Goal: Register for event/course: Sign up to attend an event or enroll in a course

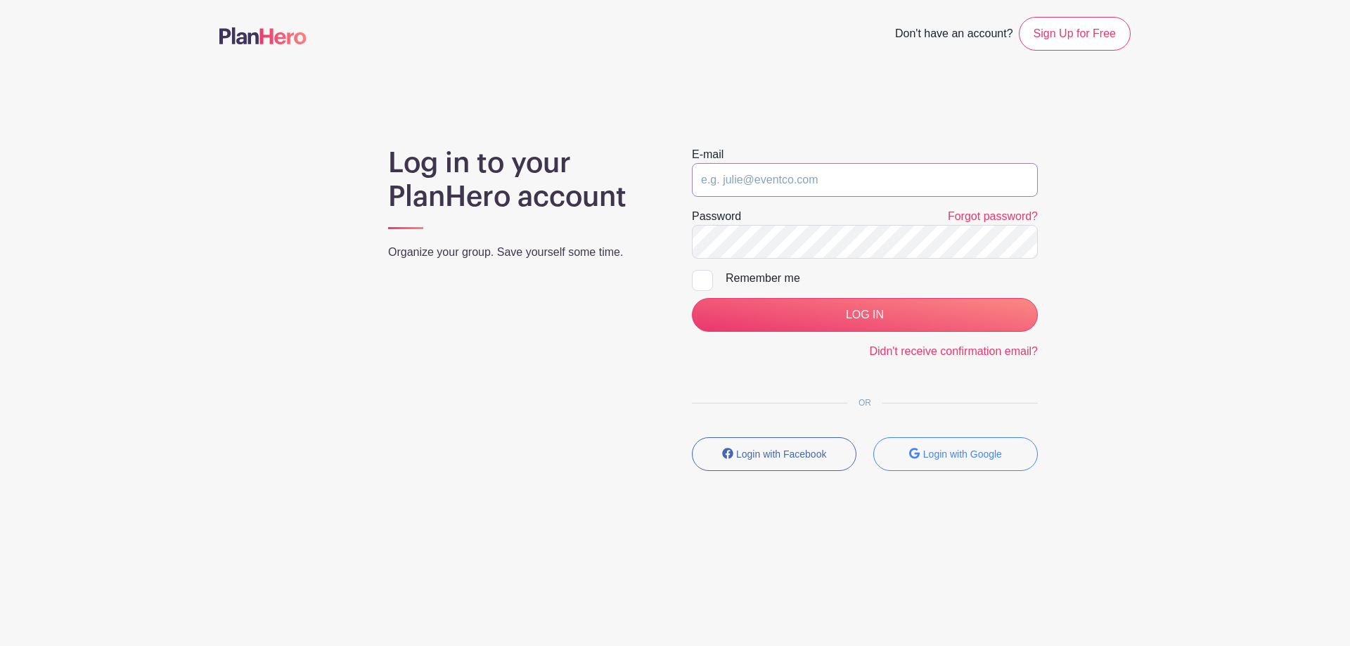
click at [823, 179] on input "email" at bounding box center [865, 180] width 346 height 34
click at [1249, 285] on main "Don't have an account? Sign Up for Free Log in to your PlanHero account Organiz…" at bounding box center [675, 285] width 1350 height 570
click at [932, 456] on small "Login with Google" at bounding box center [962, 454] width 79 height 11
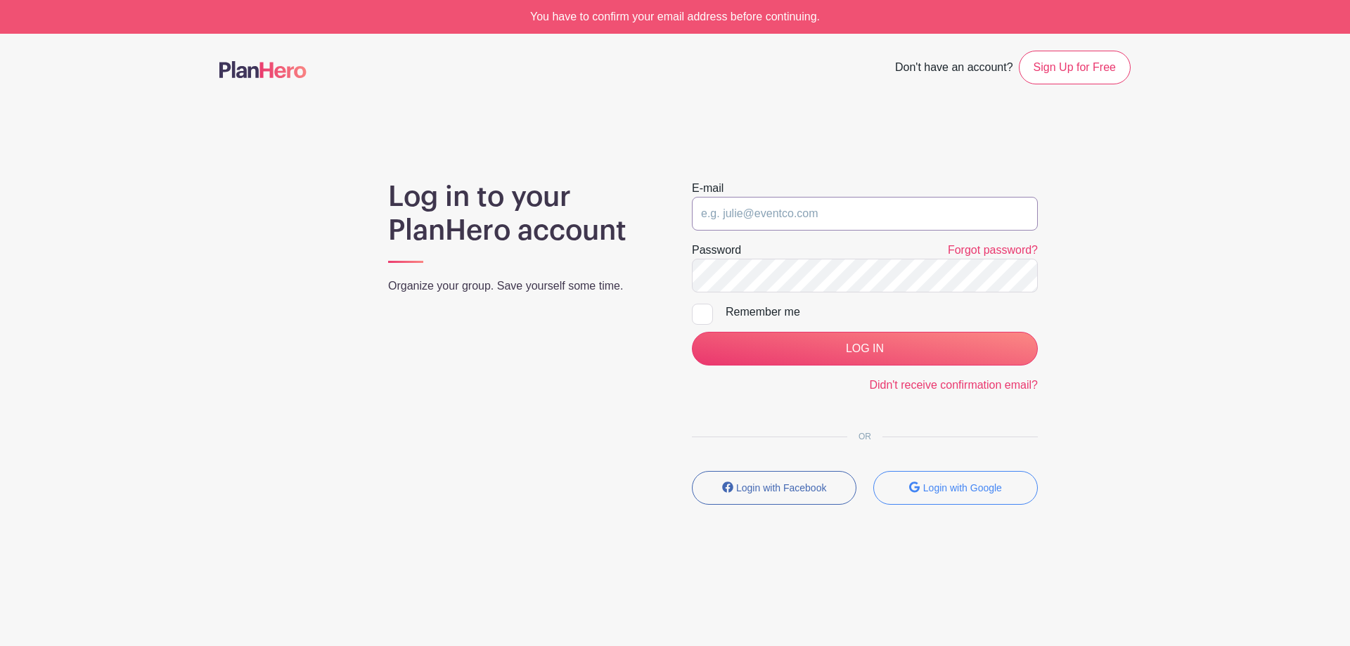
click at [837, 218] on input "email" at bounding box center [865, 214] width 346 height 34
type input "[EMAIL_ADDRESS][DOMAIN_NAME]"
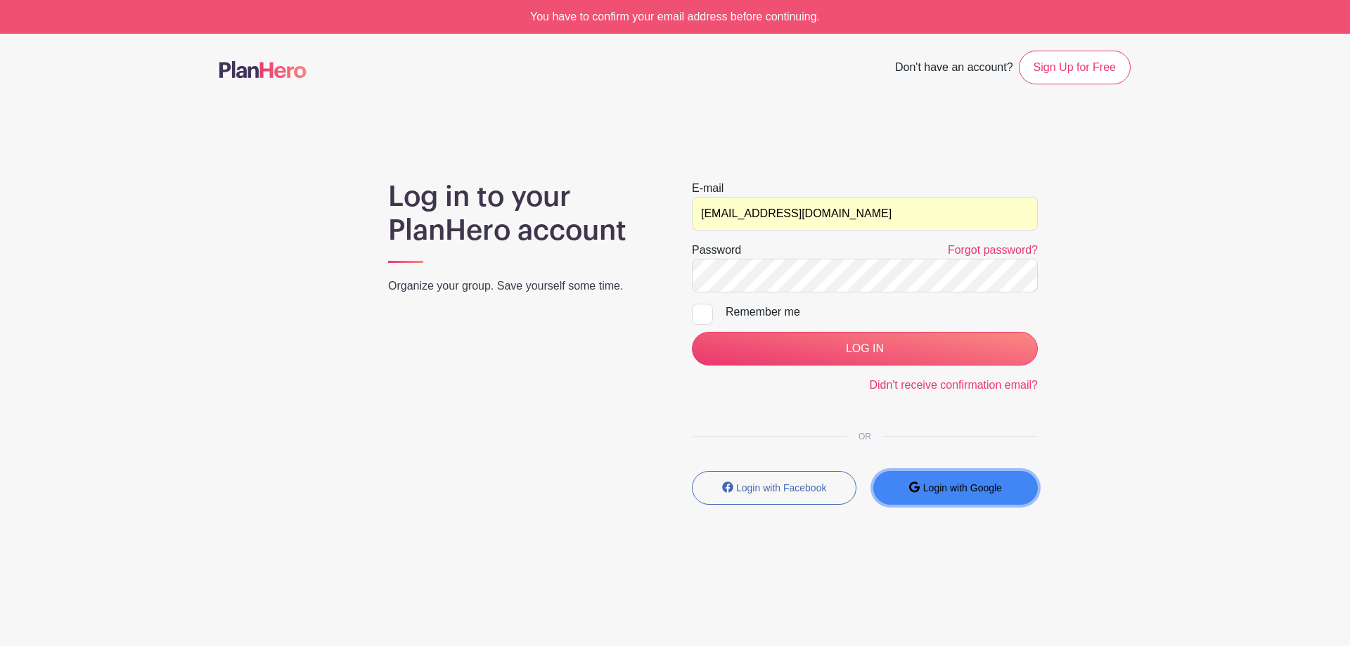
click at [956, 489] on small "Login with Google" at bounding box center [962, 487] width 79 height 11
click at [969, 495] on button "Login with Google" at bounding box center [955, 488] width 165 height 34
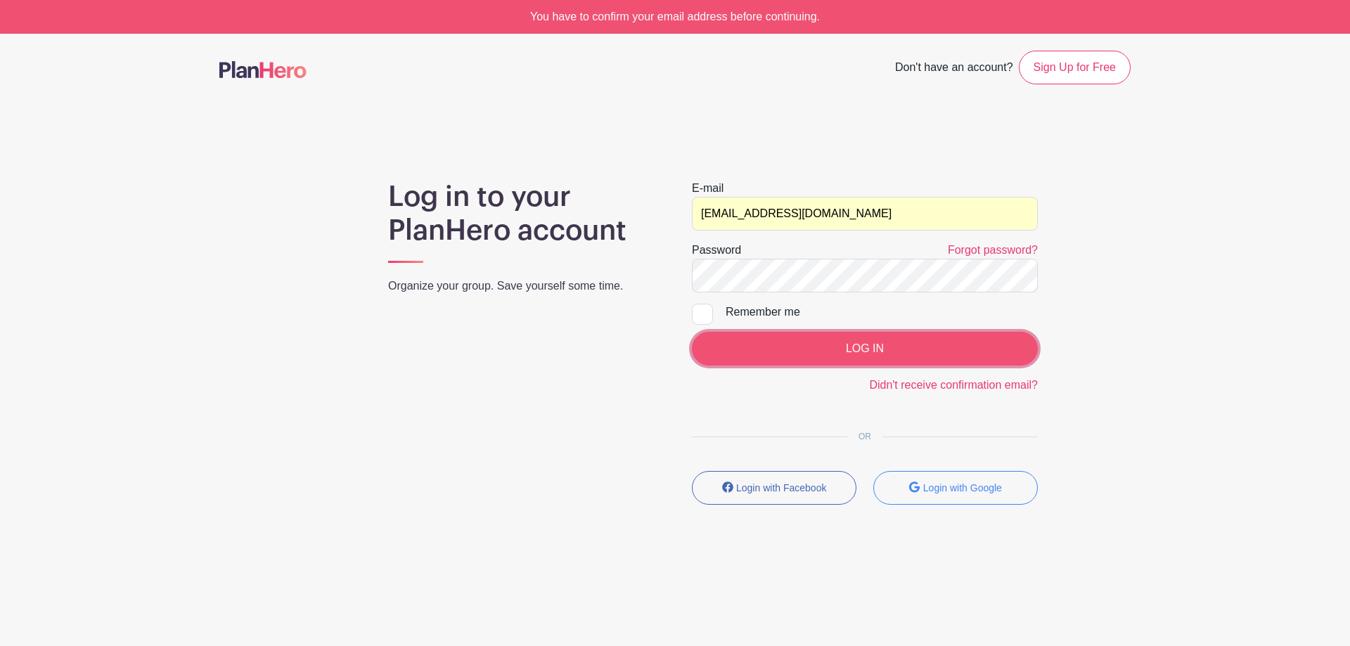
click at [859, 347] on input "LOG IN" at bounding box center [865, 349] width 346 height 34
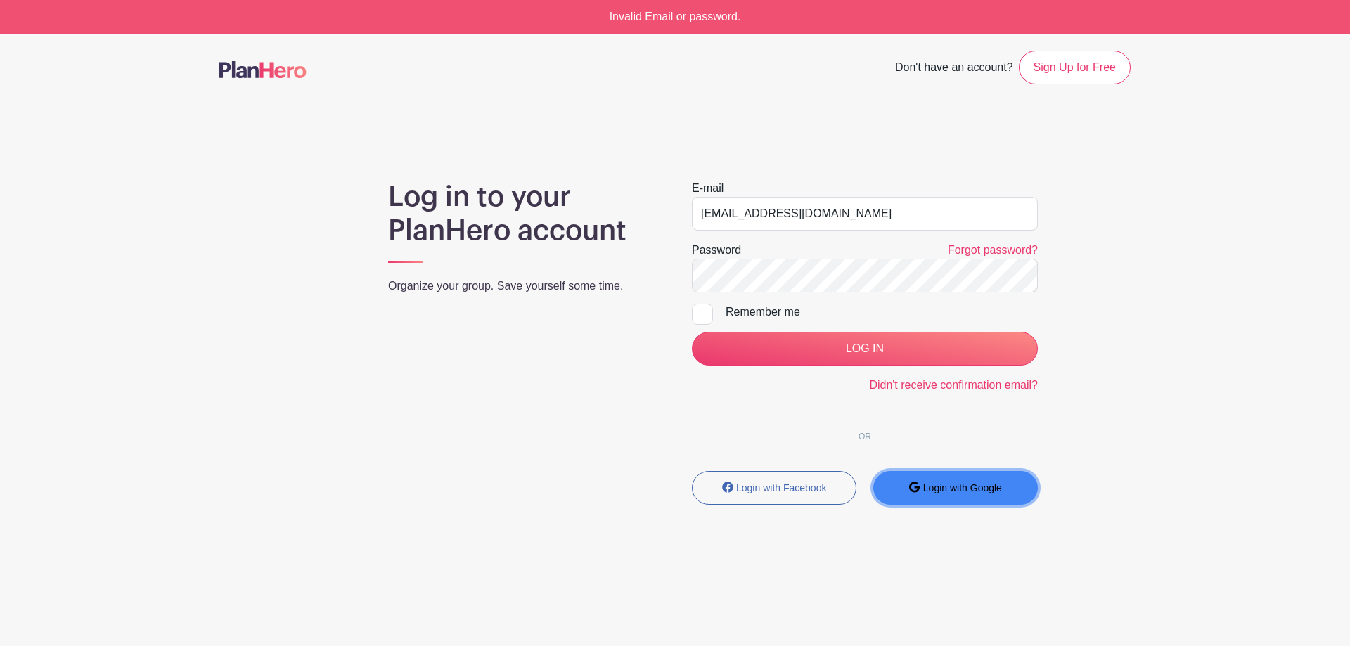
click at [967, 480] on button "Login with Google" at bounding box center [955, 488] width 165 height 34
click at [958, 485] on small "Login with Google" at bounding box center [962, 487] width 79 height 11
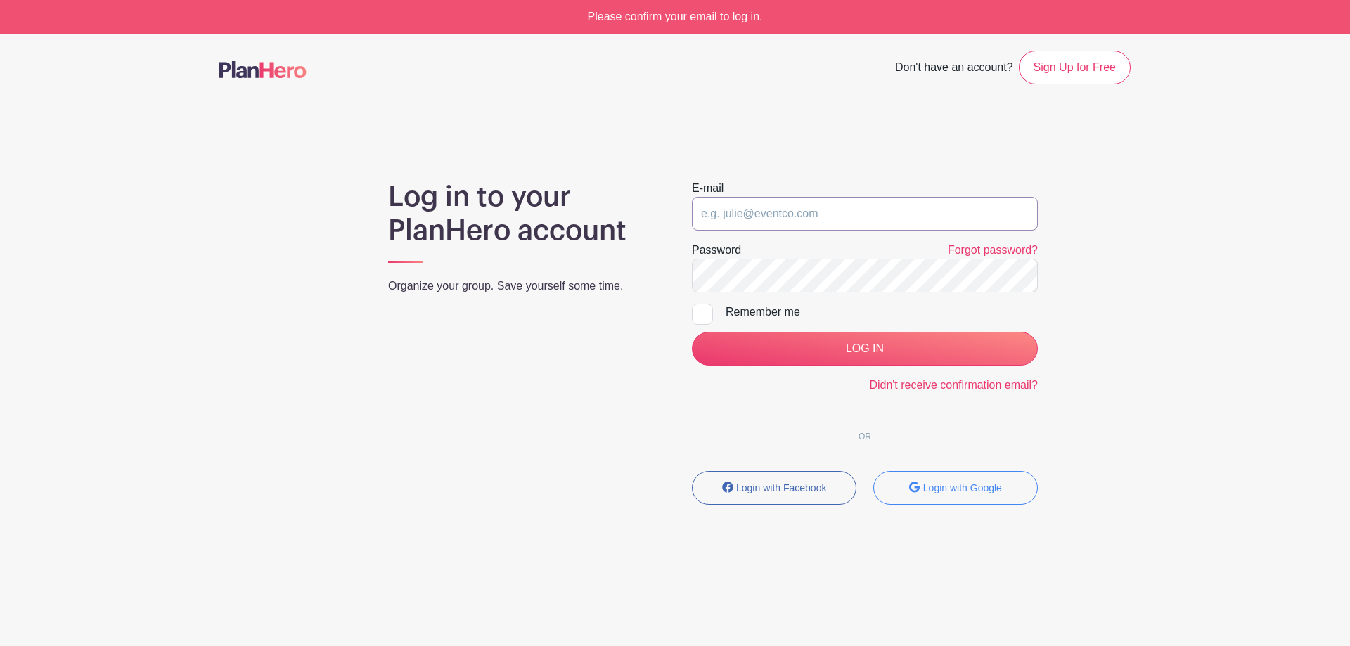
click at [929, 224] on input "email" at bounding box center [865, 214] width 346 height 34
type input "[EMAIL_ADDRESS][DOMAIN_NAME]"
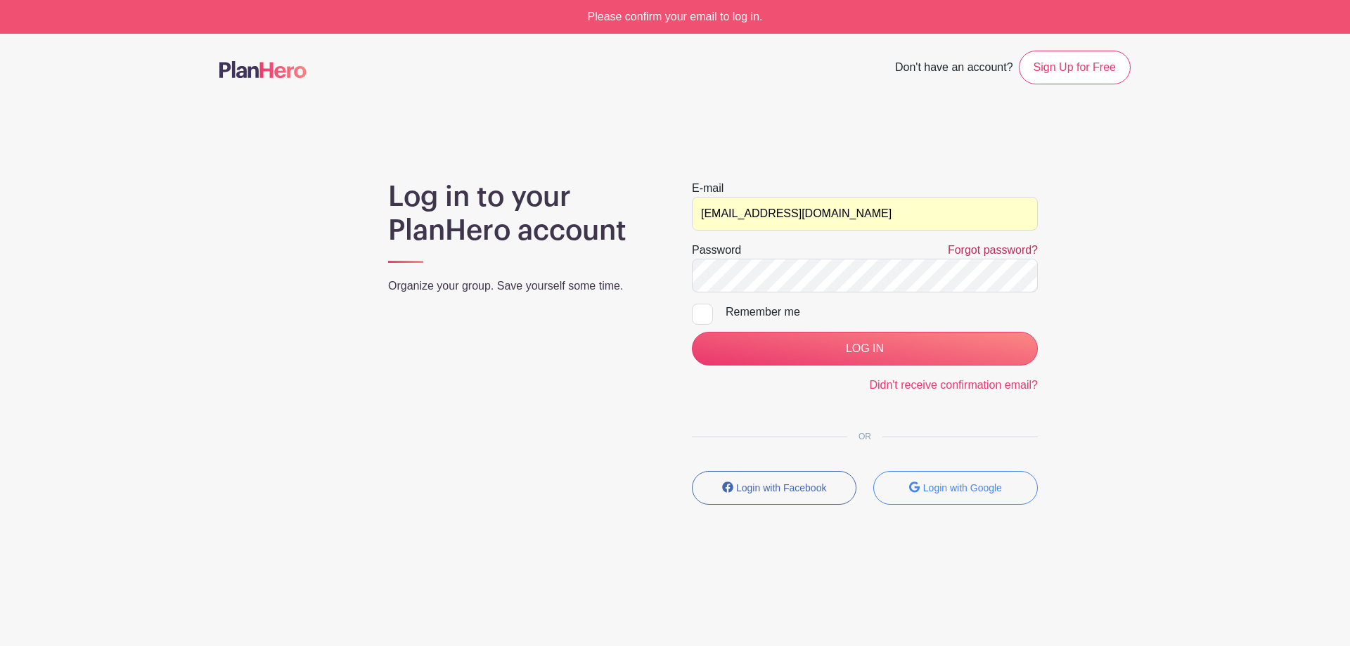
click at [981, 255] on link "Forgot password?" at bounding box center [993, 250] width 90 height 12
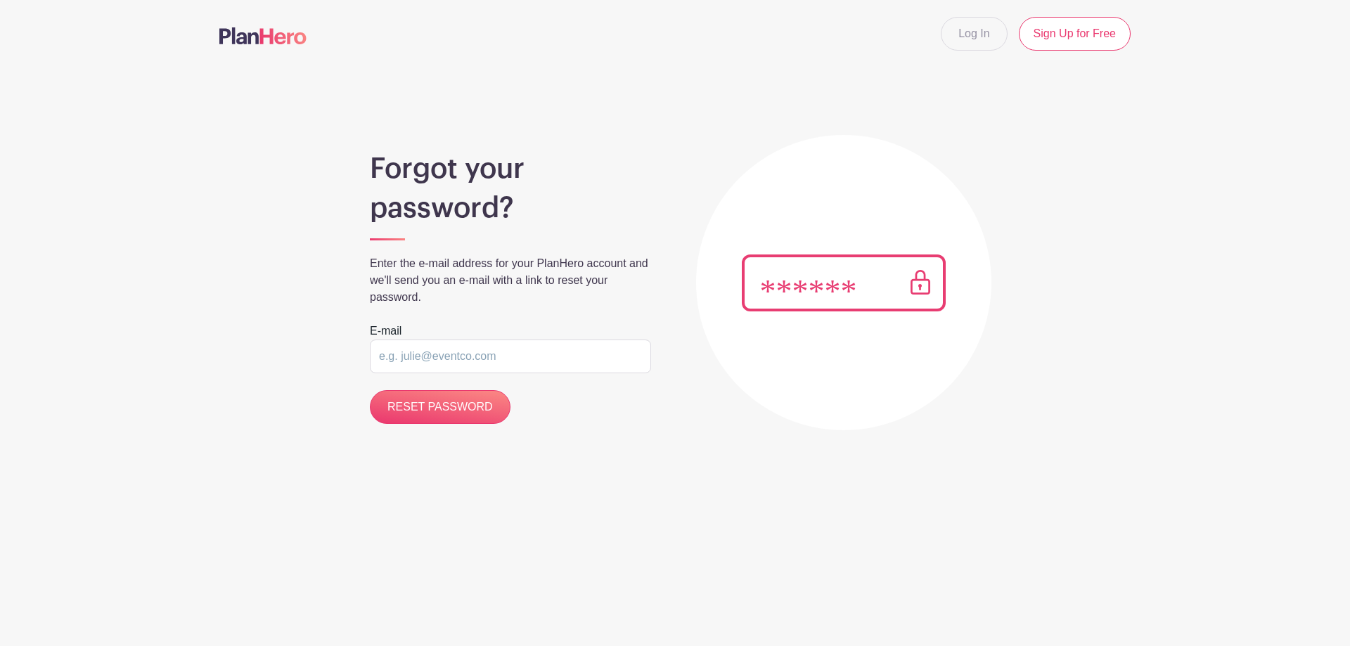
click at [528, 357] on input "email" at bounding box center [510, 357] width 281 height 34
type input "[EMAIL_ADDRESS][DOMAIN_NAME]"
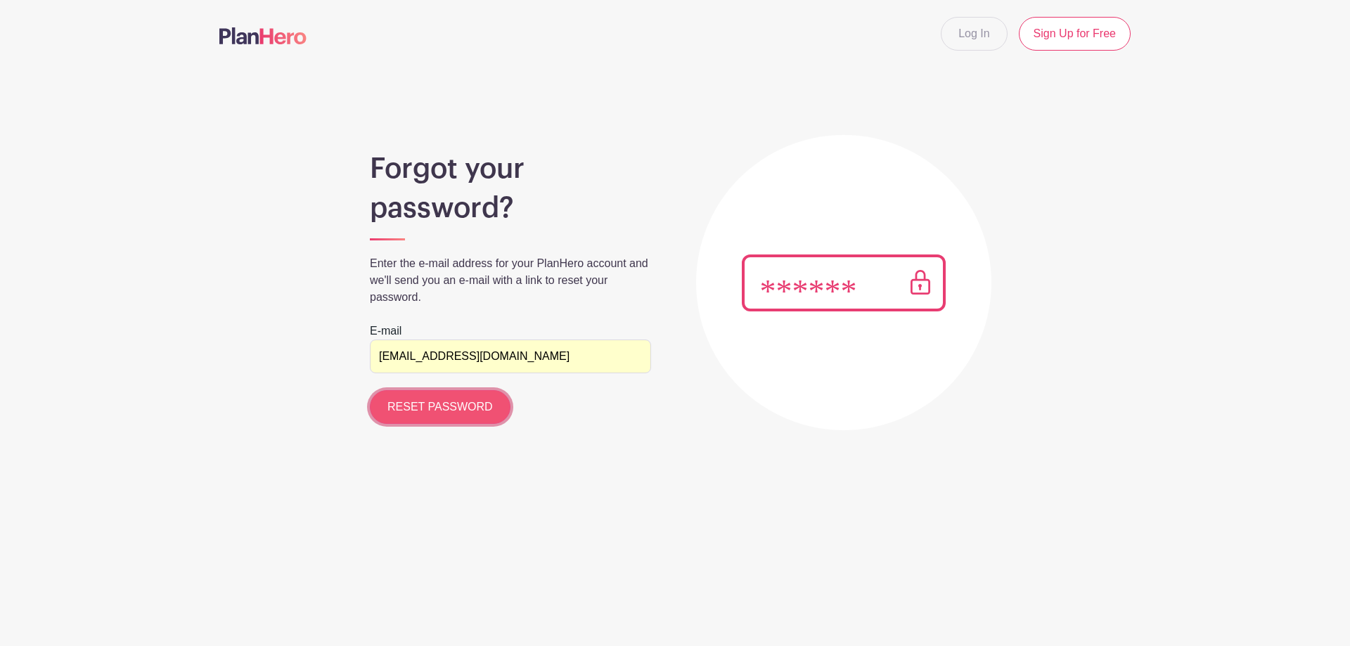
click at [470, 413] on input "RESET PASSWORD" at bounding box center [440, 407] width 141 height 34
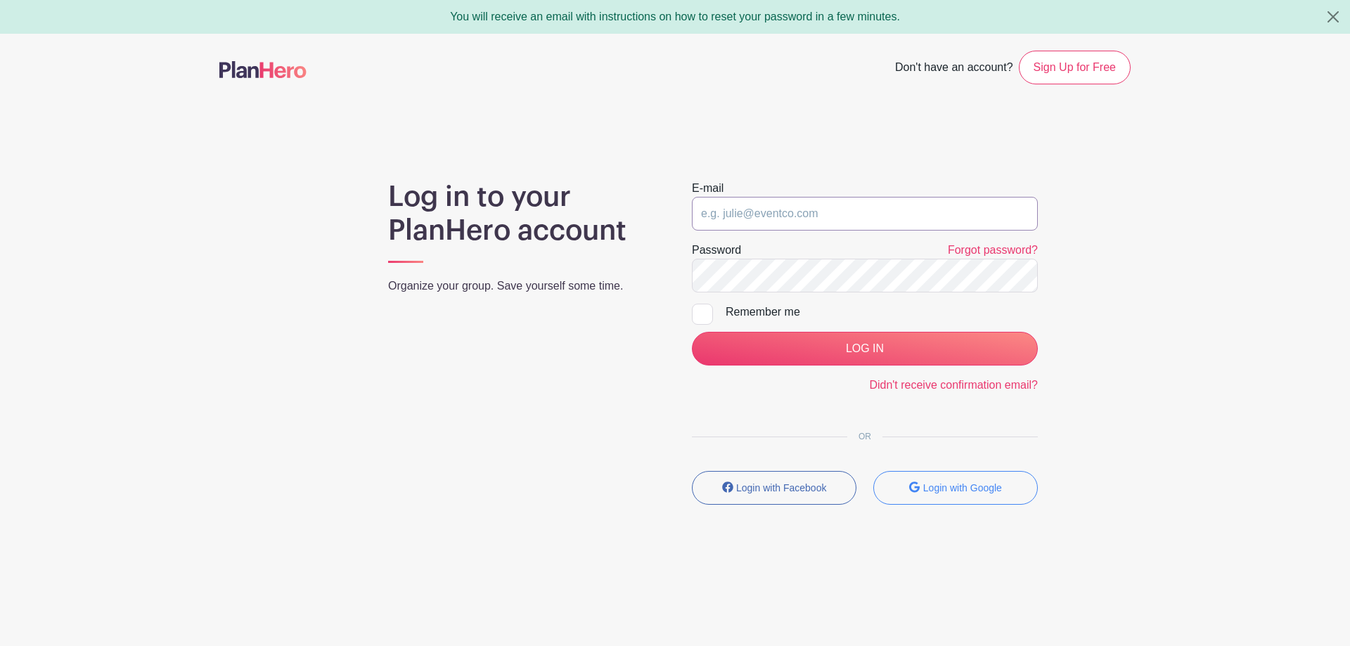
type input "al@myhike.net"
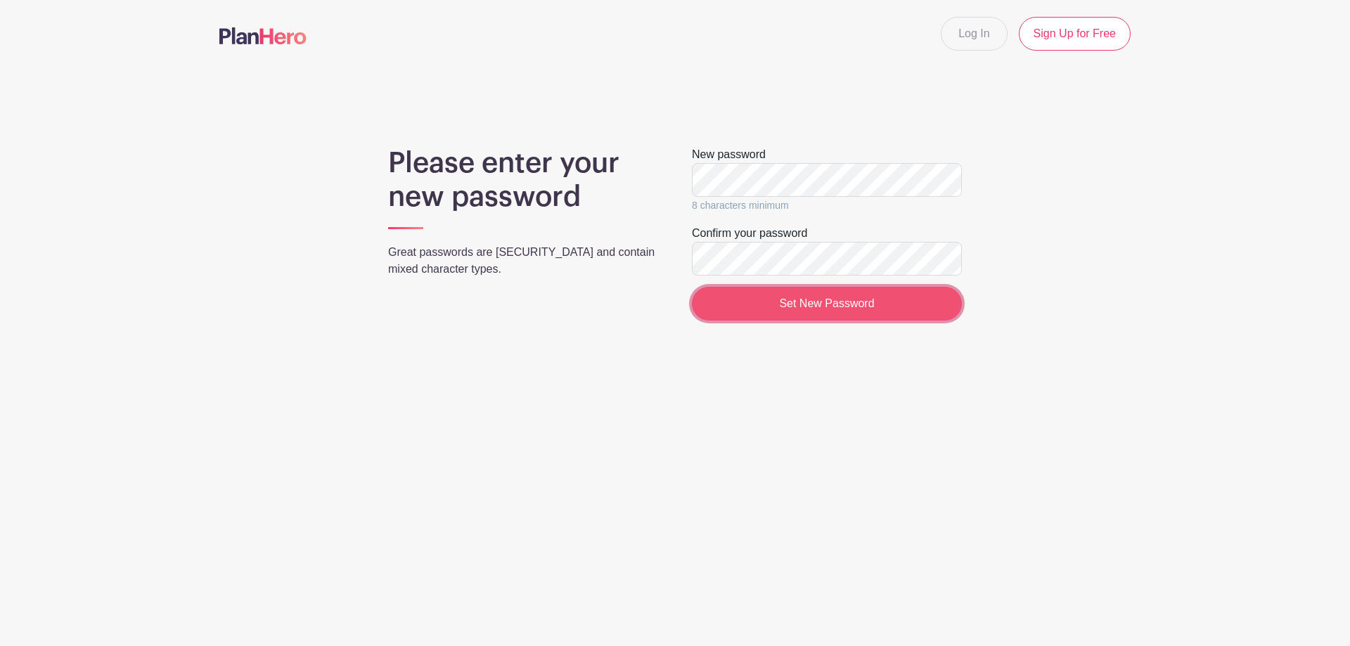
click at [816, 302] on input "Set New Password" at bounding box center [827, 304] width 270 height 34
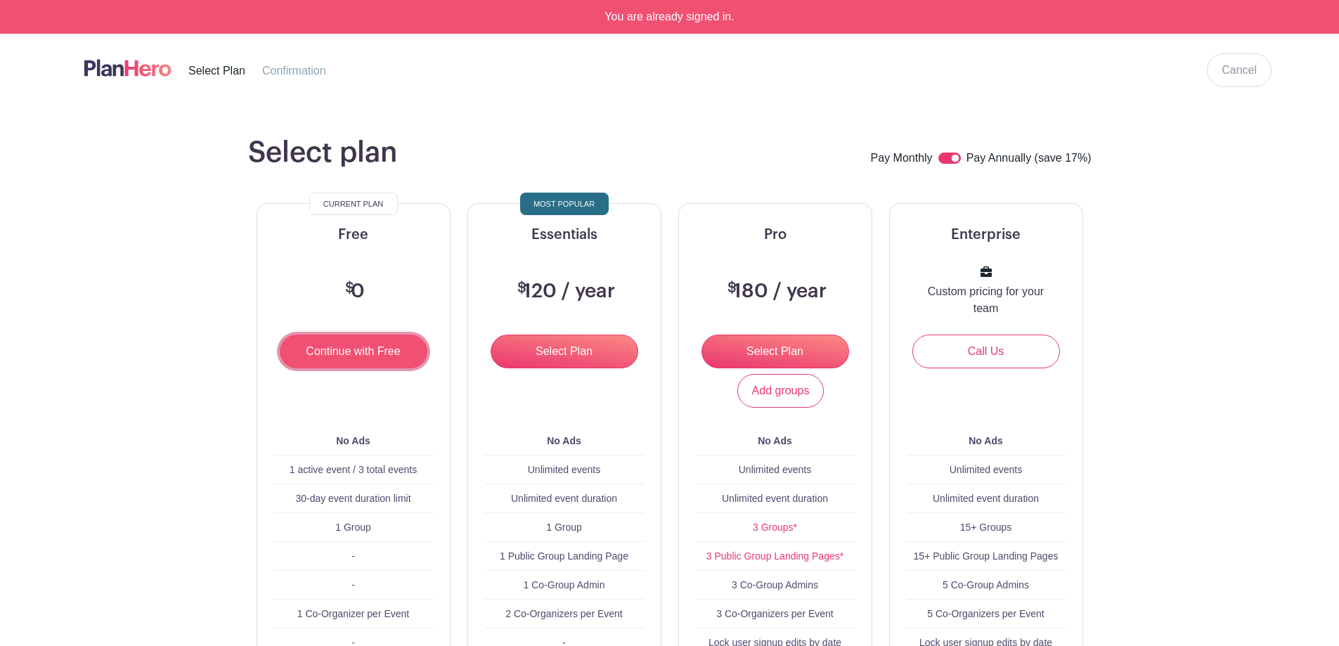
click at [347, 353] on input "Continue with Free" at bounding box center [354, 352] width 148 height 34
click at [1240, 67] on link "Cancel" at bounding box center [1239, 70] width 65 height 34
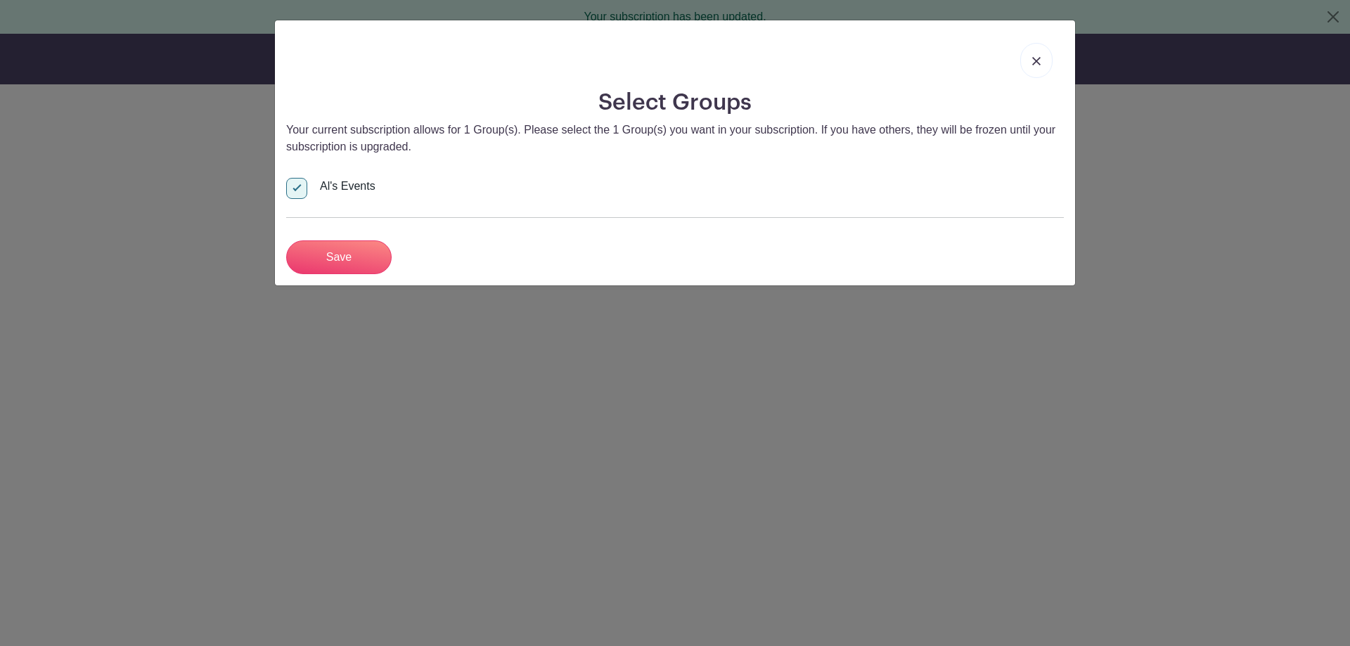
click at [297, 184] on div at bounding box center [296, 188] width 21 height 21
click at [295, 184] on input "Al's Events" at bounding box center [290, 182] width 9 height 9
checkbox input "false"
click at [1035, 62] on img at bounding box center [1036, 61] width 8 height 8
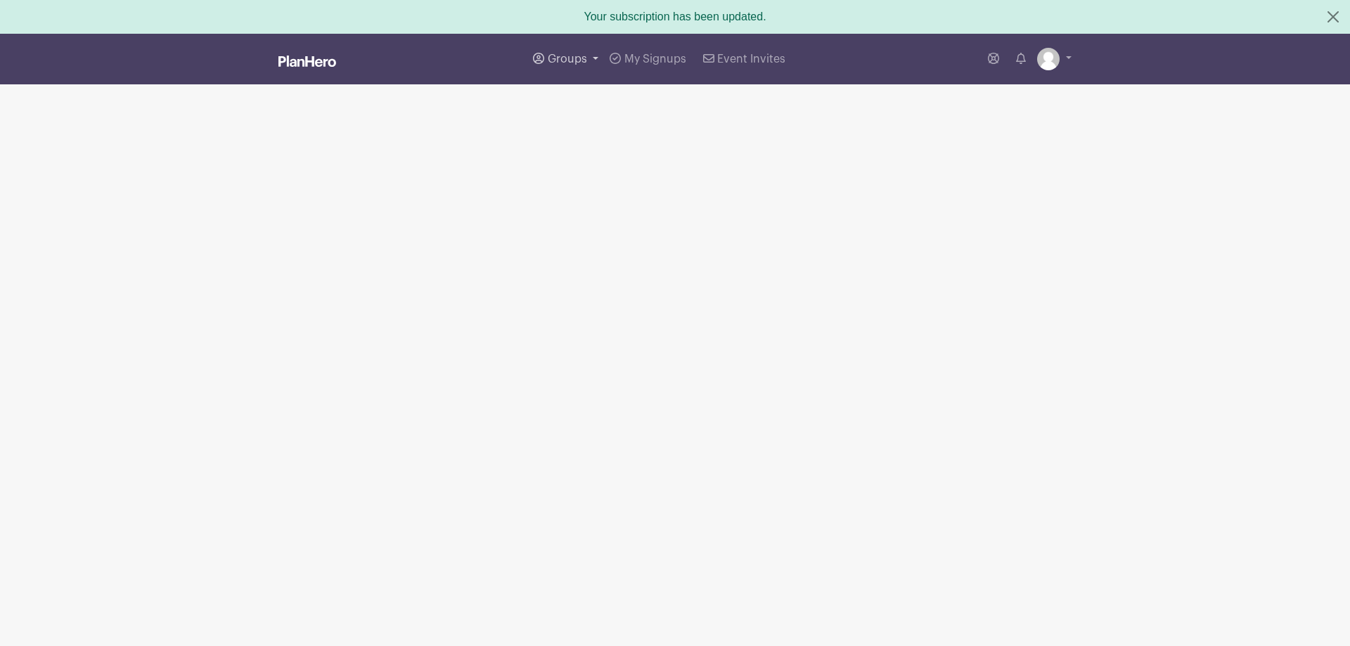
click at [556, 60] on span "Groups" at bounding box center [567, 58] width 39 height 11
click at [580, 166] on span "Wausau Curling" at bounding box center [602, 167] width 80 height 16
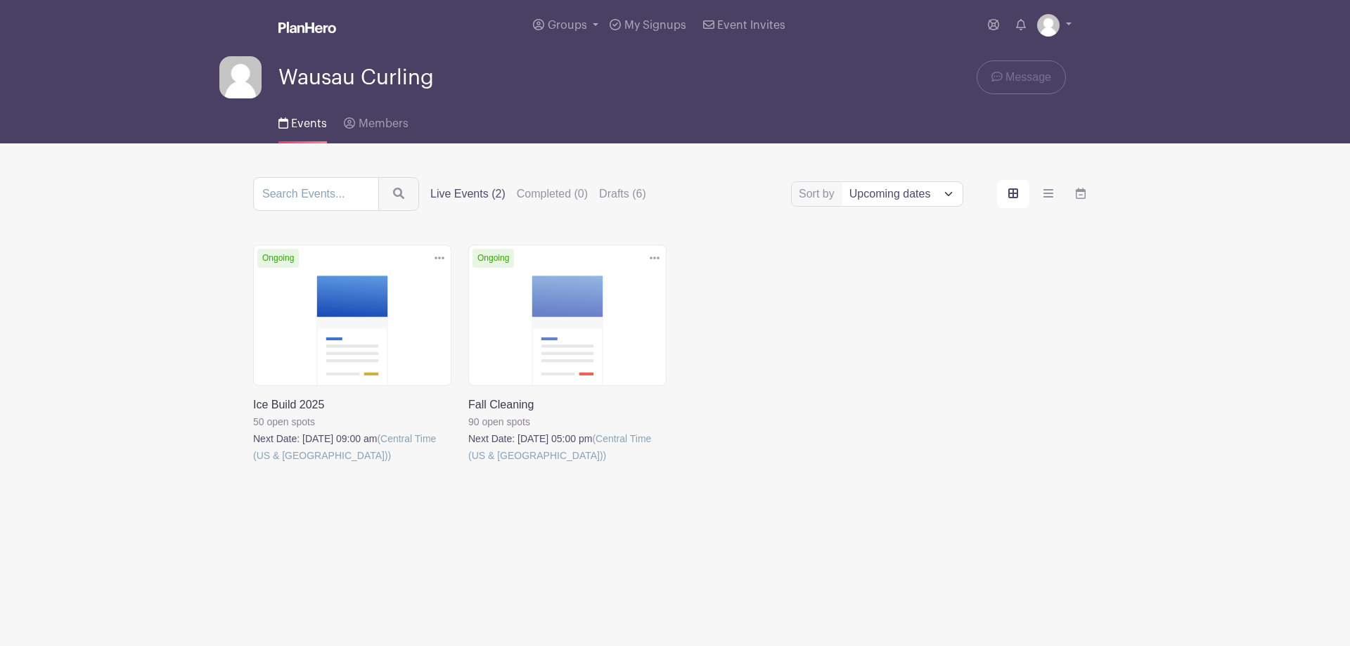
click at [253, 464] on link at bounding box center [253, 464] width 0 height 0
click at [457, 198] on label "Live Events (2)" at bounding box center [467, 194] width 75 height 17
click at [0, 0] on input "Live Events (2)" at bounding box center [0, 0] width 0 height 0
click at [458, 191] on label "Live Events (2)" at bounding box center [467, 194] width 75 height 17
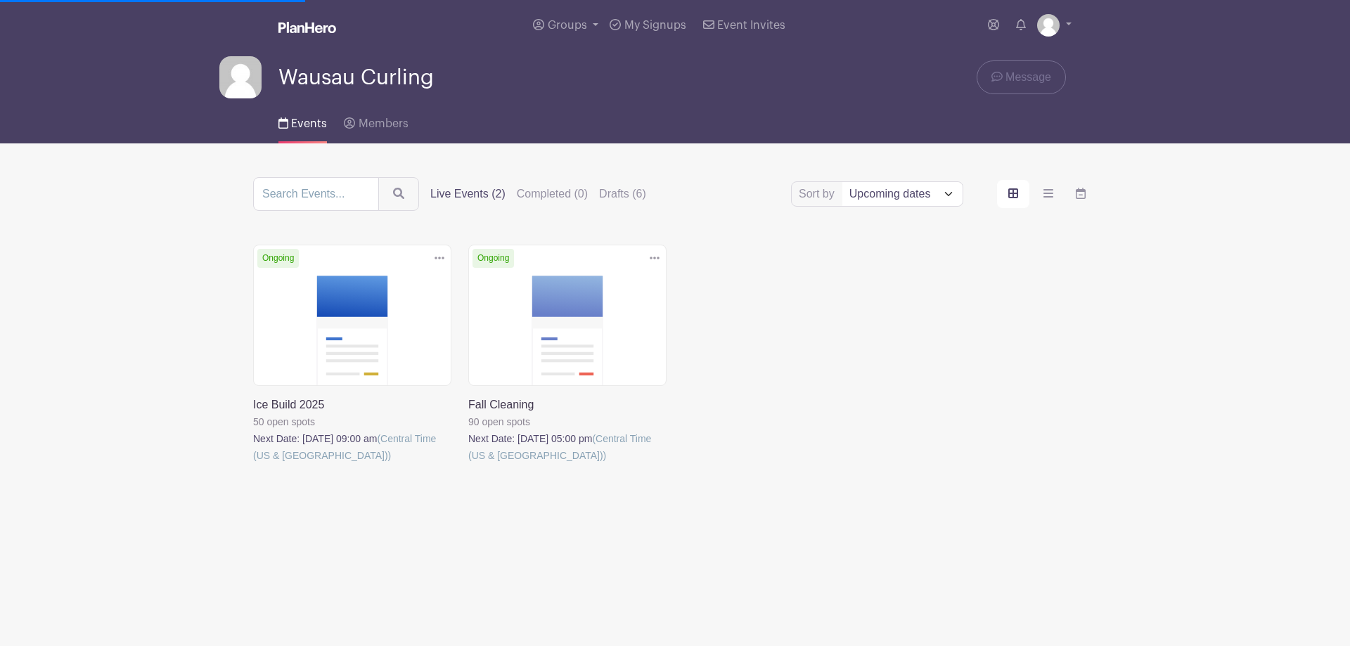
click at [0, 0] on input "Live Events (2)" at bounding box center [0, 0] width 0 height 0
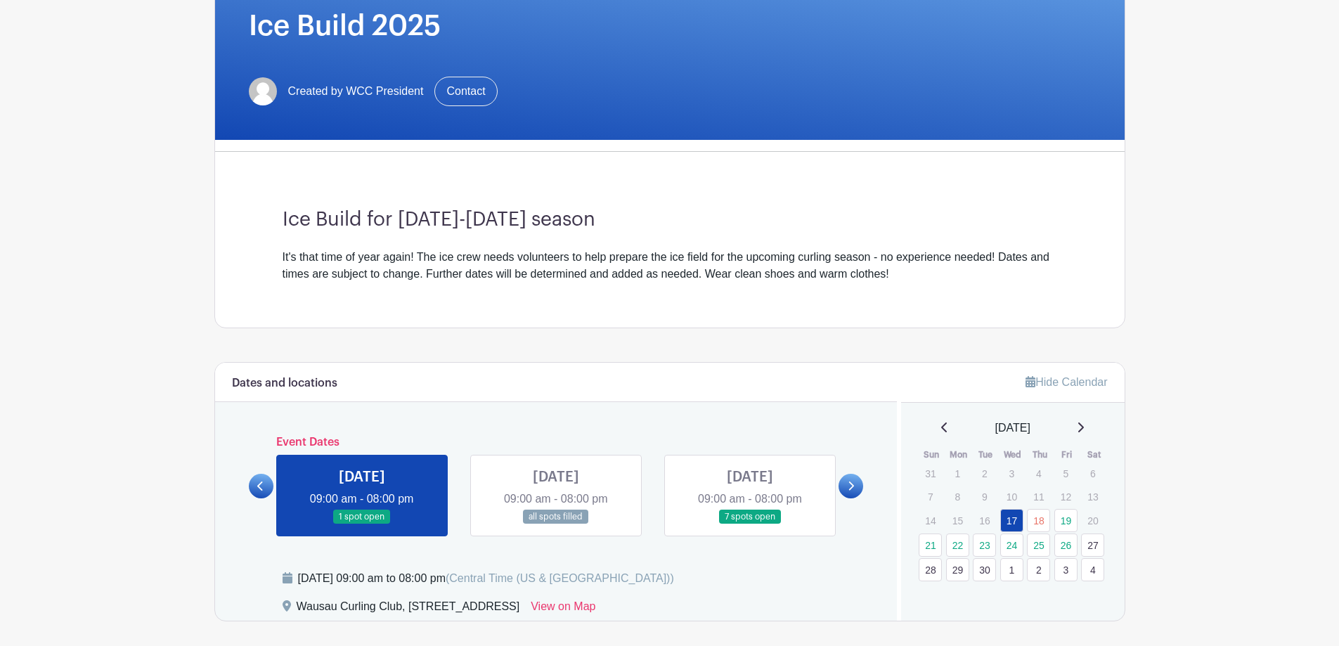
scroll to position [281, 0]
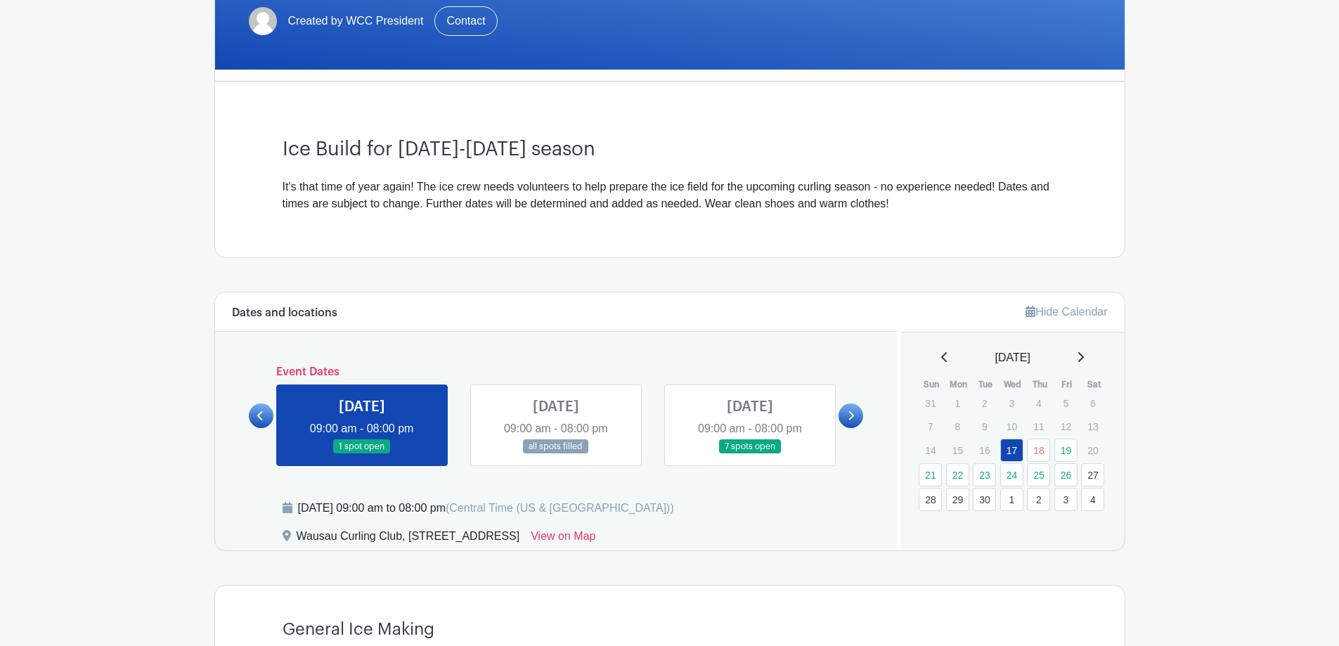
click at [750, 454] on link at bounding box center [750, 454] width 0 height 0
click at [1066, 449] on link "19" at bounding box center [1066, 450] width 23 height 23
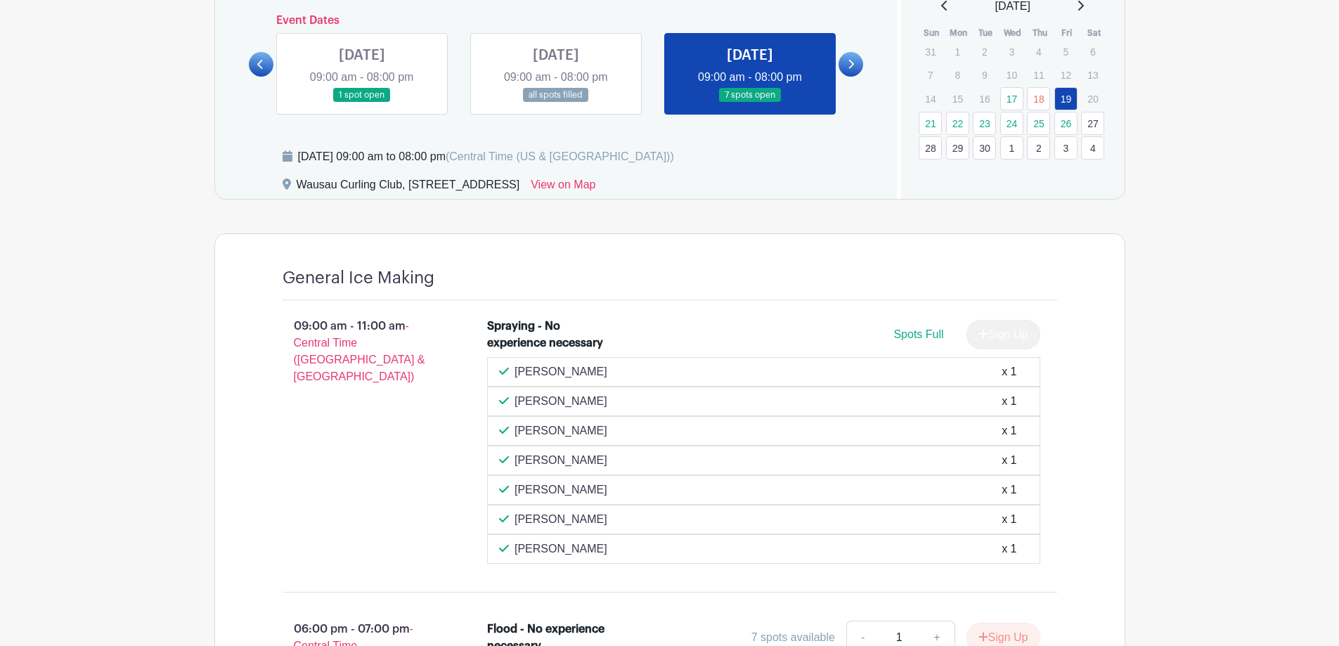
scroll to position [562, 0]
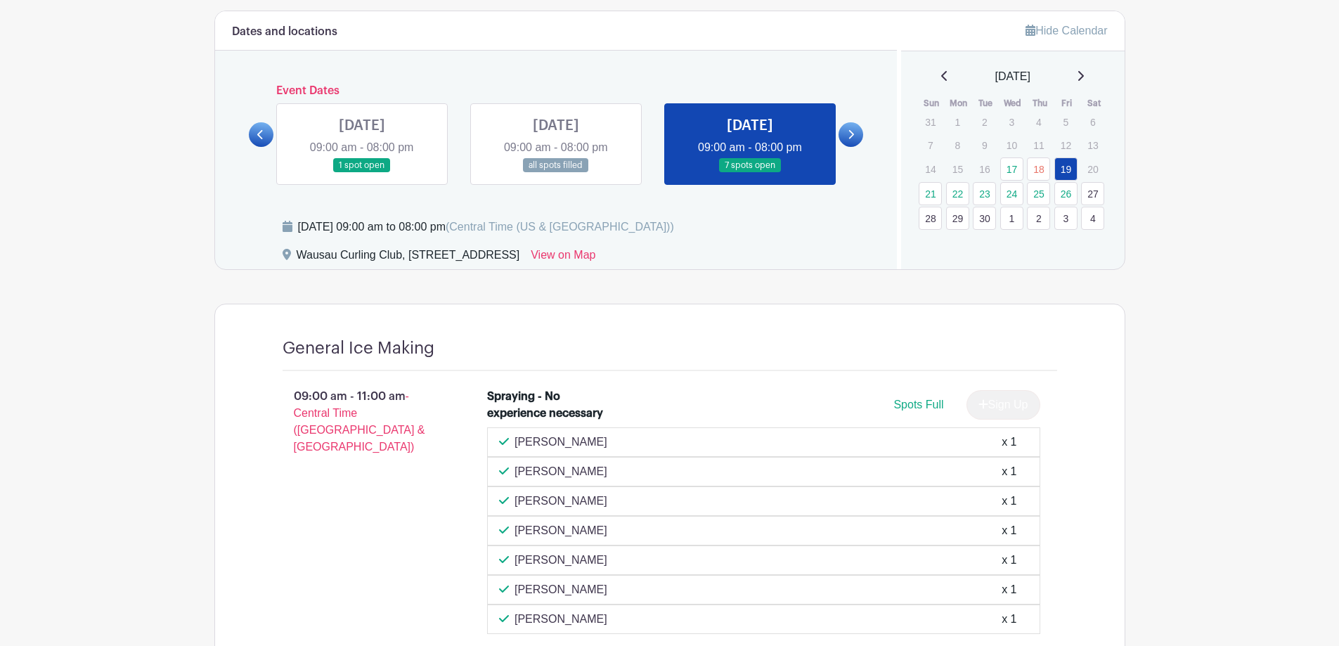
click at [750, 173] on link at bounding box center [750, 173] width 0 height 0
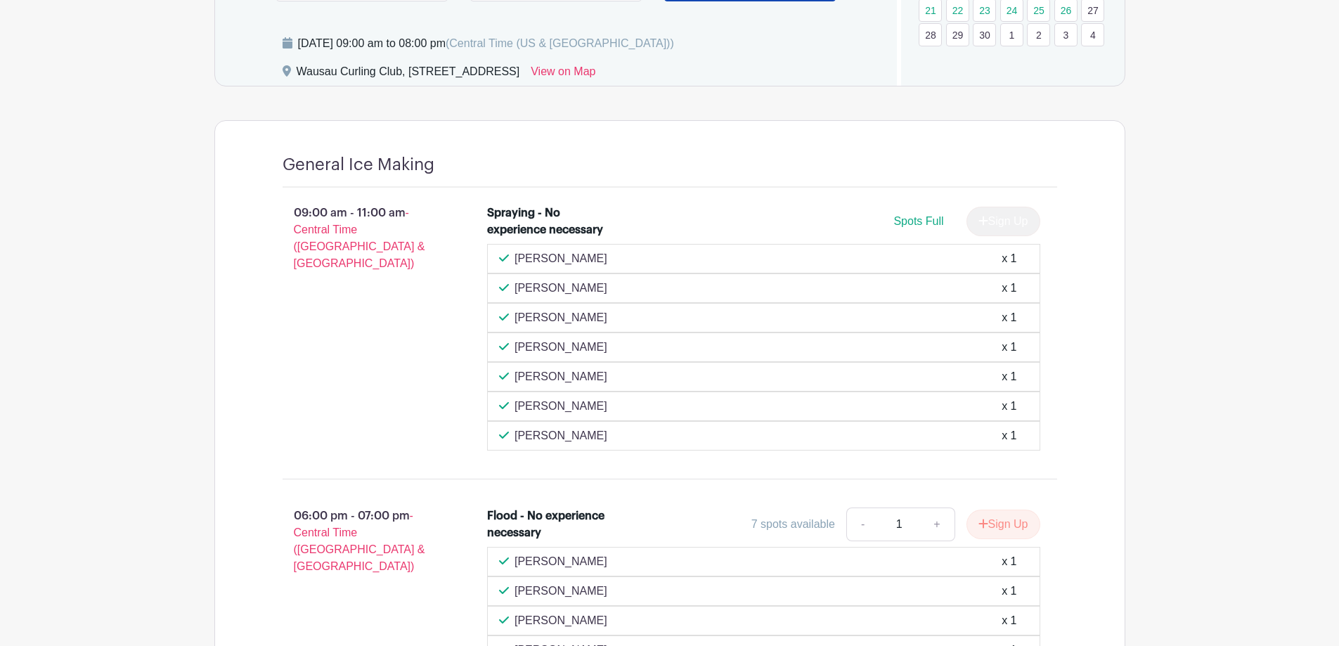
scroll to position [816, 0]
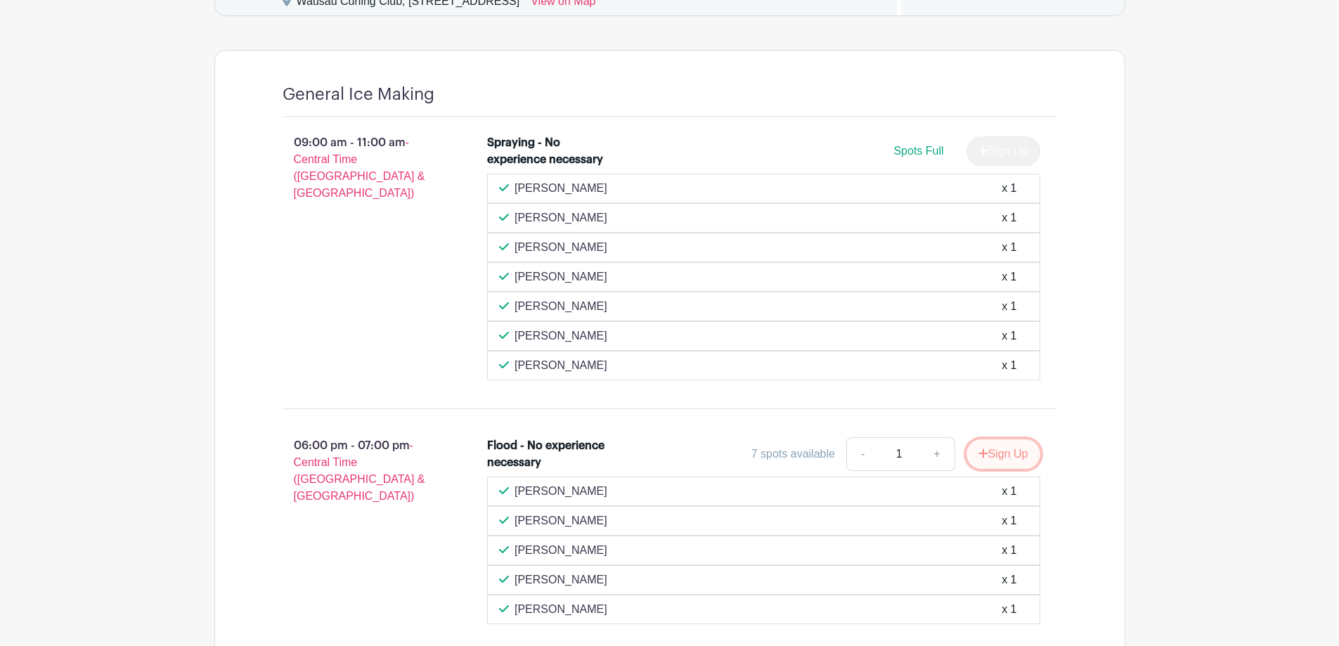
click at [1002, 453] on button "Sign Up" at bounding box center [1004, 454] width 74 height 30
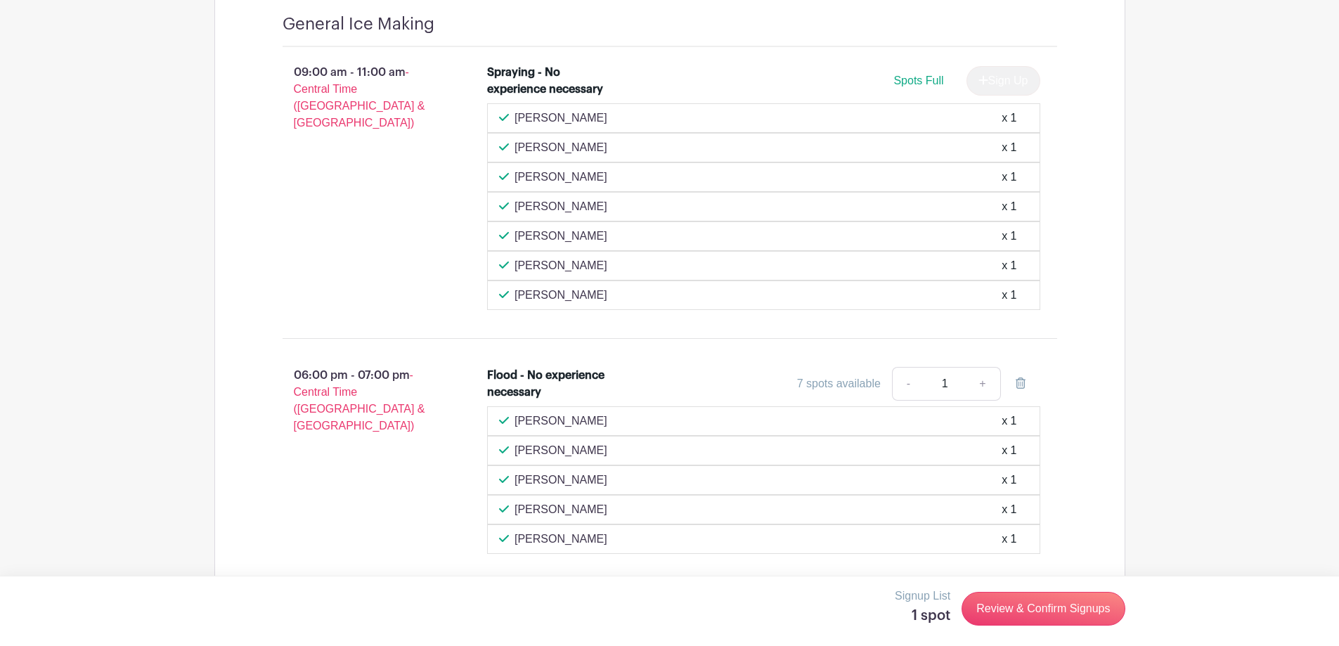
scroll to position [957, 0]
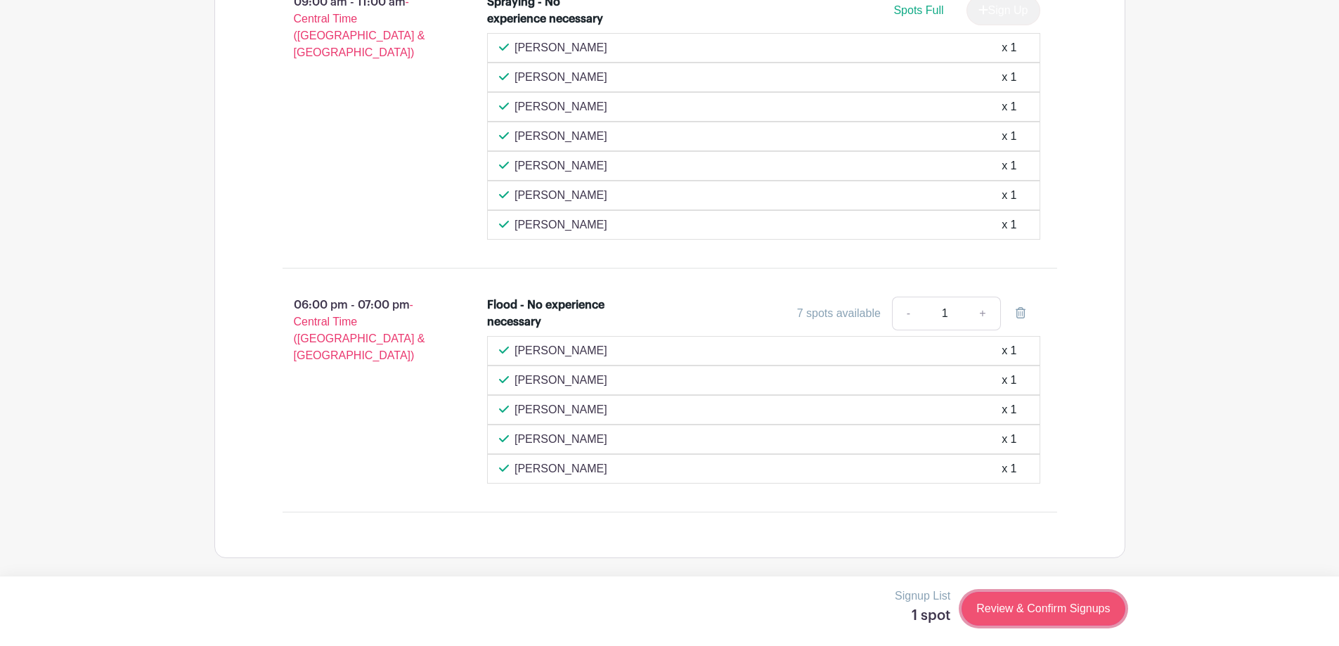
click at [1028, 607] on link "Review & Confirm Signups" at bounding box center [1043, 609] width 163 height 34
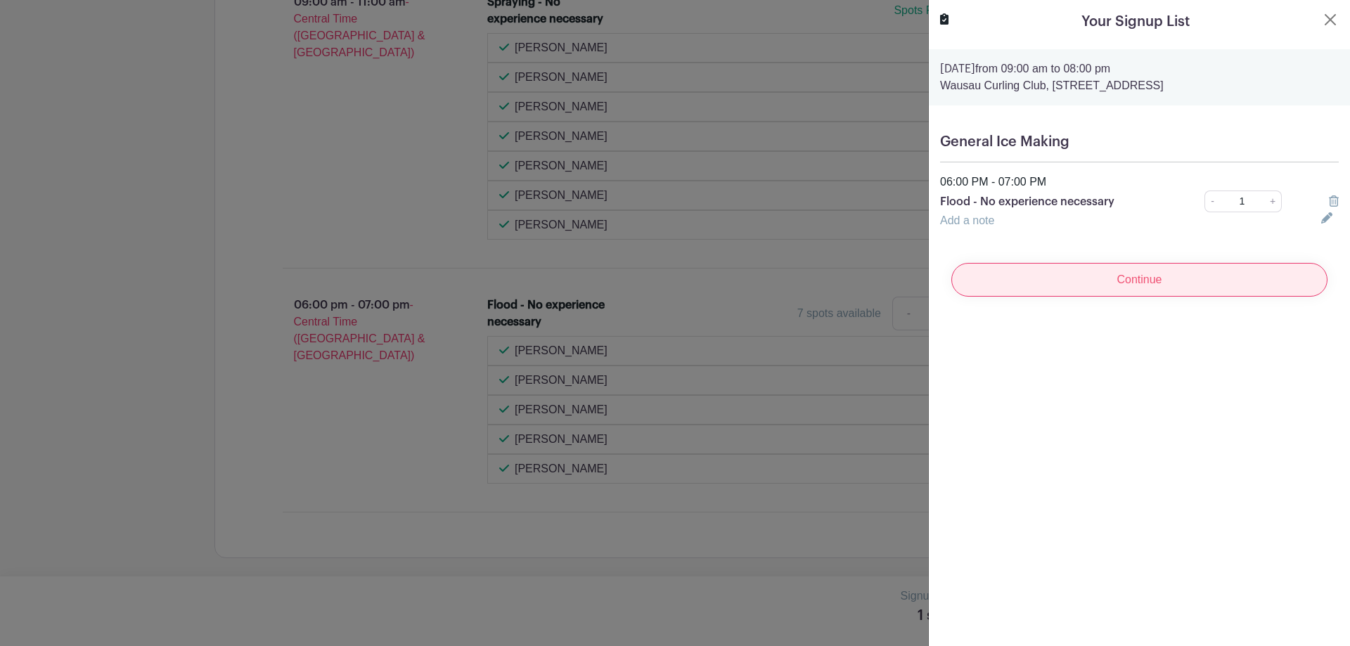
drag, startPoint x: 1135, startPoint y: 281, endPoint x: 1142, endPoint y: 278, distance: 7.6
click at [1136, 281] on input "Continue" at bounding box center [1139, 280] width 376 height 34
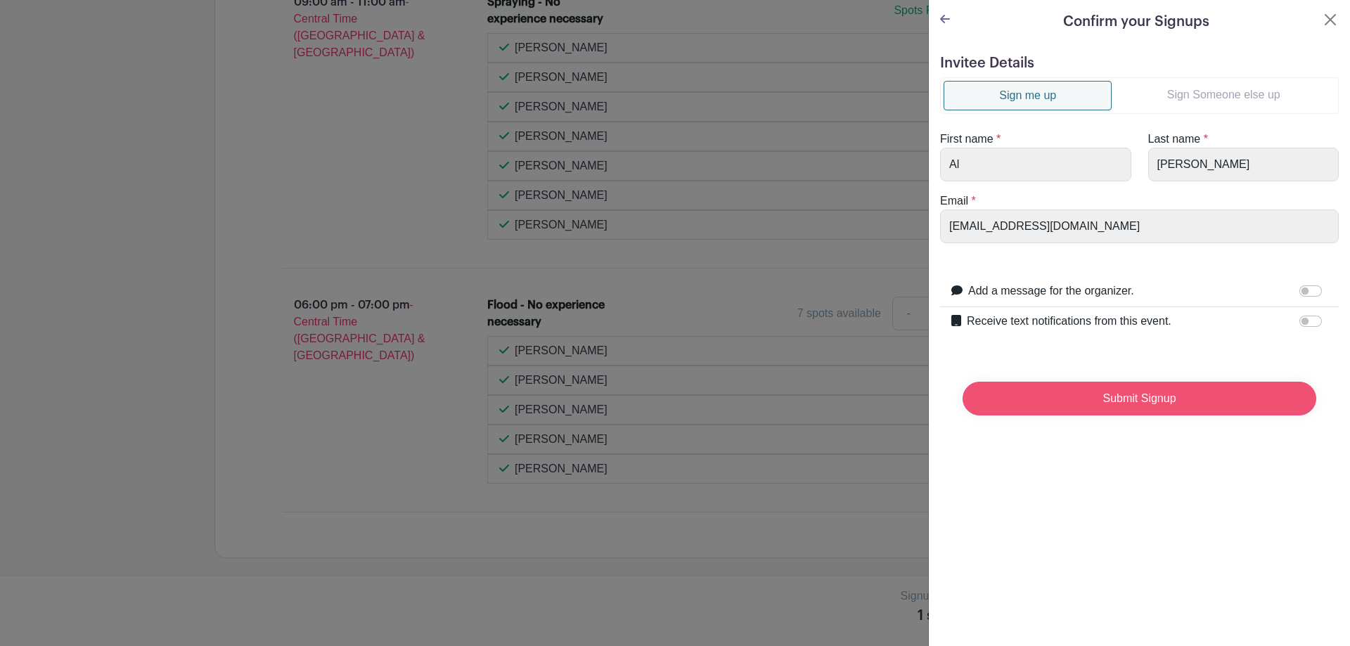
click at [1136, 397] on input "Submit Signup" at bounding box center [1140, 399] width 354 height 34
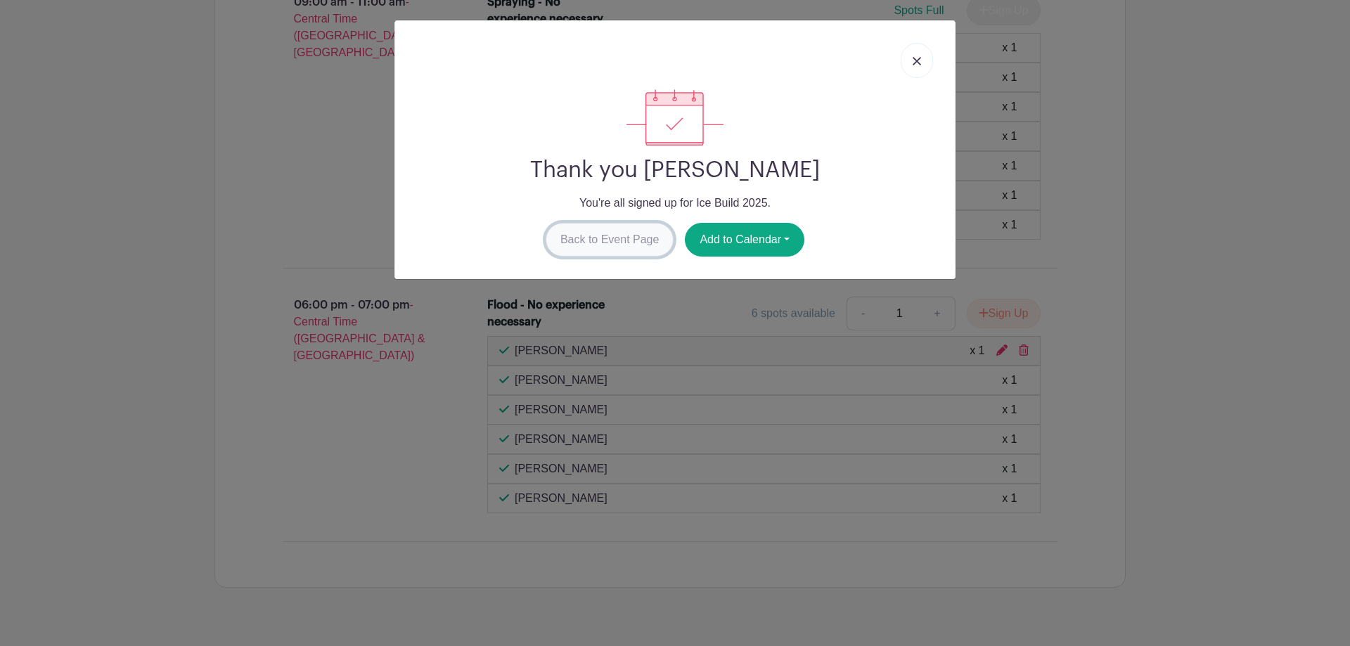
click at [633, 244] on link "Back to Event Page" at bounding box center [610, 240] width 129 height 34
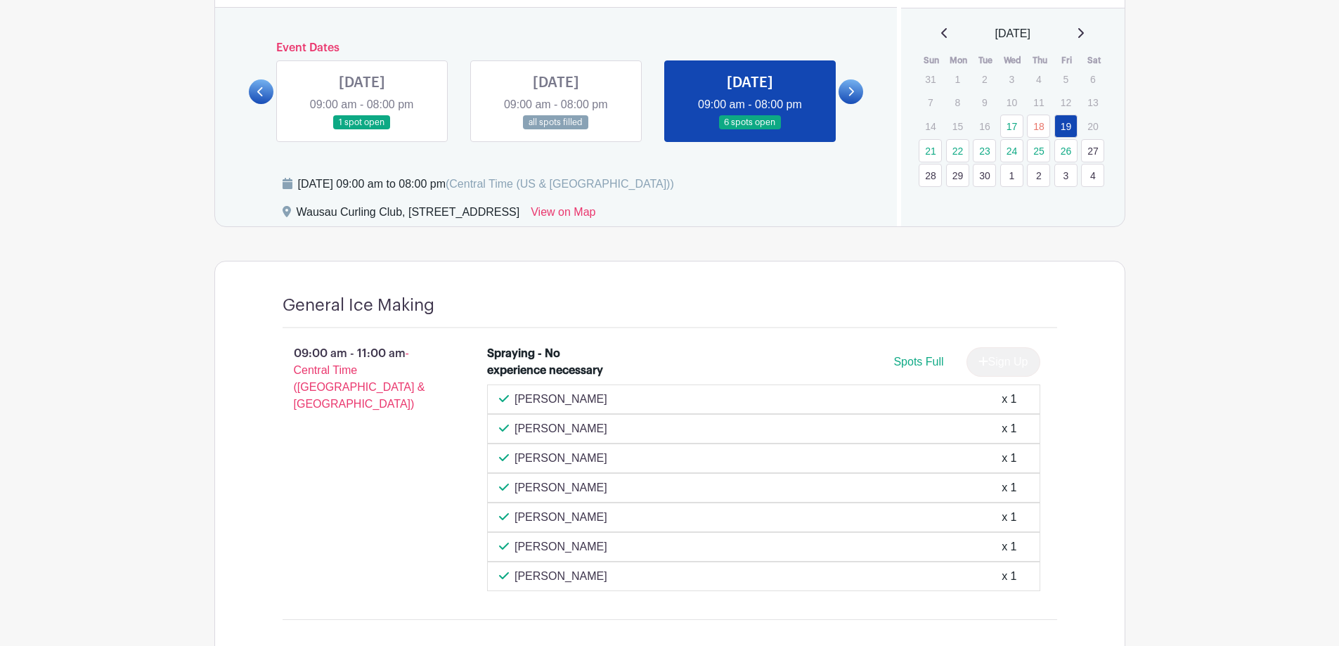
scroll to position [535, 0]
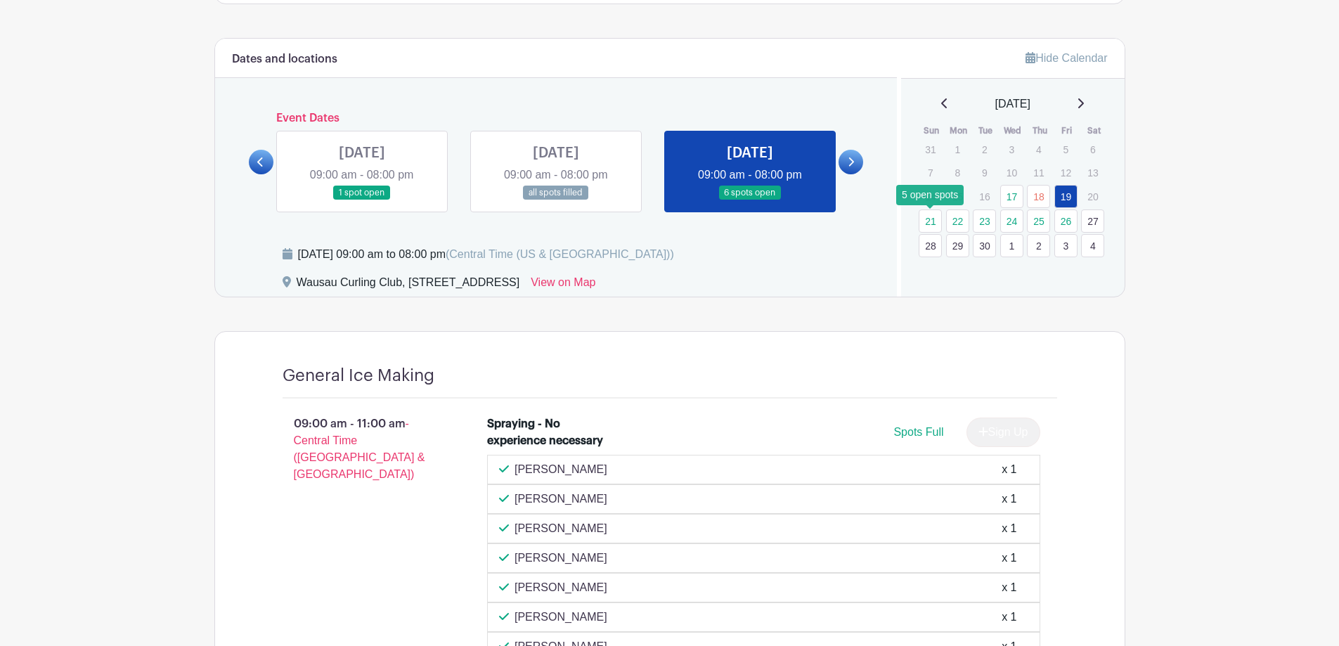
click at [931, 221] on link "21" at bounding box center [930, 221] width 23 height 23
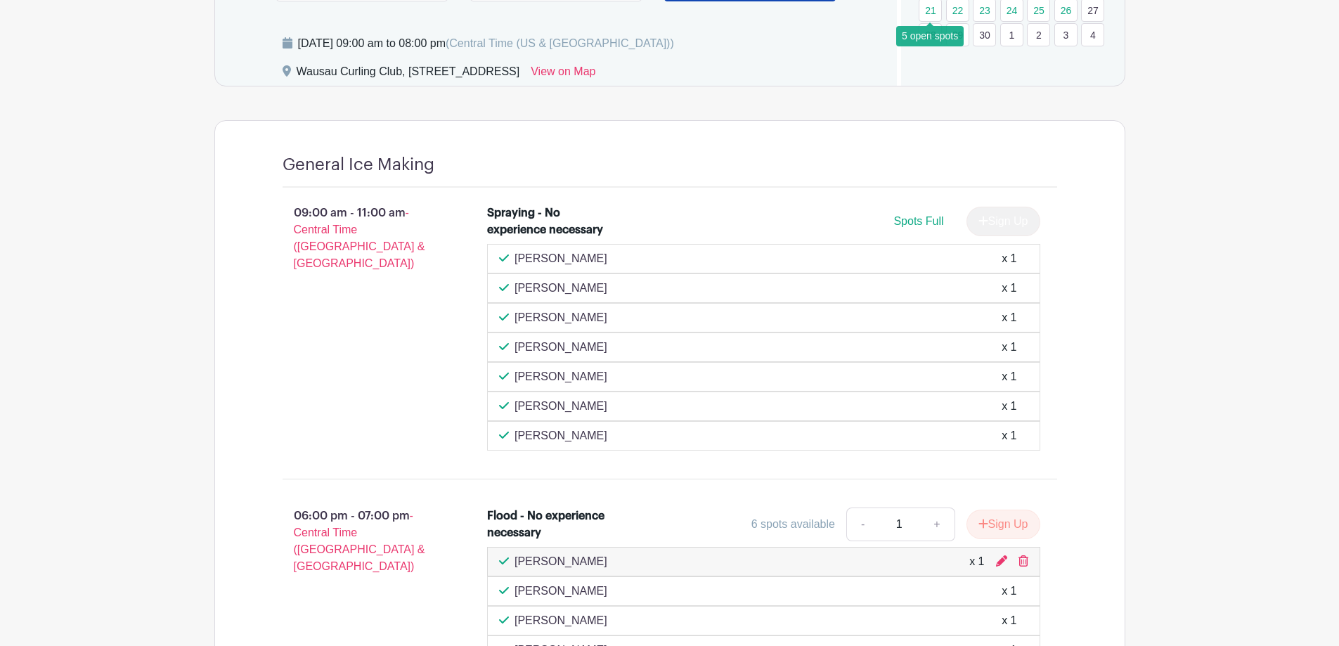
scroll to position [816, 0]
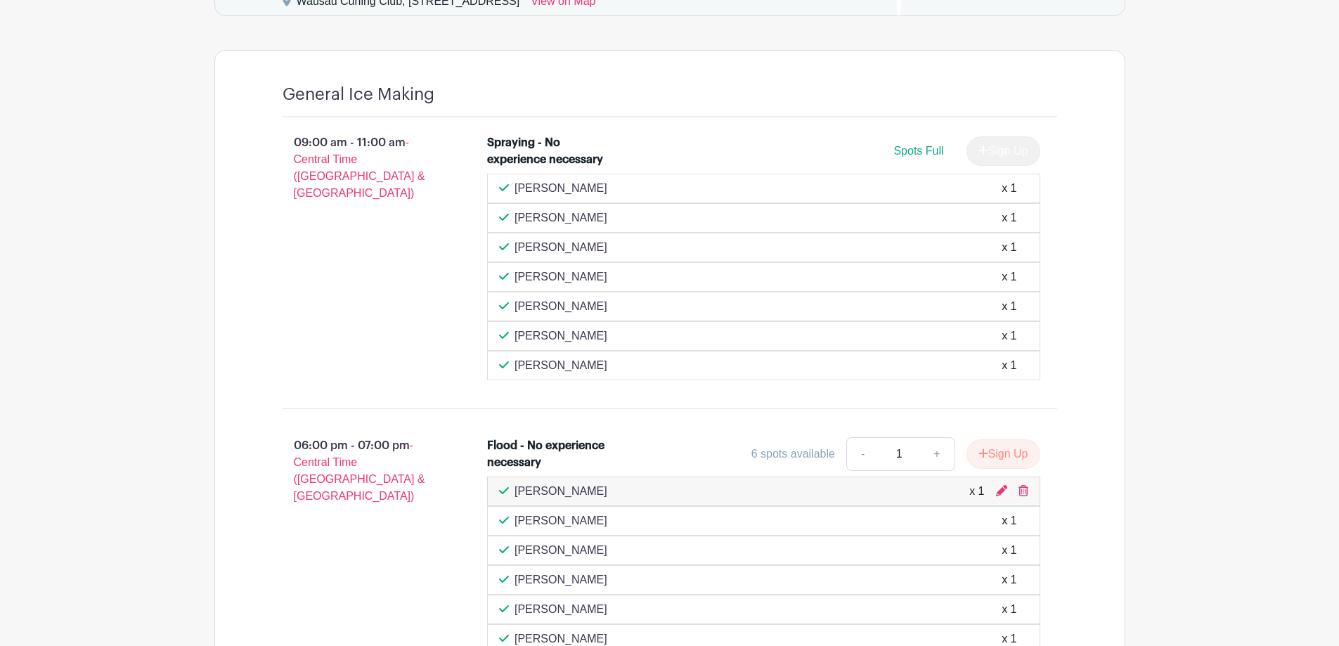
scroll to position [724, 0]
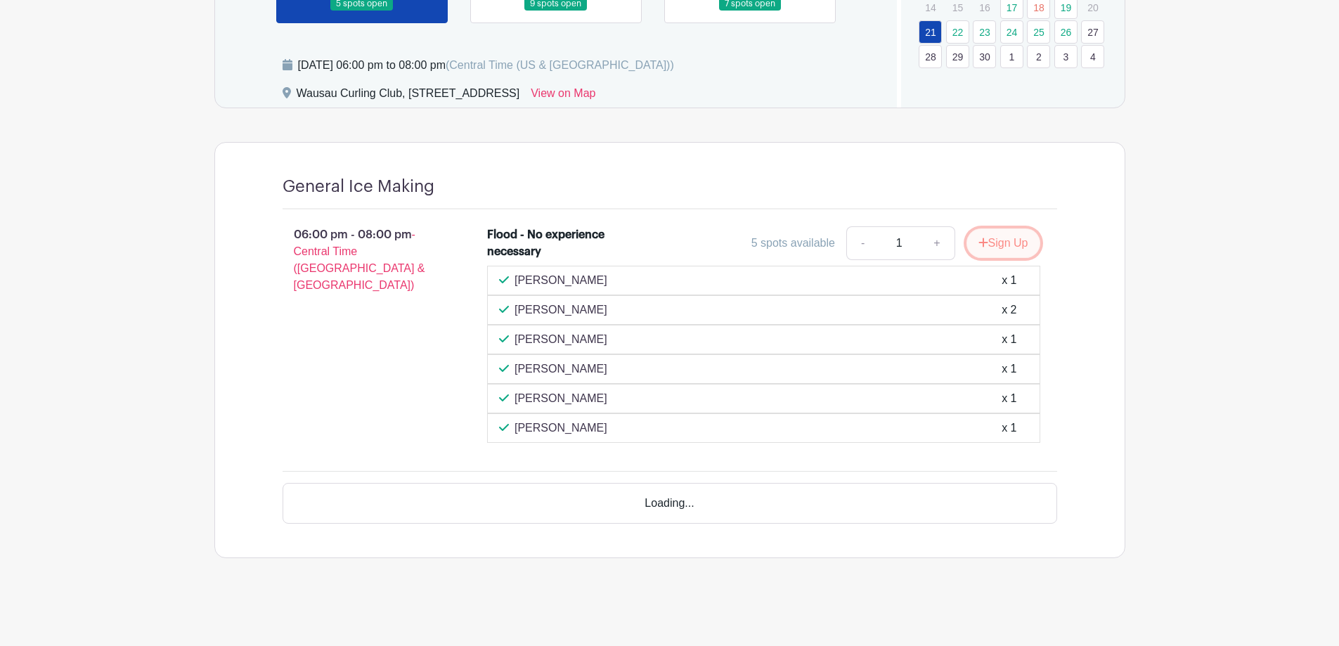
click at [1006, 244] on button "Sign Up" at bounding box center [1004, 244] width 74 height 30
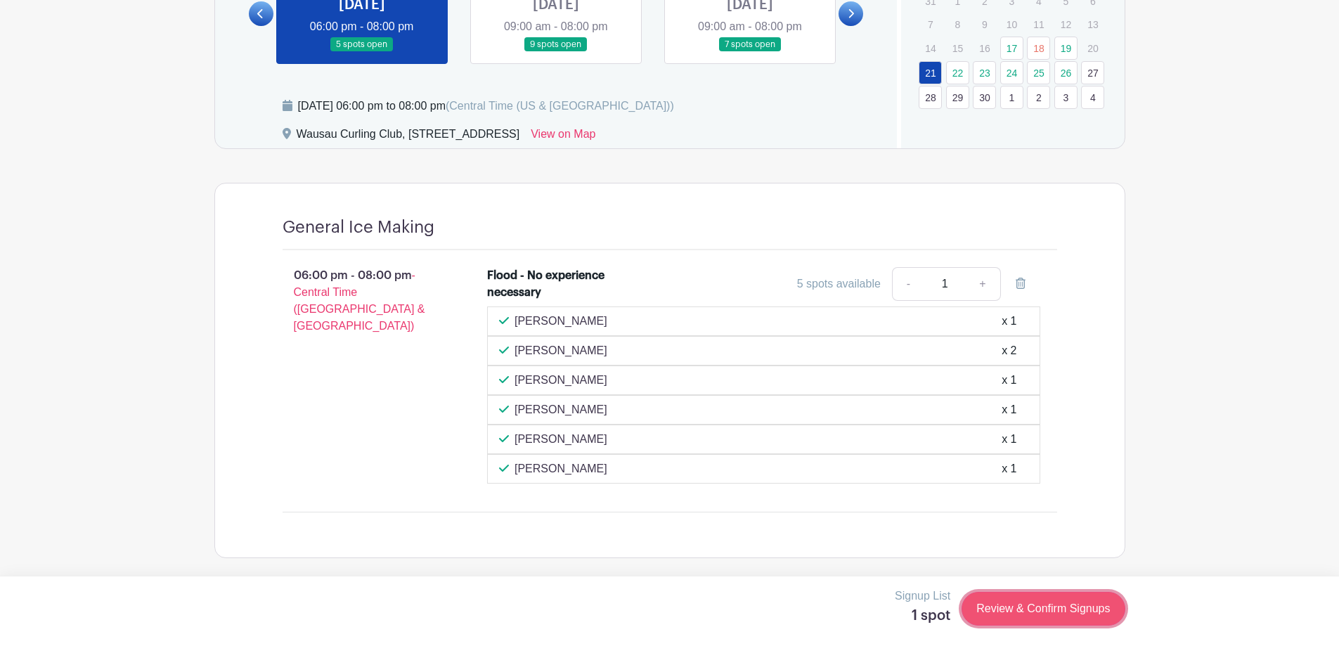
click at [1029, 607] on link "Review & Confirm Signups" at bounding box center [1043, 609] width 163 height 34
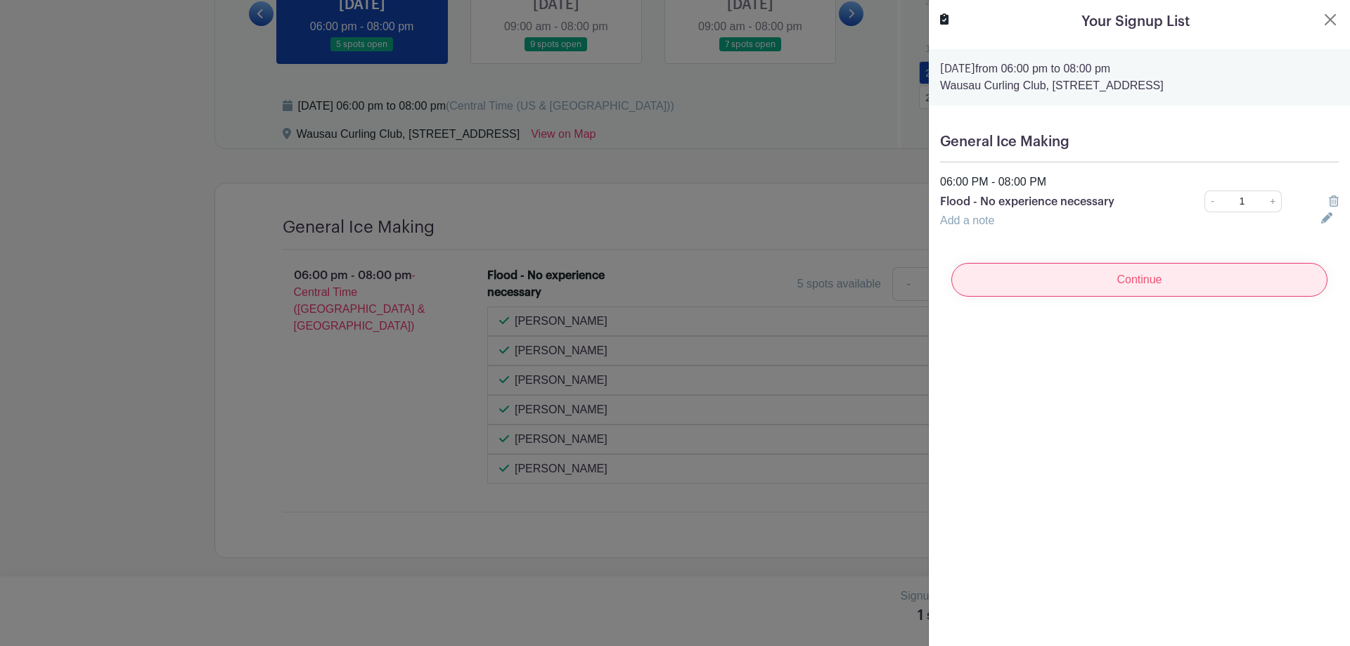
click at [1133, 282] on input "Continue" at bounding box center [1139, 280] width 376 height 34
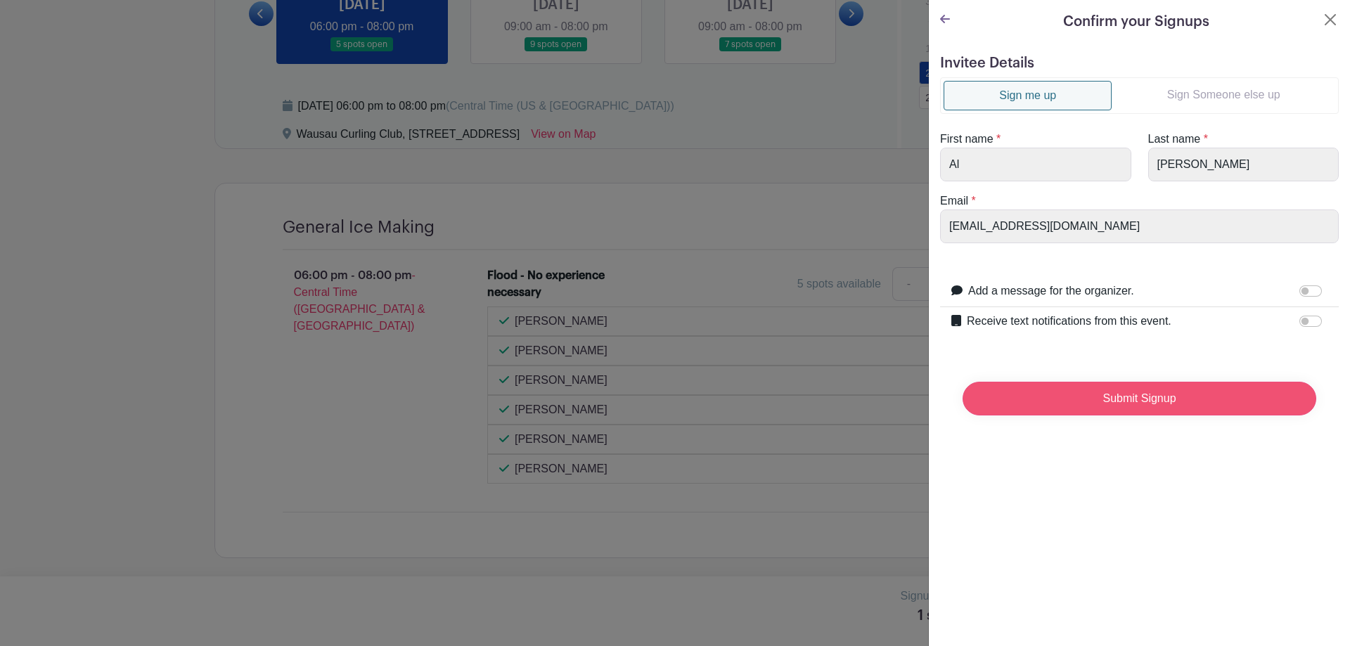
click at [1138, 398] on input "Submit Signup" at bounding box center [1140, 399] width 354 height 34
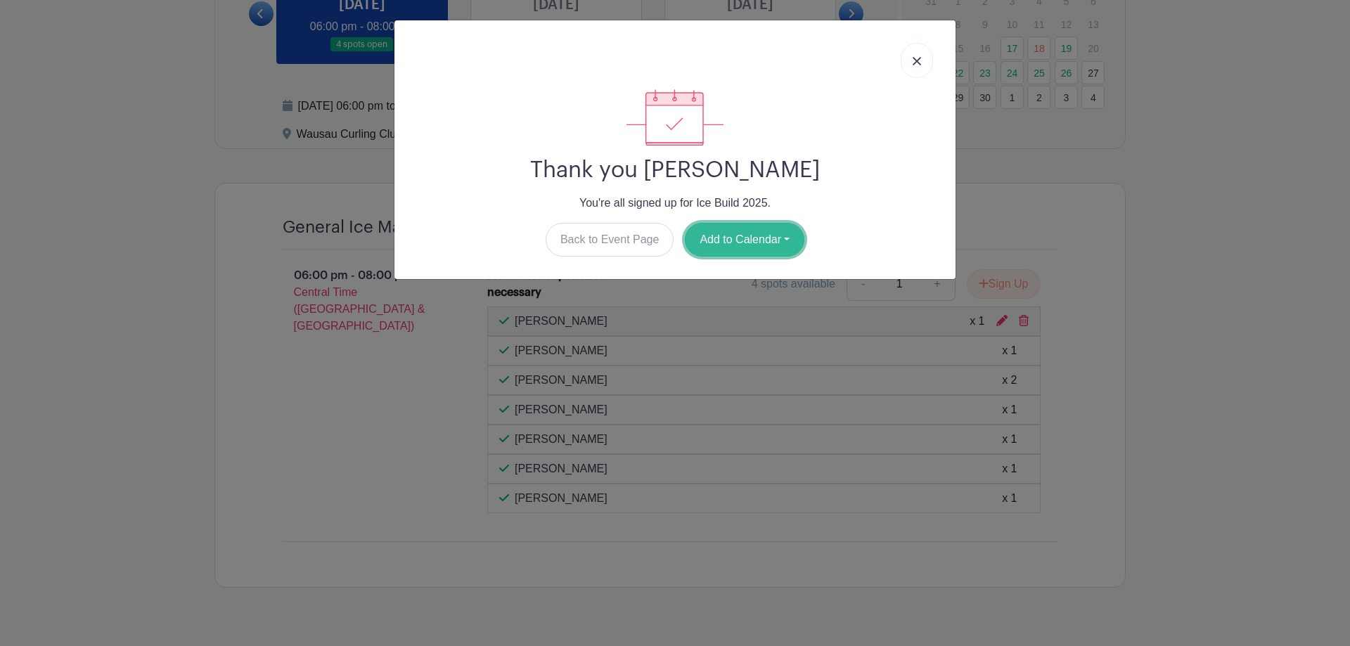
click at [740, 239] on button "Add to Calendar" at bounding box center [745, 240] width 120 height 34
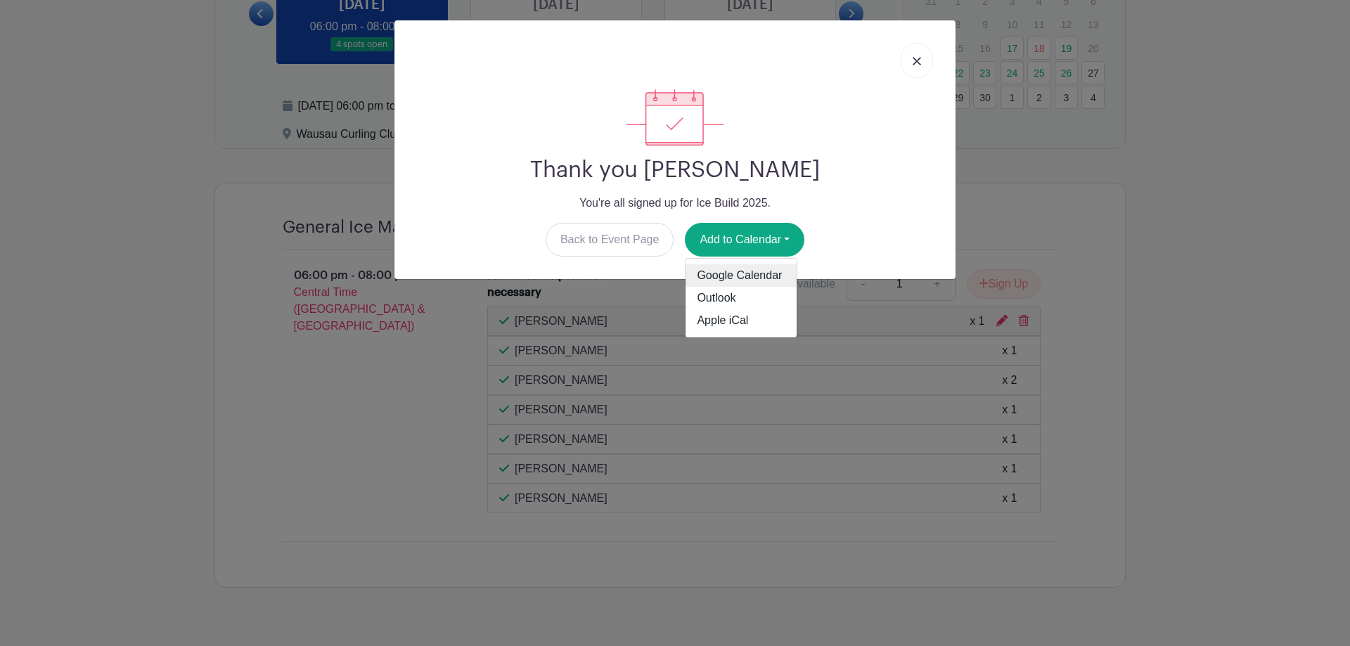
click at [742, 277] on link "Google Calendar" at bounding box center [741, 275] width 111 height 22
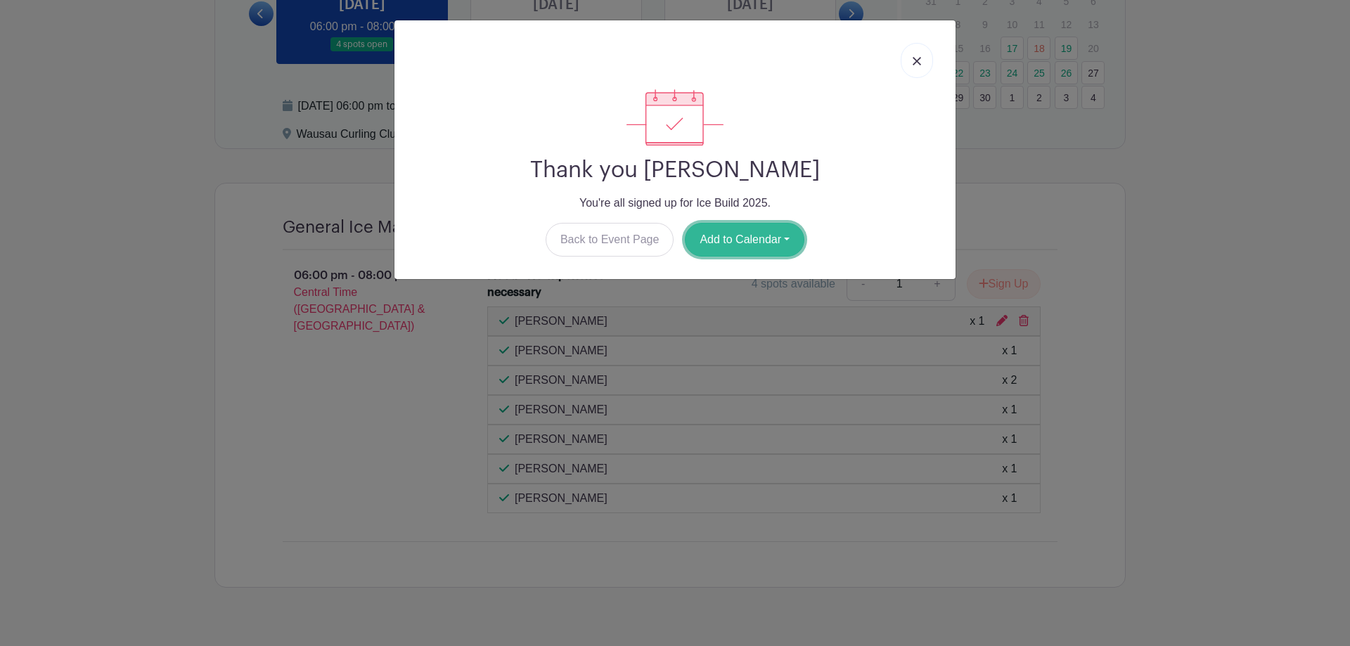
click at [740, 241] on button "Add to Calendar" at bounding box center [745, 240] width 120 height 34
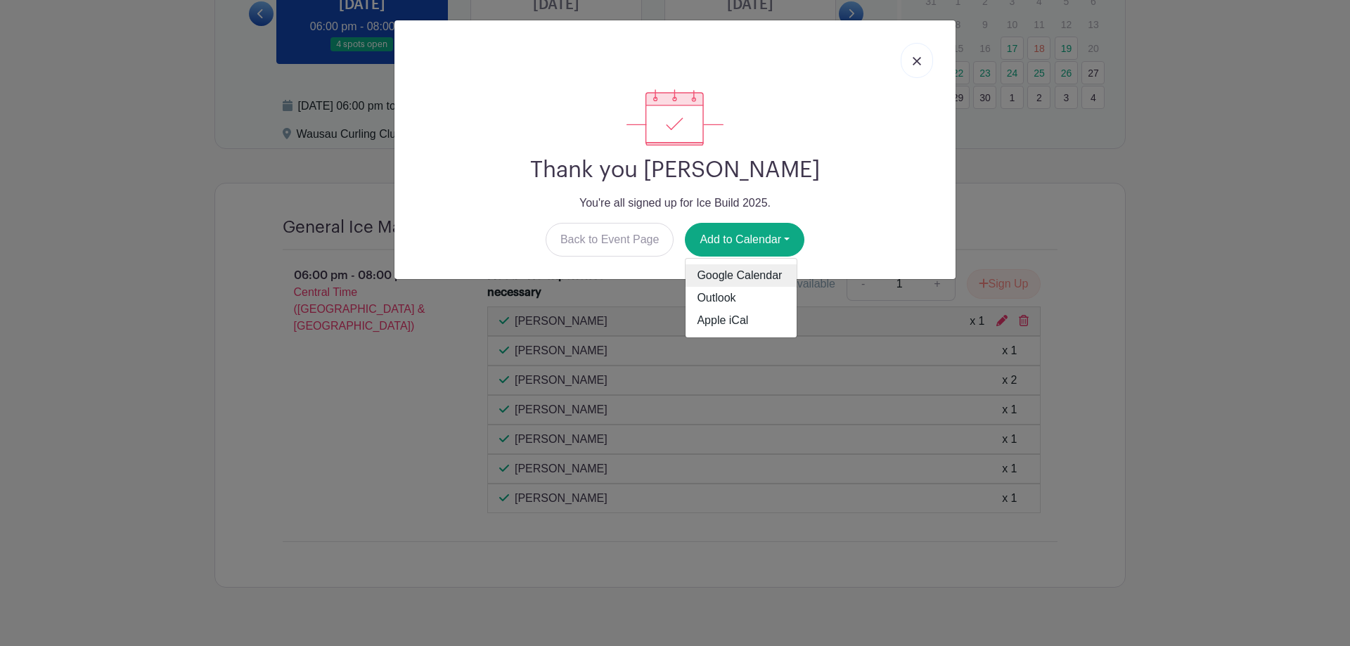
click at [747, 271] on link "Google Calendar" at bounding box center [741, 275] width 111 height 22
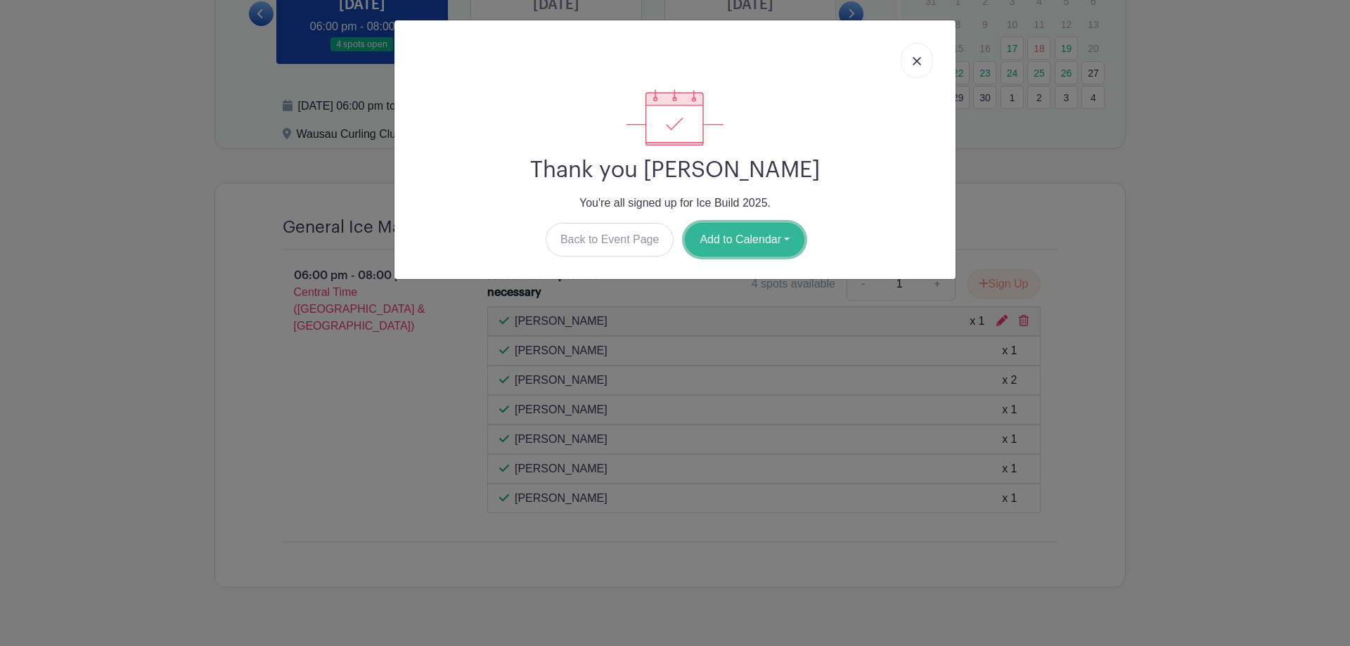
click at [737, 234] on button "Add to Calendar" at bounding box center [745, 240] width 120 height 34
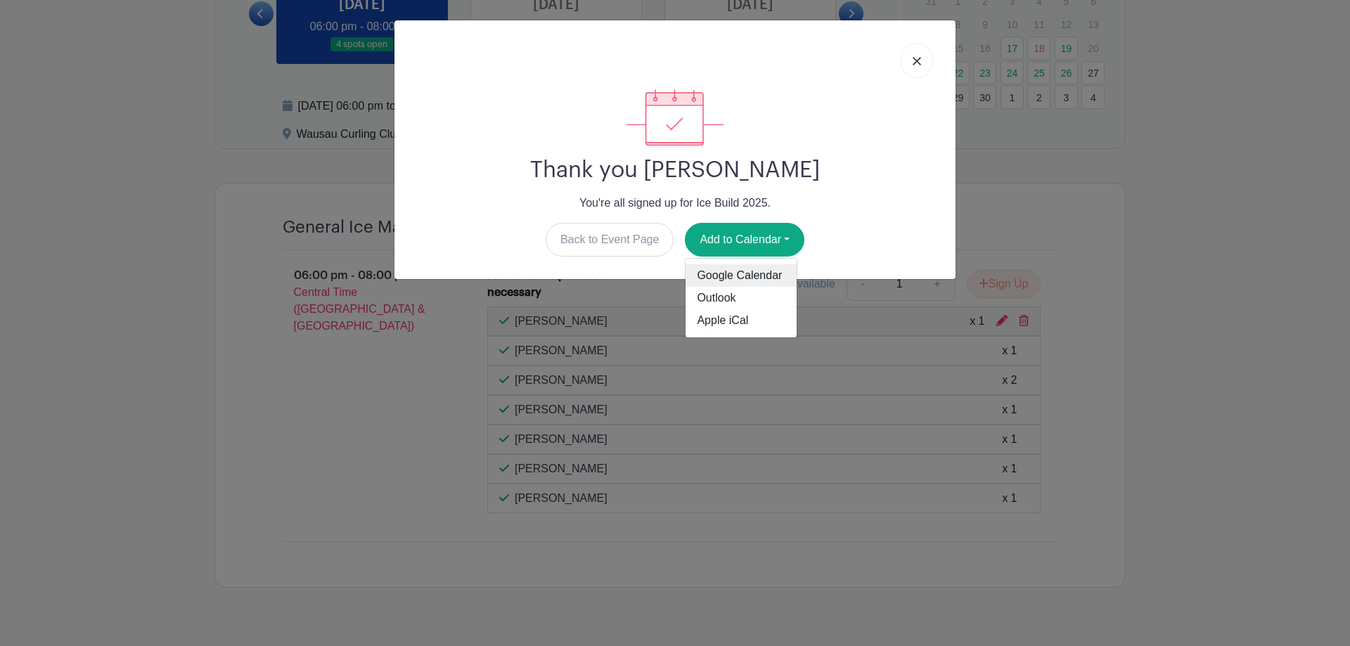
click at [745, 270] on link "Google Calendar" at bounding box center [741, 275] width 111 height 22
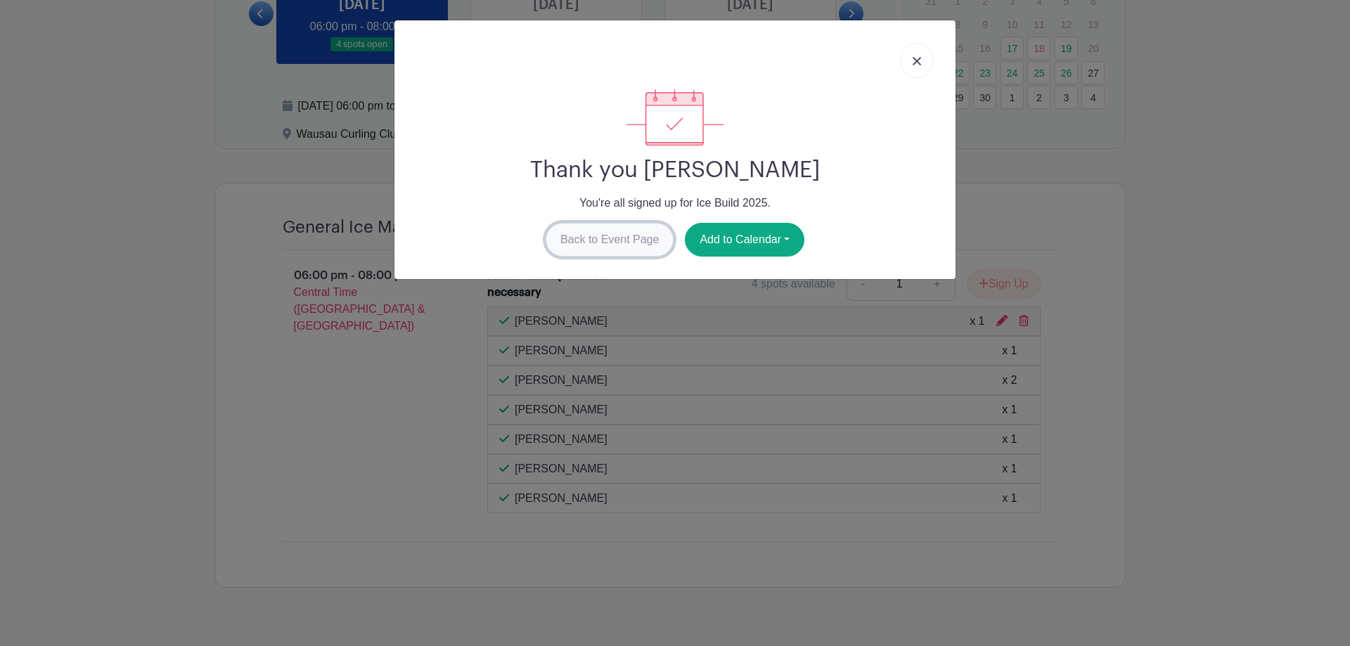
click at [586, 236] on link "Back to Event Page" at bounding box center [610, 240] width 129 height 34
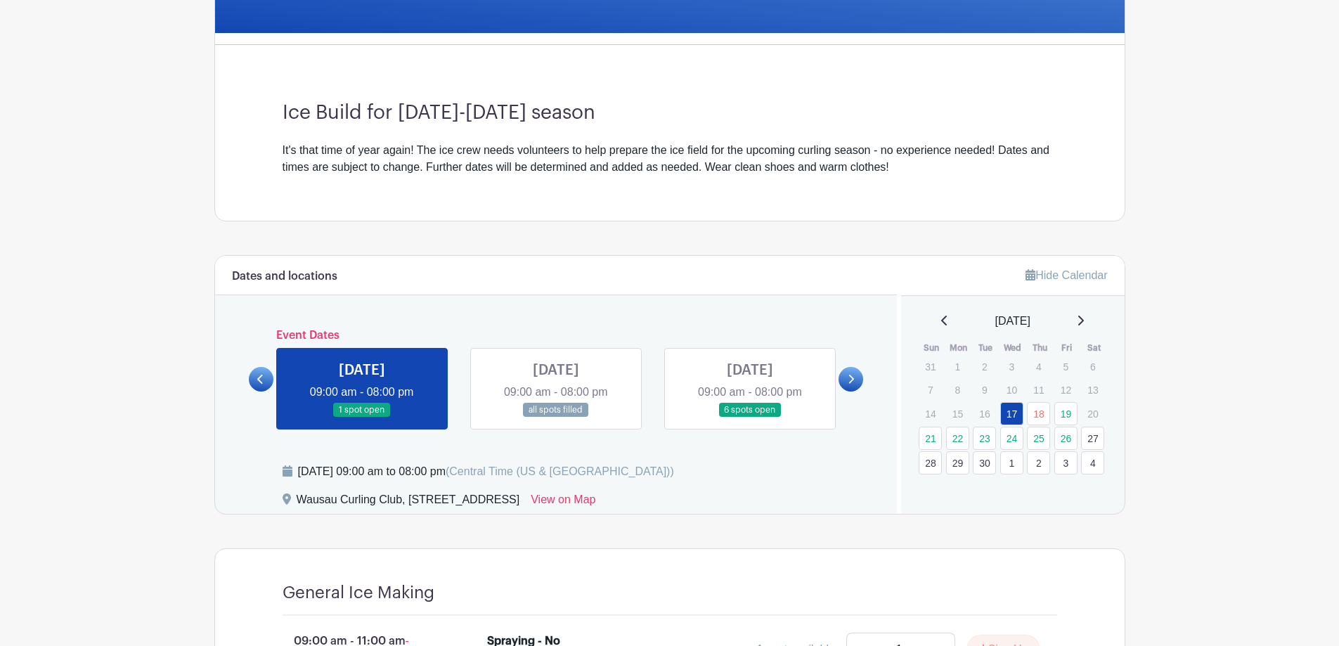
scroll to position [422, 0]
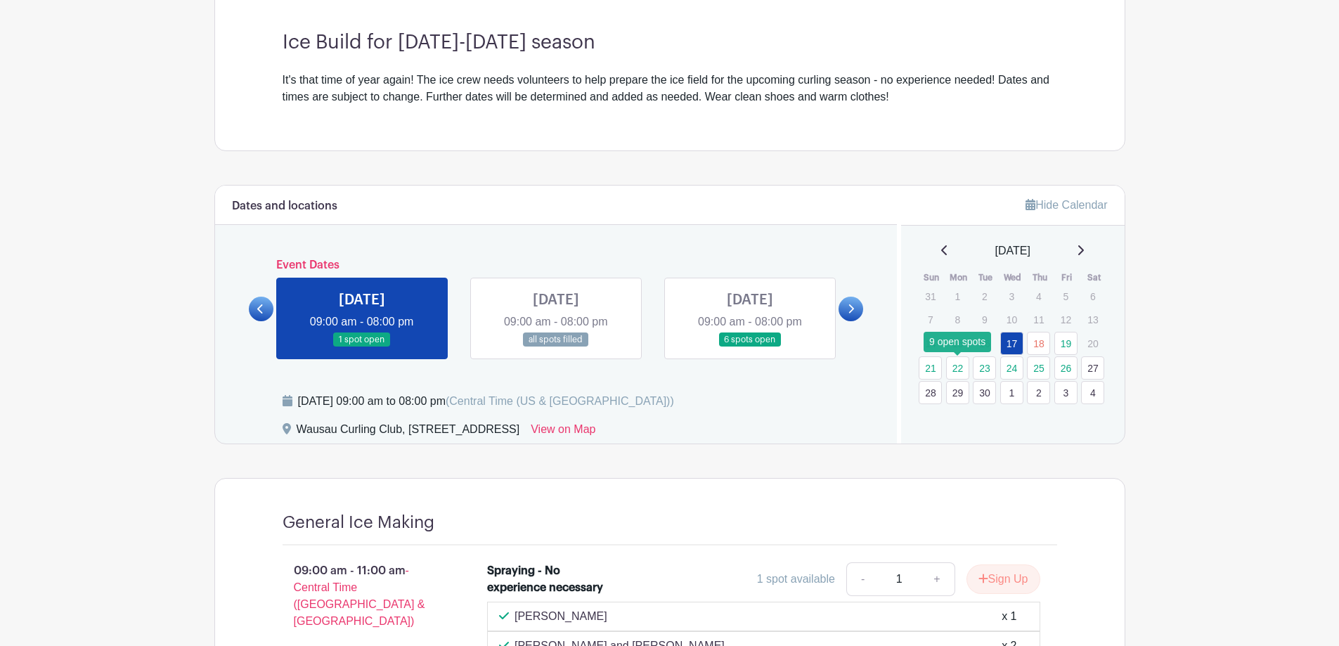
click at [956, 366] on link "22" at bounding box center [957, 367] width 23 height 23
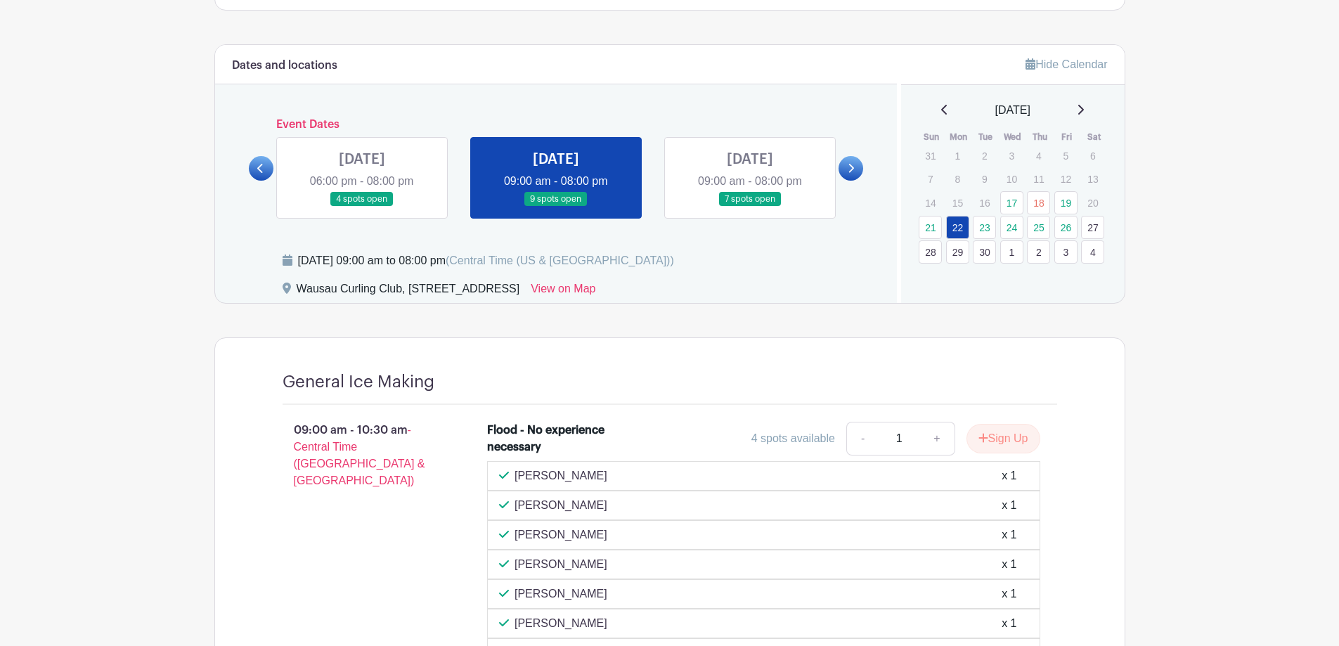
scroll to position [633, 0]
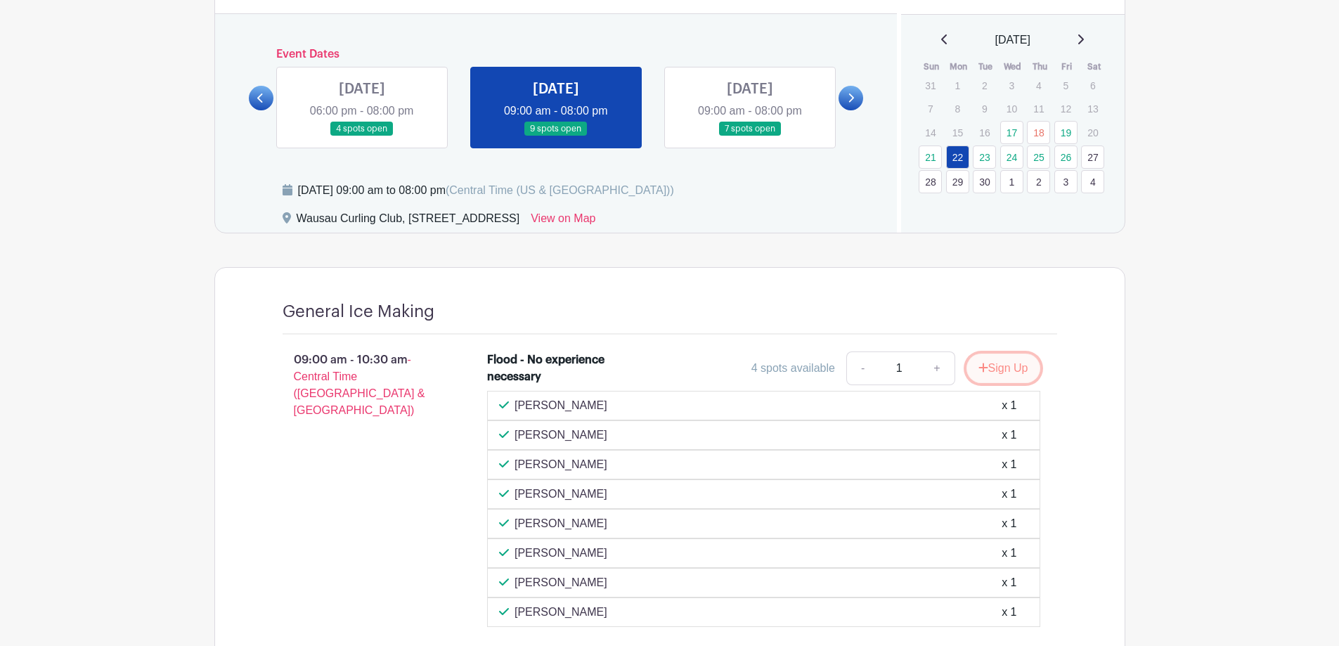
click at [1000, 369] on button "Sign Up" at bounding box center [1004, 369] width 74 height 30
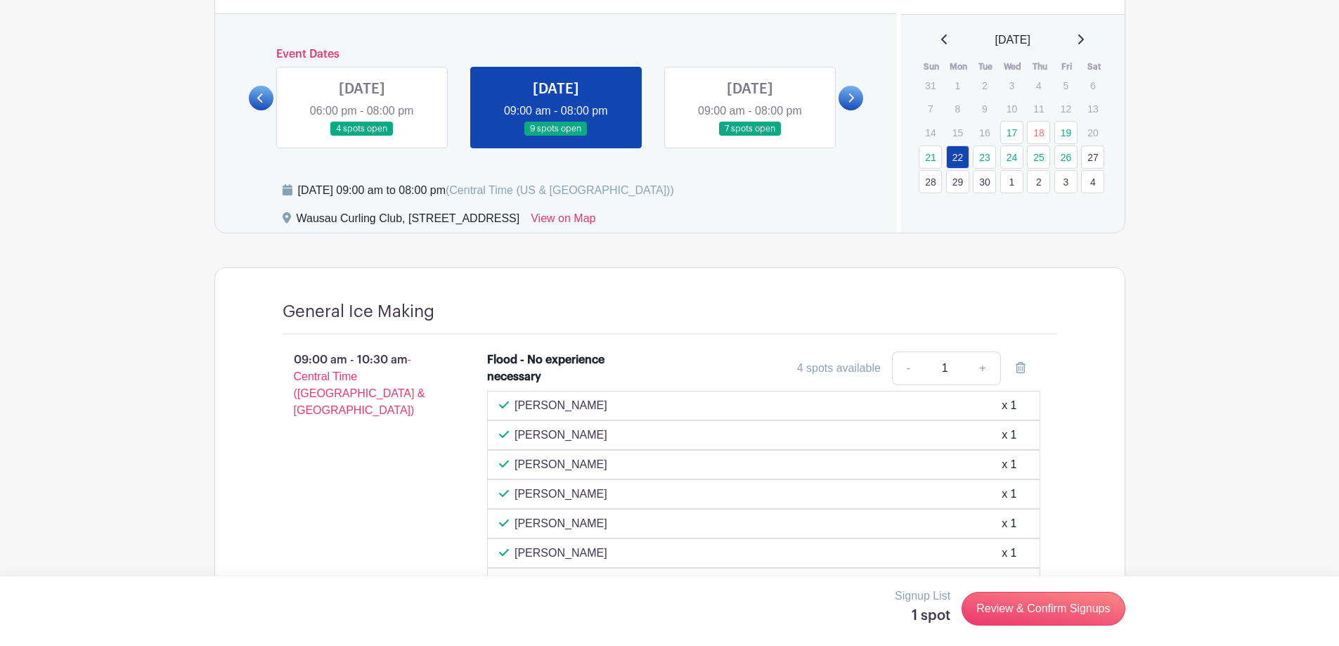
click at [750, 136] on link at bounding box center [750, 136] width 0 height 0
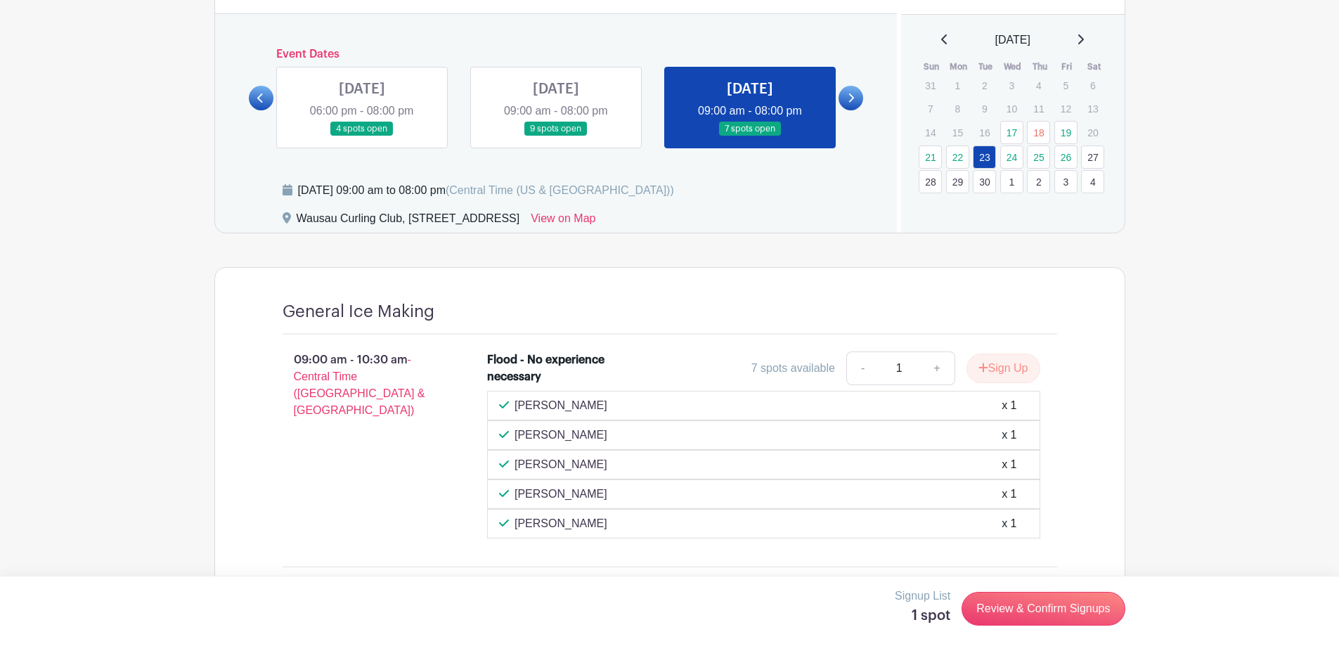
click at [556, 136] on link at bounding box center [556, 136] width 0 height 0
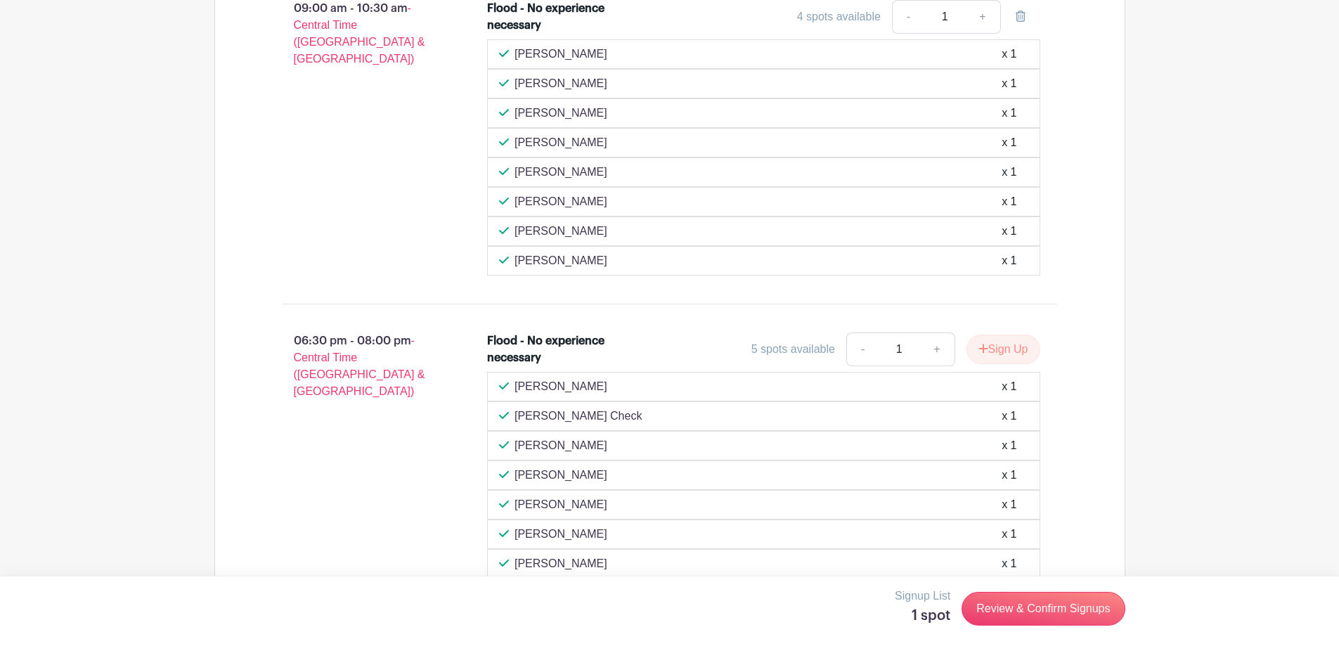
scroll to position [1055, 0]
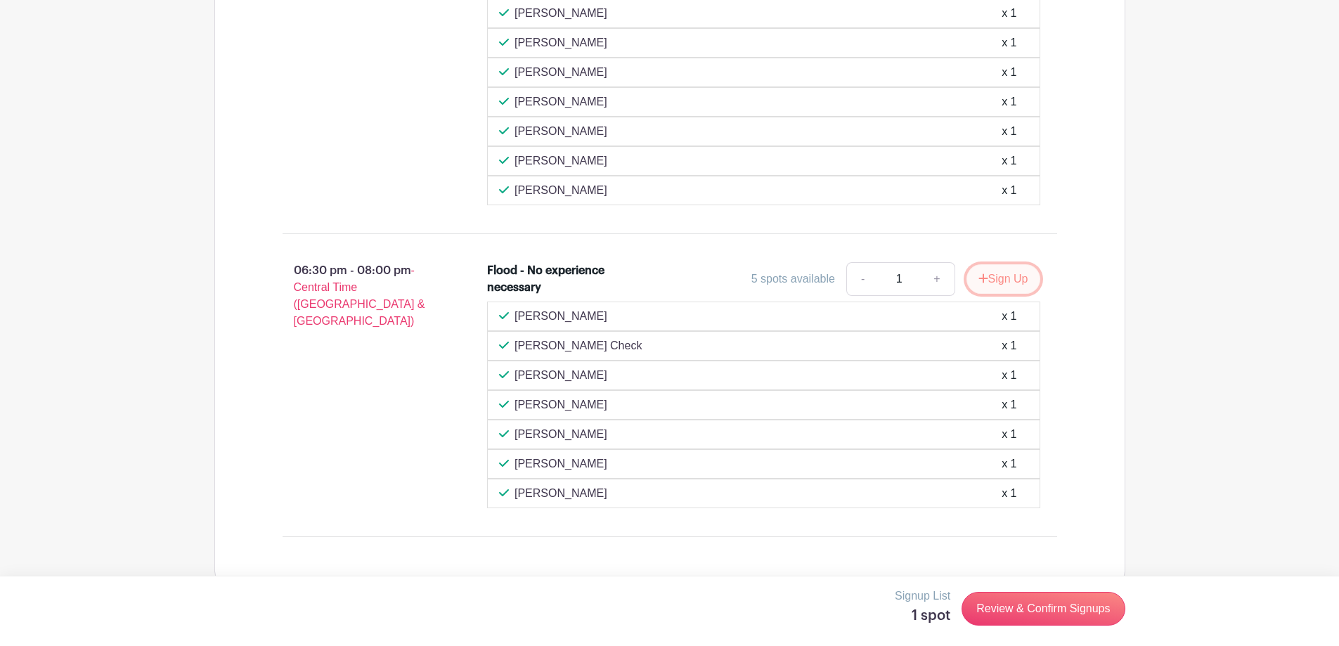
click at [996, 280] on button "Sign Up" at bounding box center [1004, 279] width 74 height 30
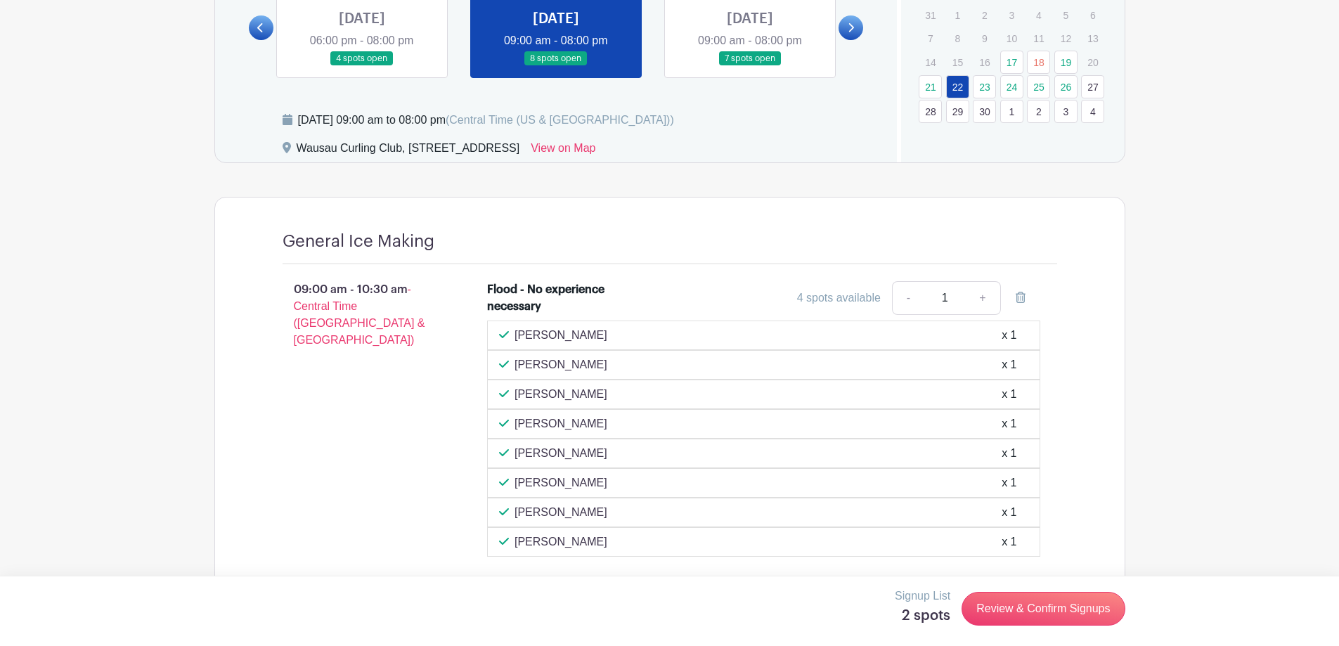
scroll to position [633, 0]
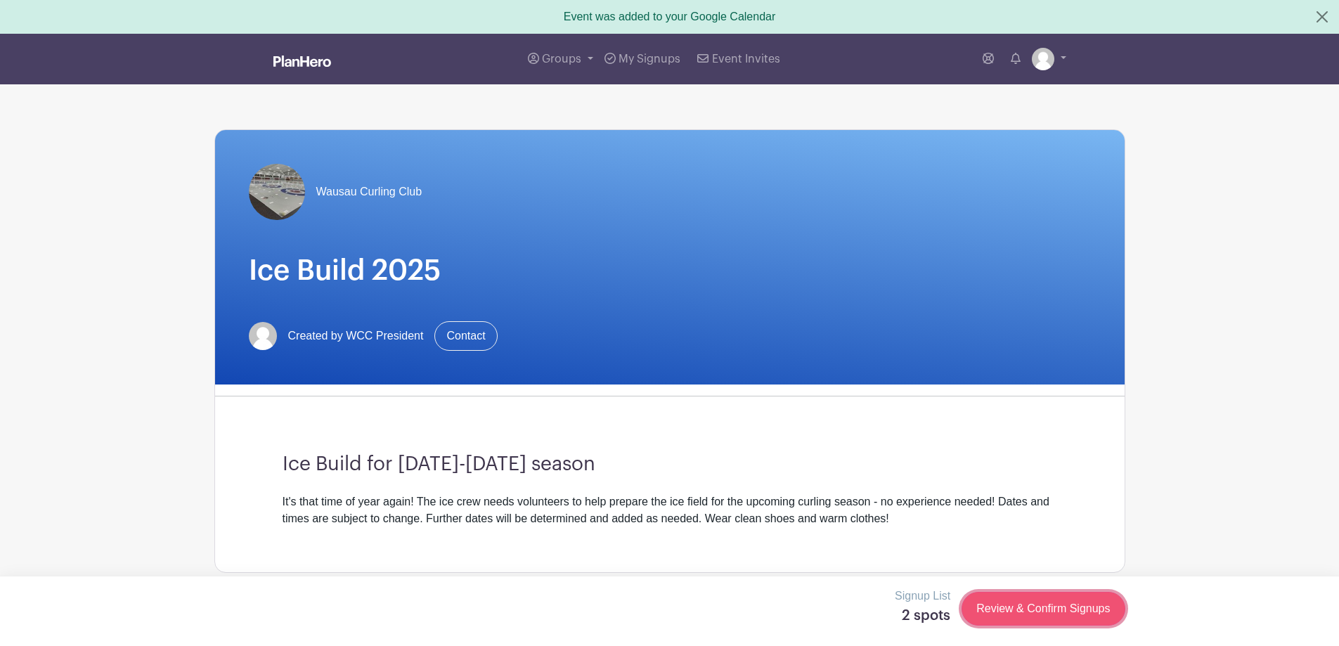
click at [1017, 609] on link "Review & Confirm Signups" at bounding box center [1043, 609] width 163 height 34
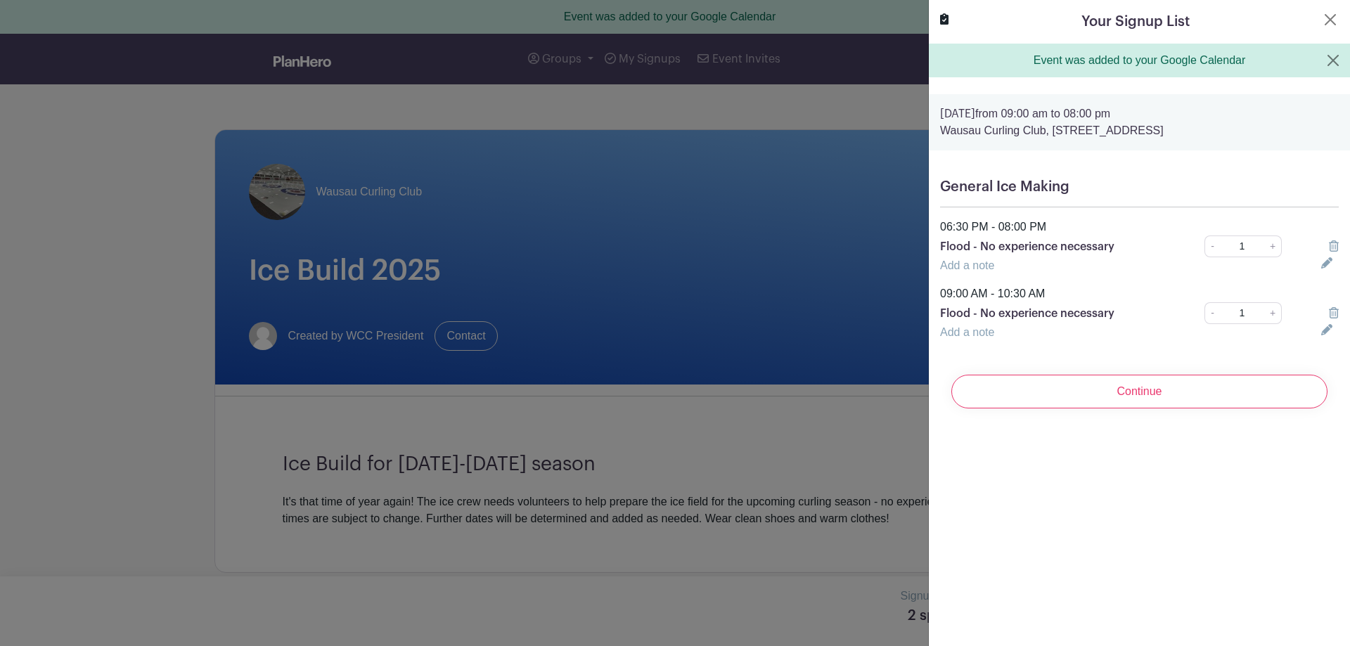
click at [1329, 313] on icon at bounding box center [1334, 312] width 10 height 11
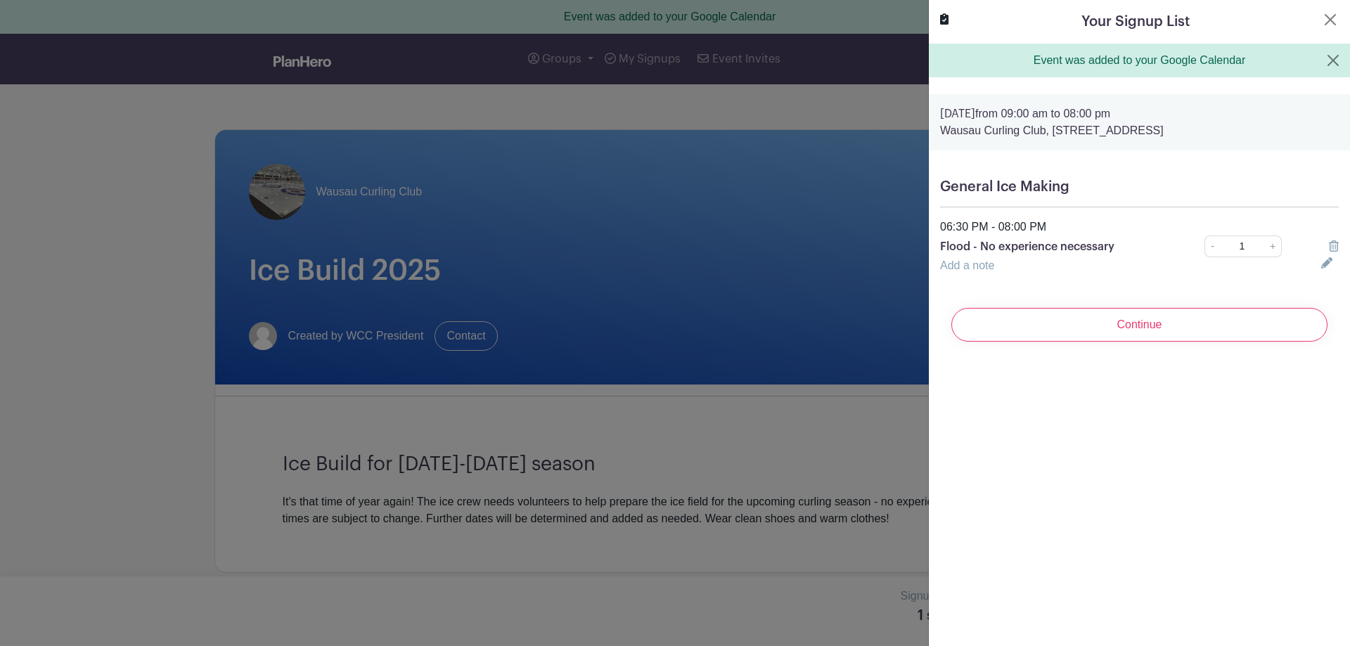
click at [1329, 245] on icon at bounding box center [1334, 245] width 10 height 11
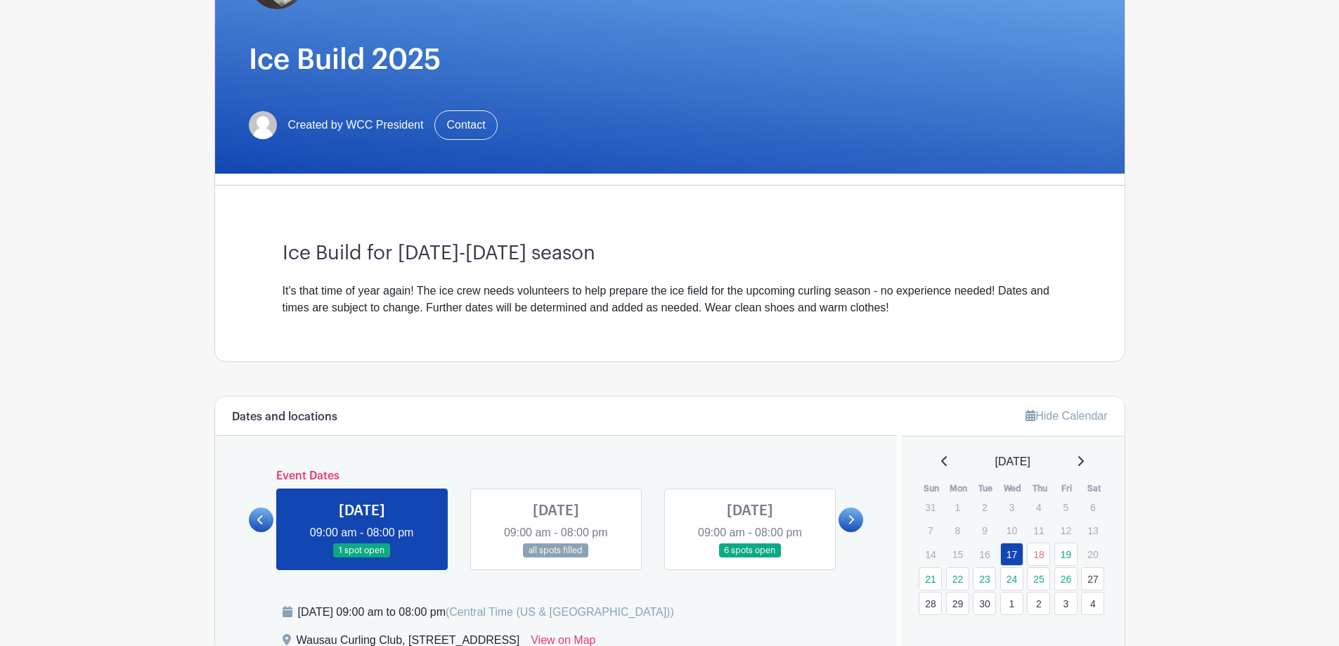
scroll to position [281, 0]
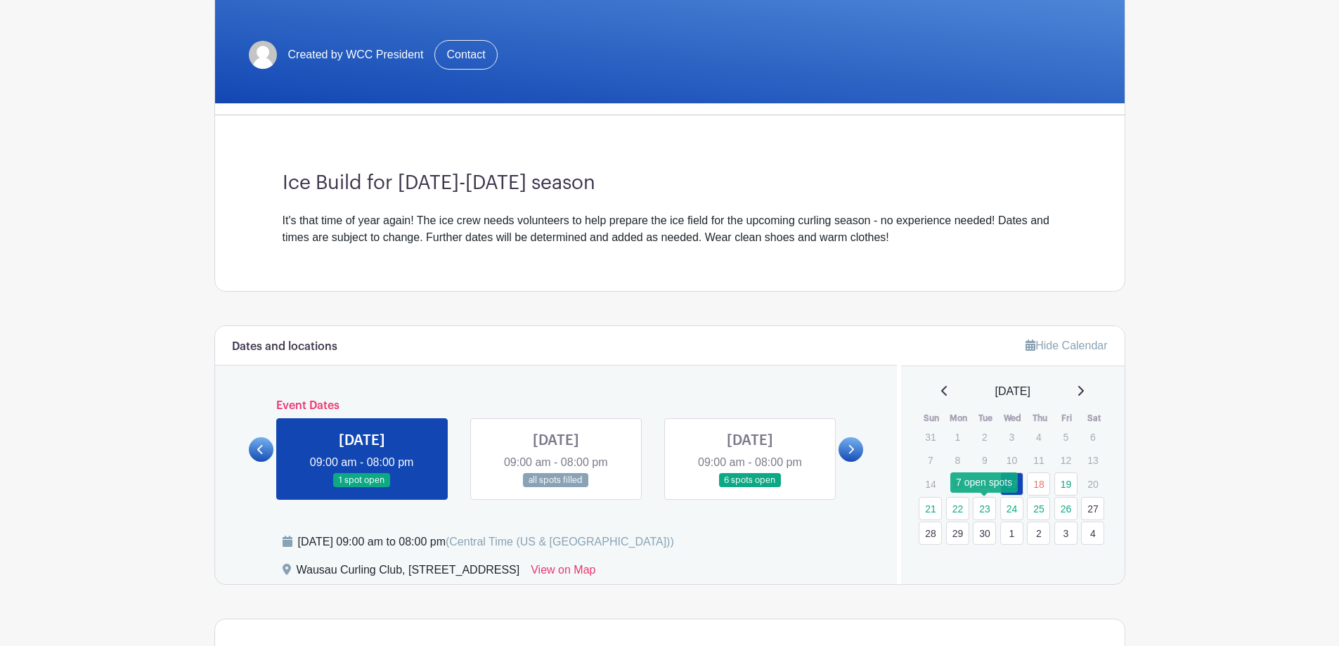
click at [986, 506] on link "23" at bounding box center [984, 508] width 23 height 23
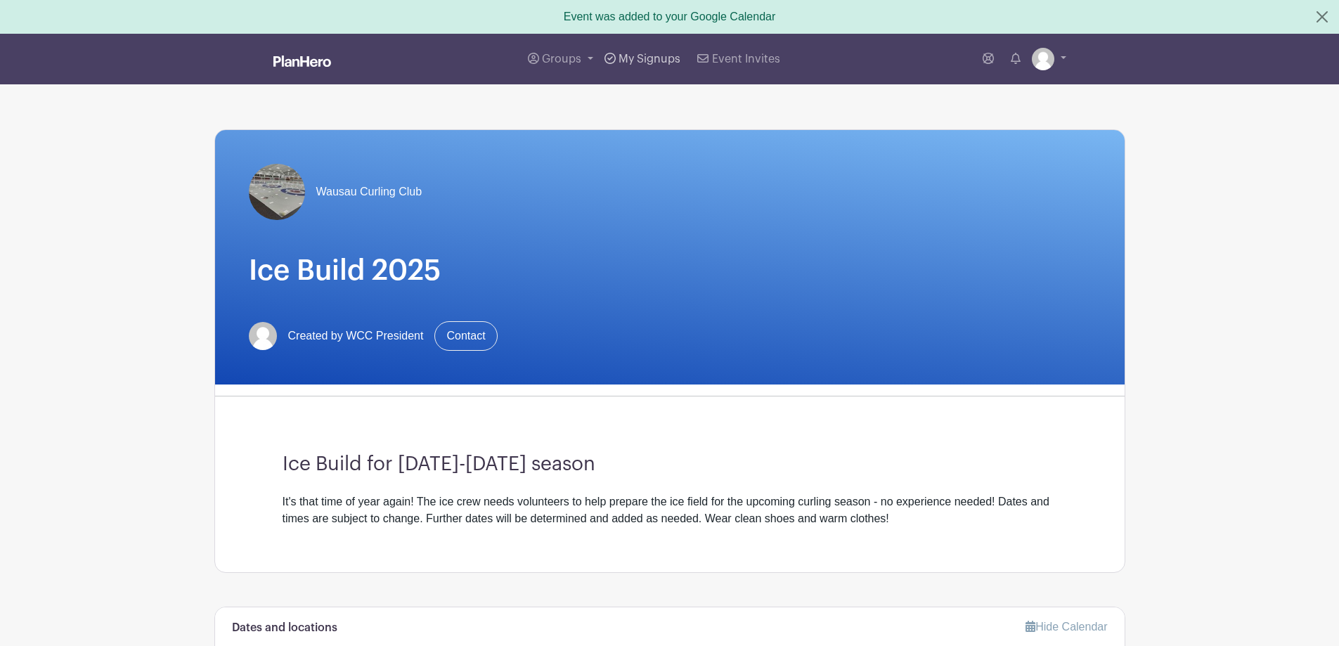
click at [655, 55] on span "My Signups" at bounding box center [650, 58] width 62 height 11
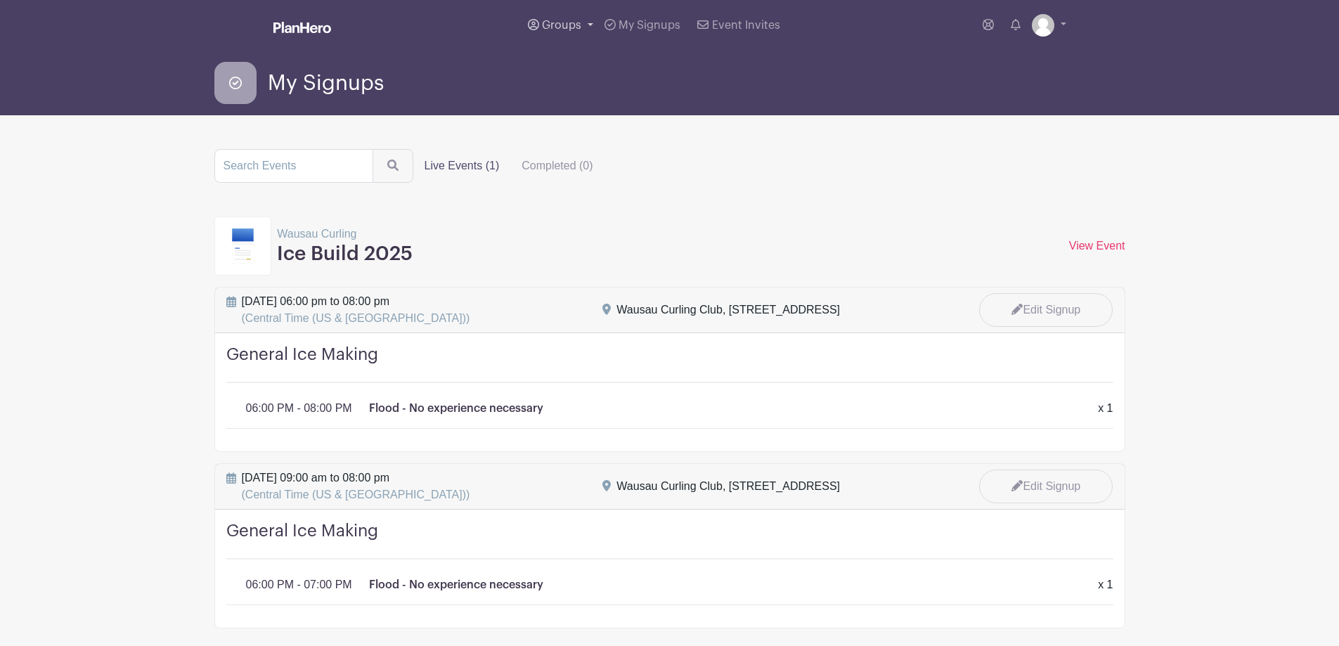
click at [563, 27] on span "Groups" at bounding box center [561, 25] width 39 height 11
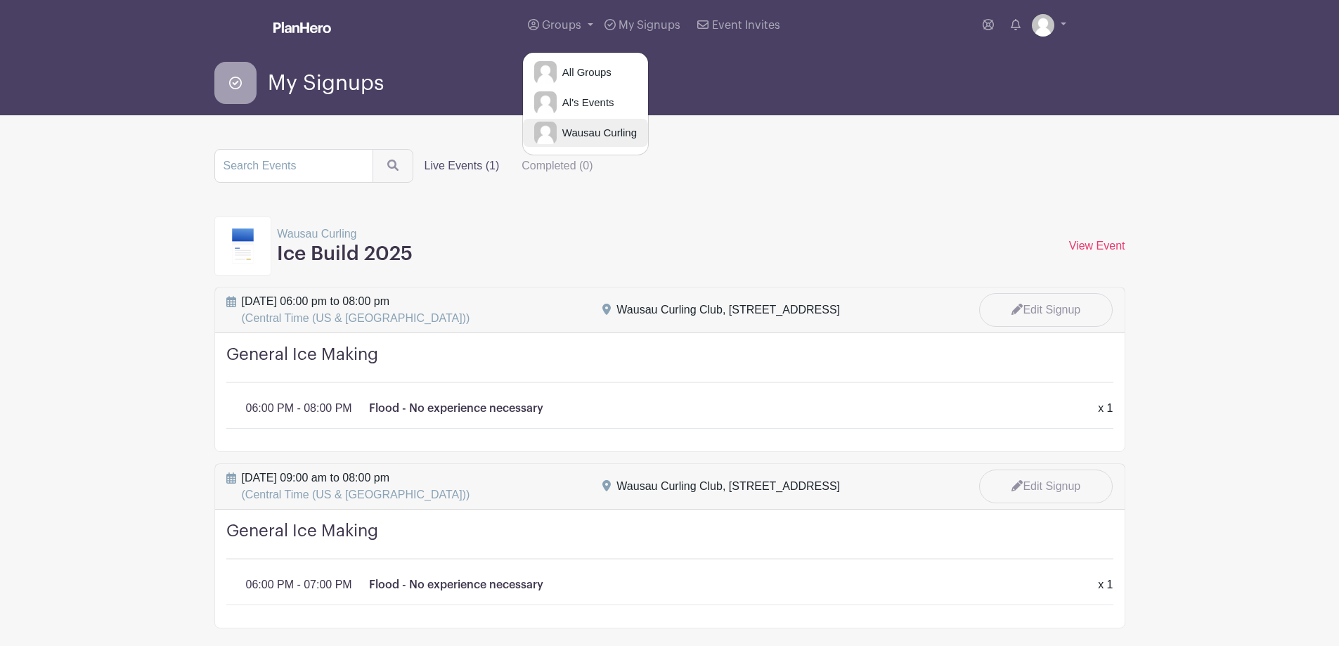
click at [575, 134] on span "Wausau Curling" at bounding box center [597, 133] width 80 height 16
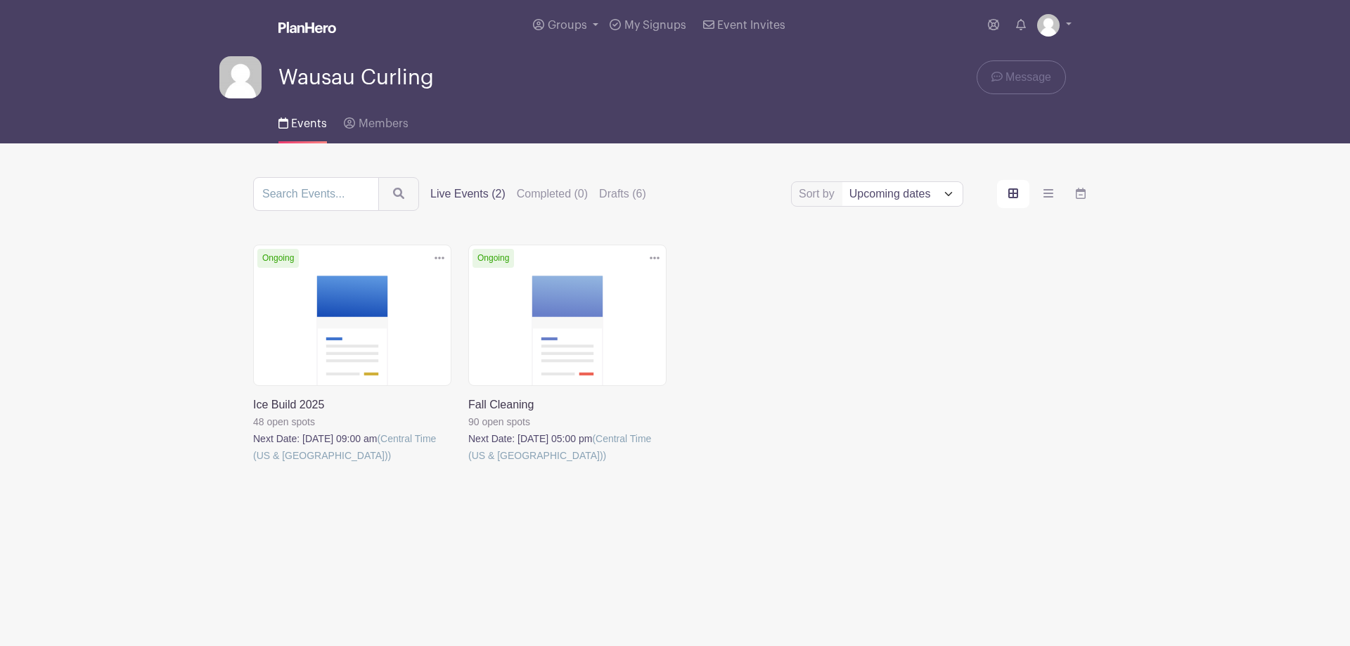
click at [945, 195] on select "Title Recently modified Newest Upcoming dates" at bounding box center [902, 194] width 120 height 24
click at [253, 464] on link at bounding box center [253, 464] width 0 height 0
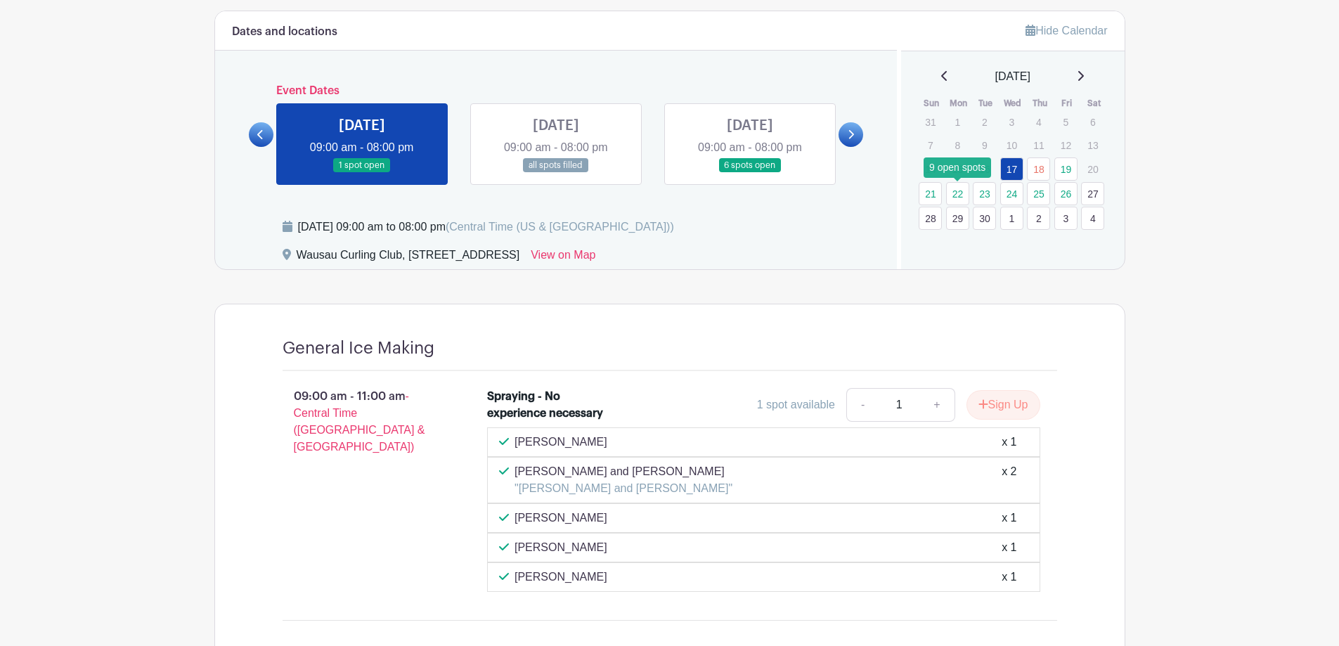
scroll to position [633, 0]
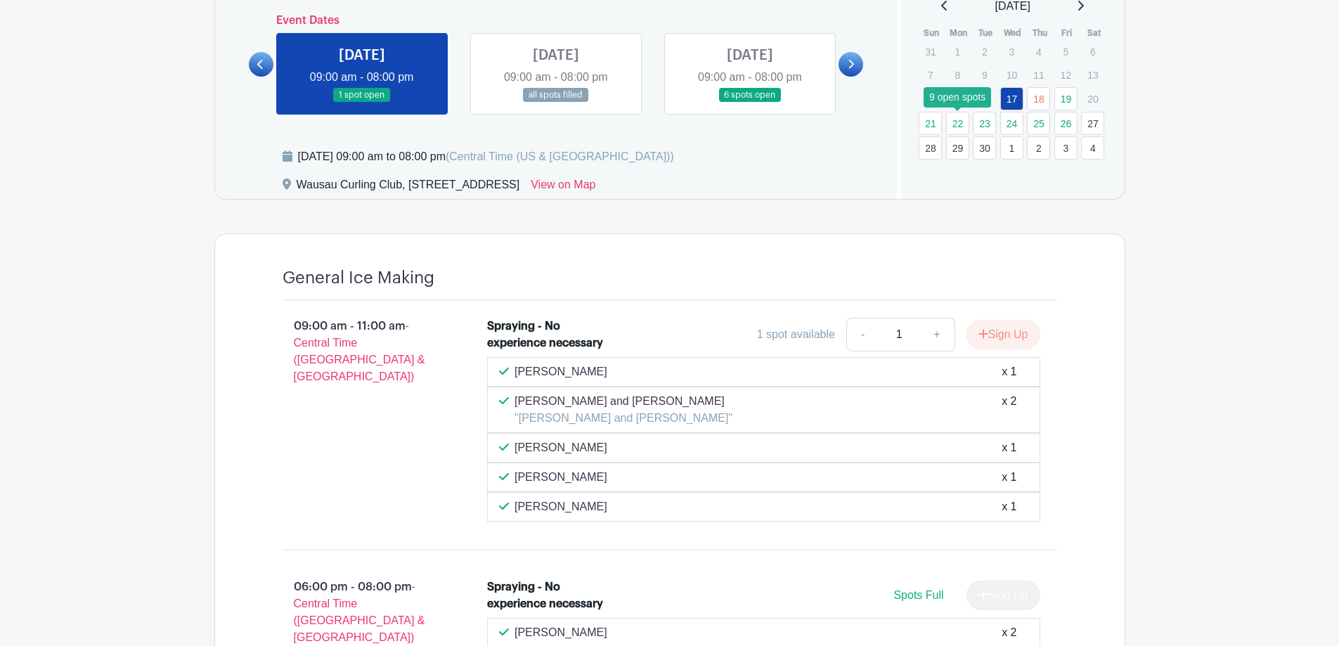
click at [958, 125] on link "22" at bounding box center [957, 123] width 23 height 23
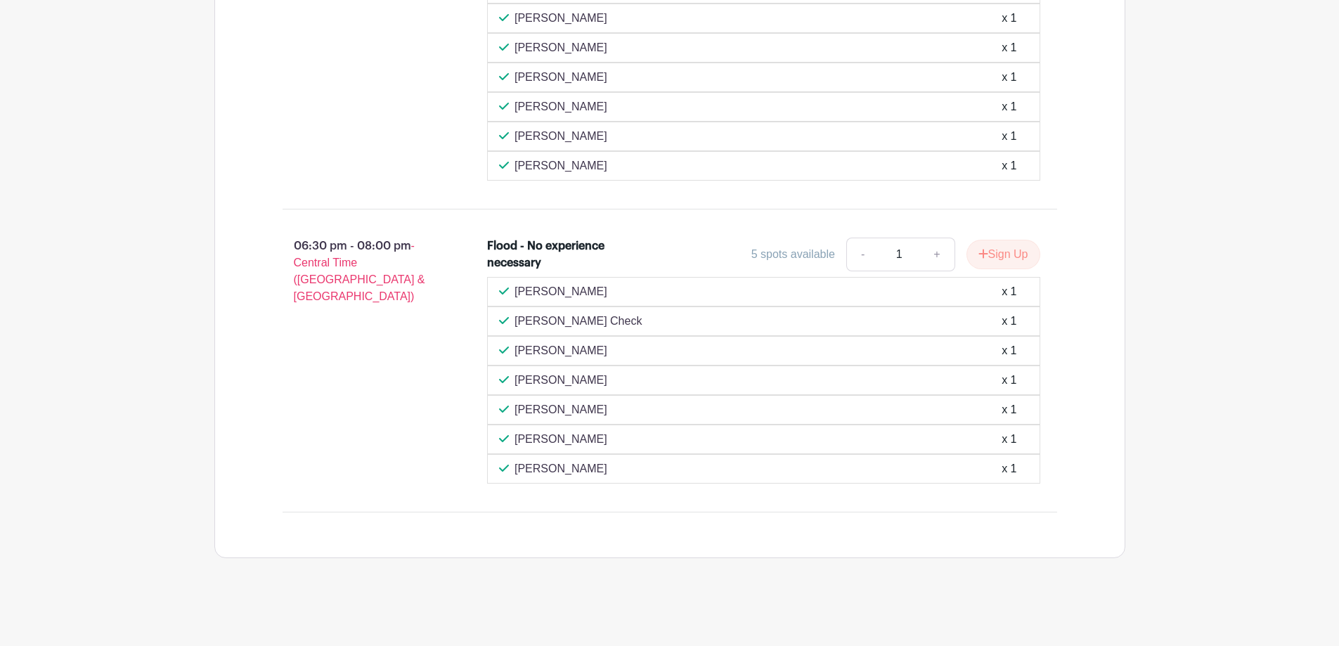
scroll to position [1046, 0]
click at [1004, 256] on button "Sign Up" at bounding box center [1004, 255] width 74 height 30
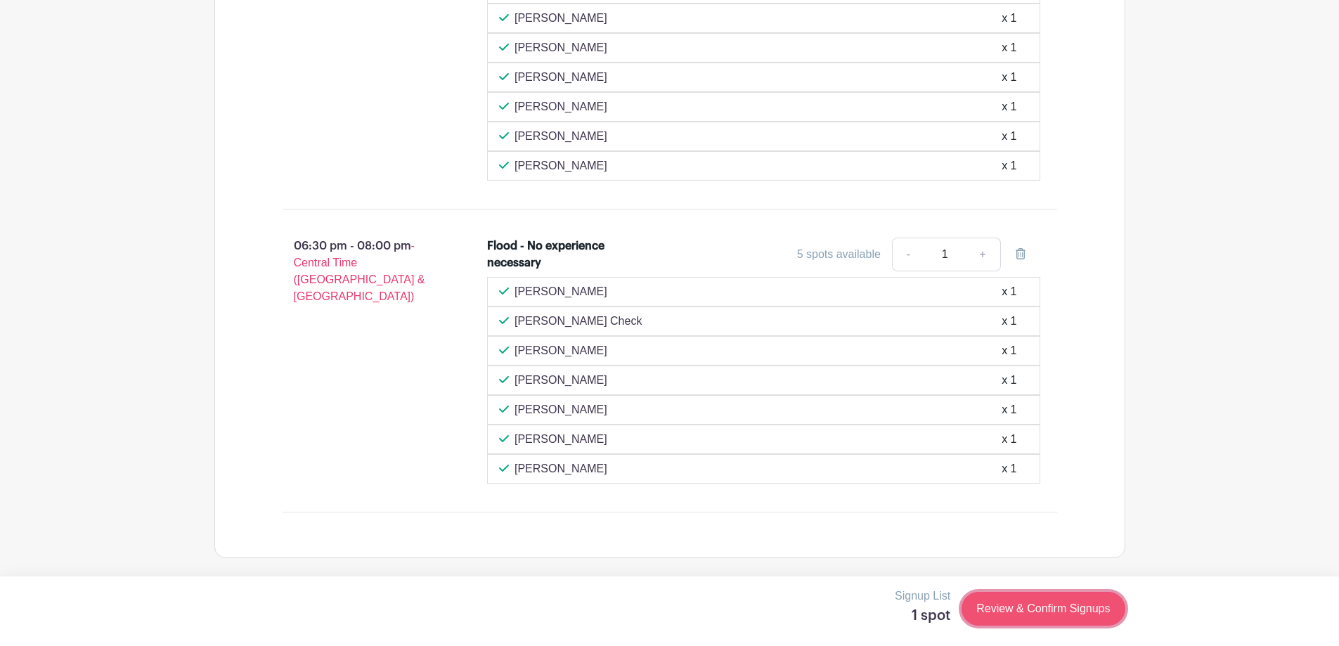
click at [1051, 608] on link "Review & Confirm Signups" at bounding box center [1043, 609] width 163 height 34
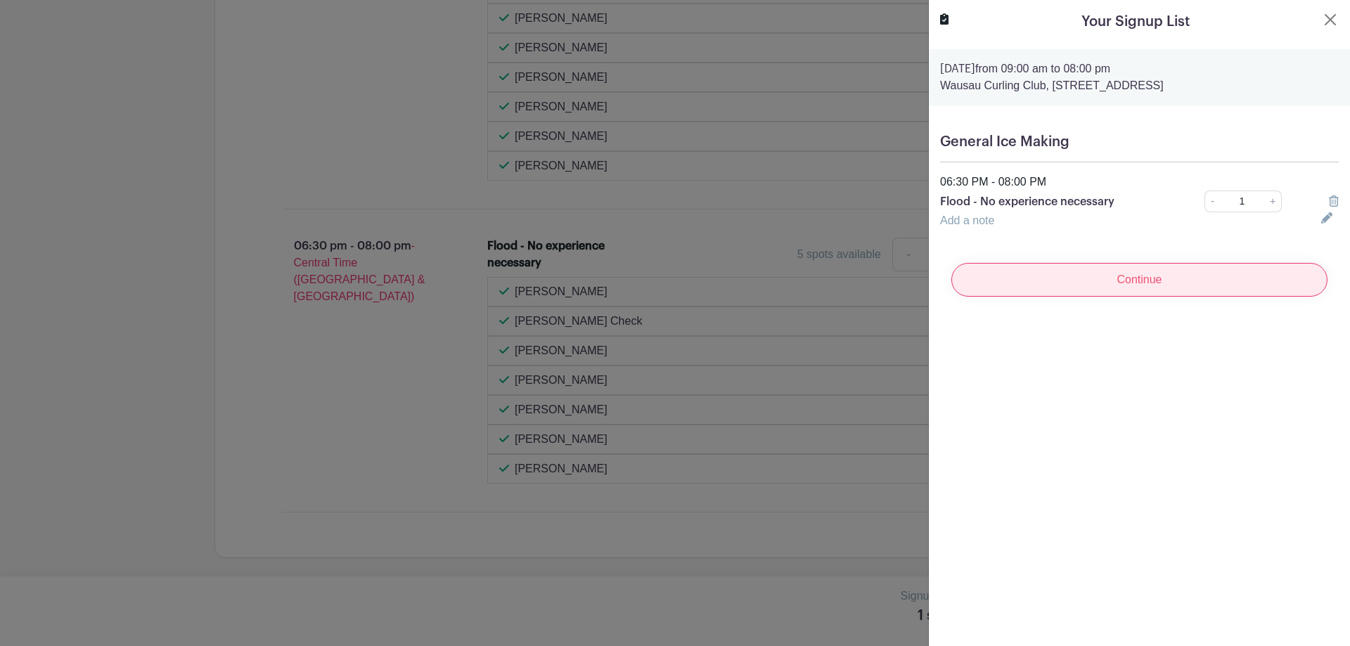
click at [1130, 281] on input "Continue" at bounding box center [1139, 280] width 376 height 34
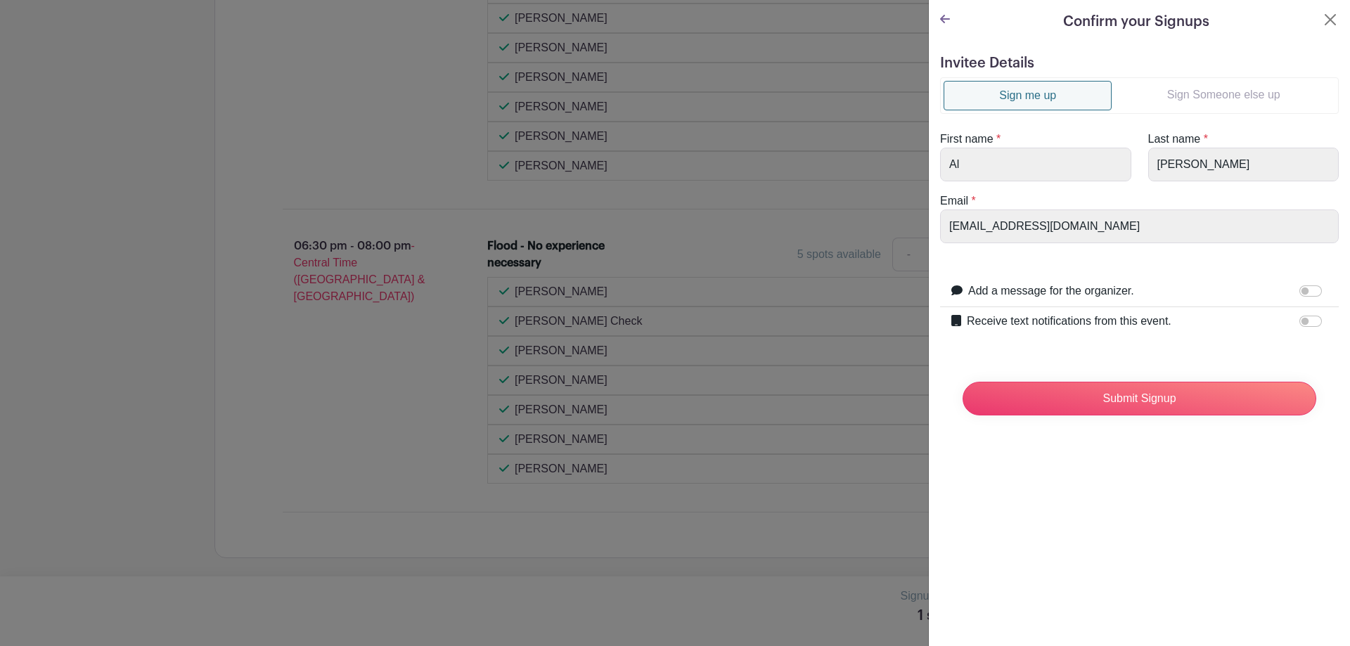
click at [1022, 97] on link "Sign me up" at bounding box center [1028, 96] width 168 height 30
click at [1132, 394] on input "Submit Signup" at bounding box center [1140, 399] width 354 height 34
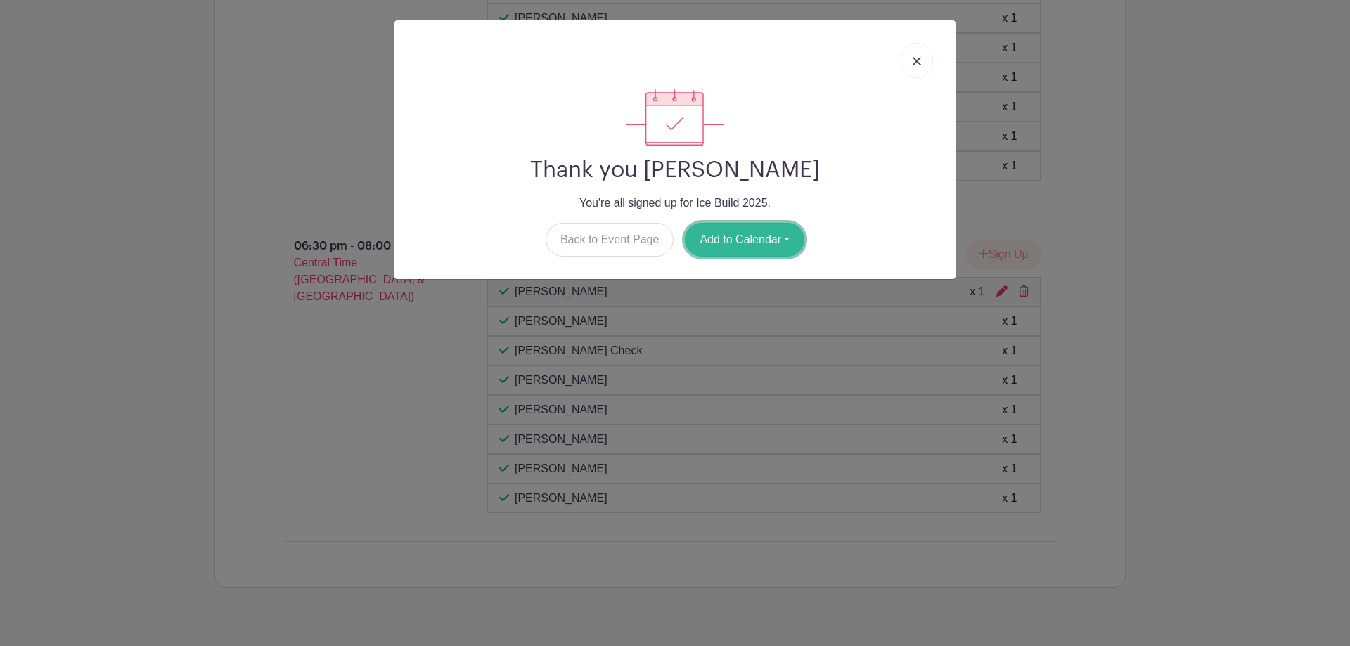
click at [735, 241] on button "Add to Calendar" at bounding box center [745, 240] width 120 height 34
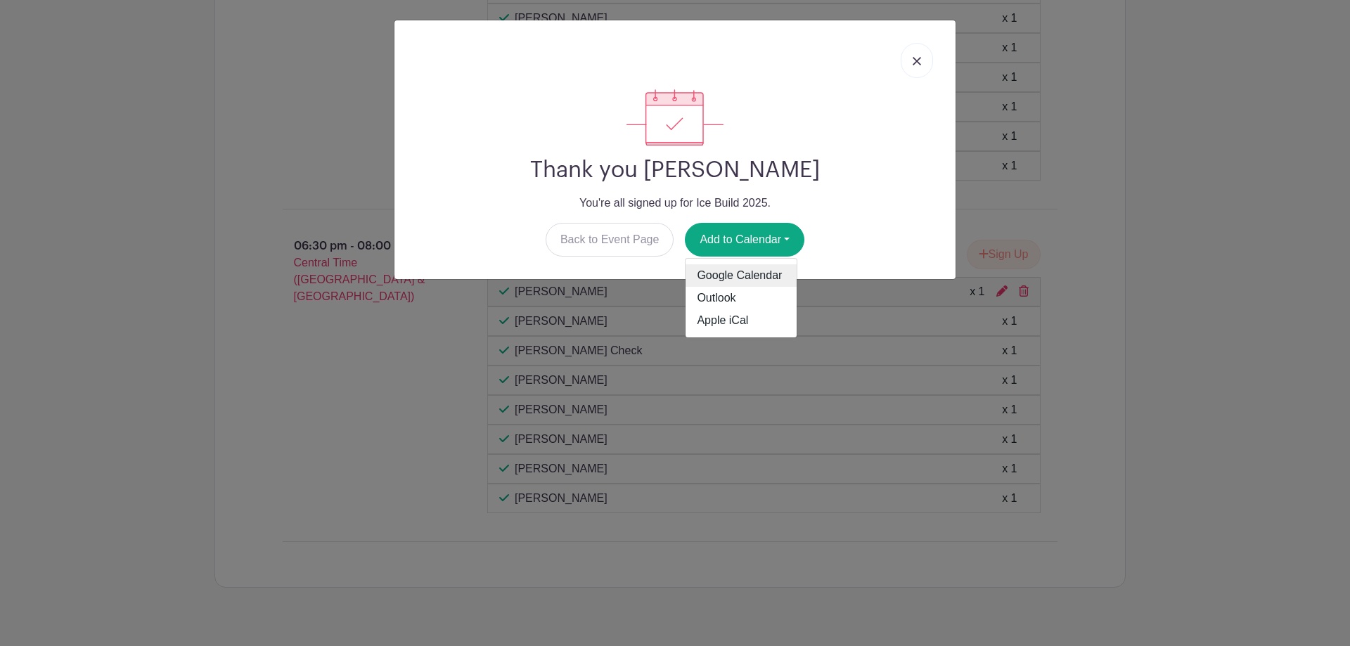
click at [747, 280] on link "Google Calendar" at bounding box center [741, 275] width 111 height 22
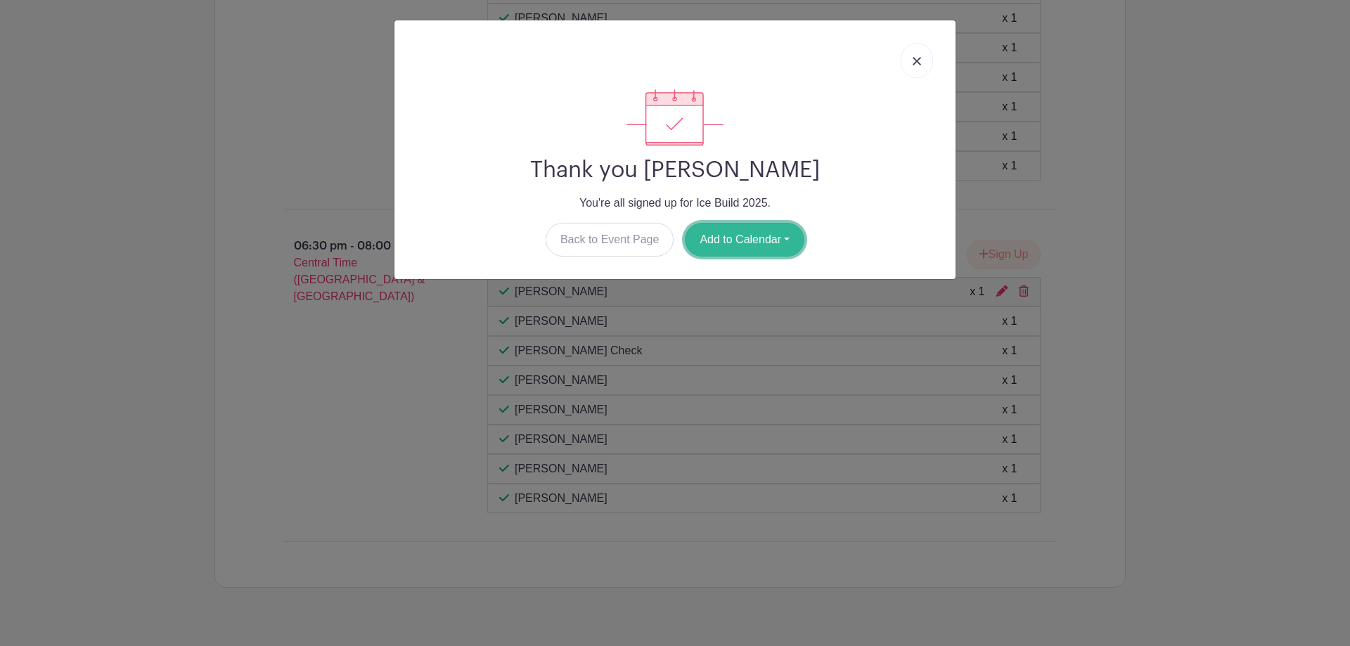
click at [728, 238] on button "Add to Calendar" at bounding box center [745, 240] width 120 height 34
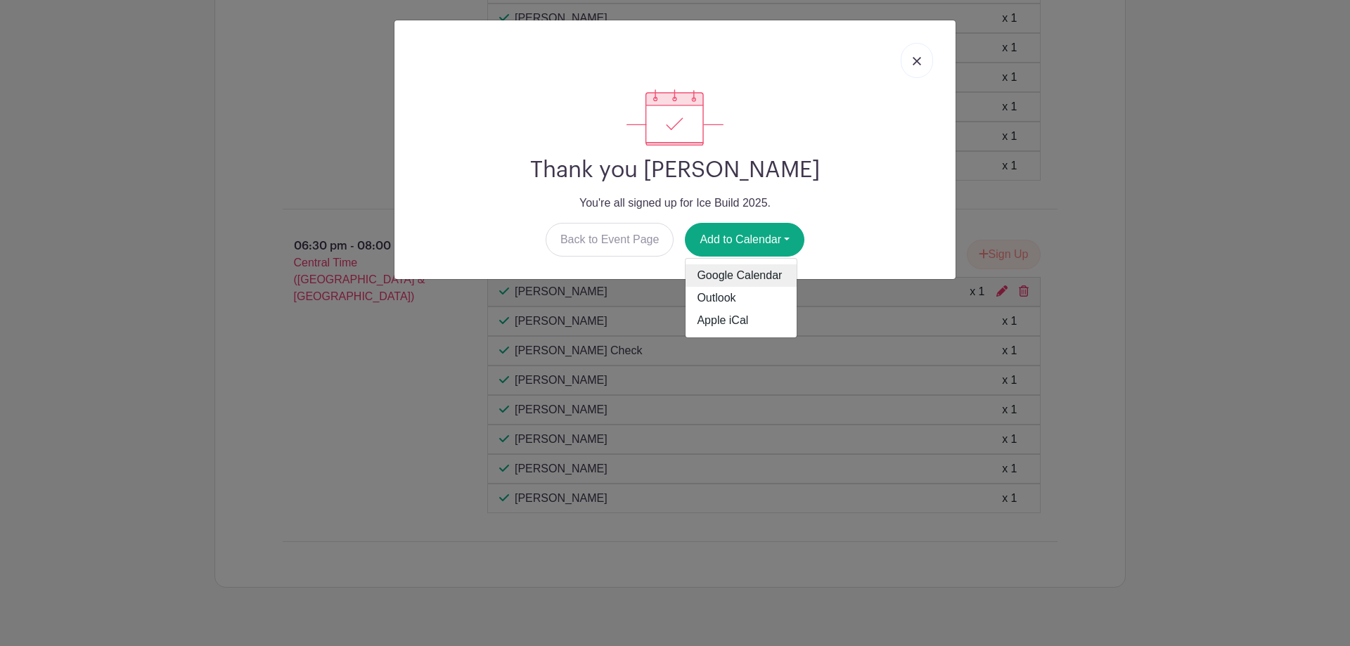
click at [726, 275] on link "Google Calendar" at bounding box center [741, 275] width 111 height 22
click at [919, 58] on img at bounding box center [917, 61] width 8 height 8
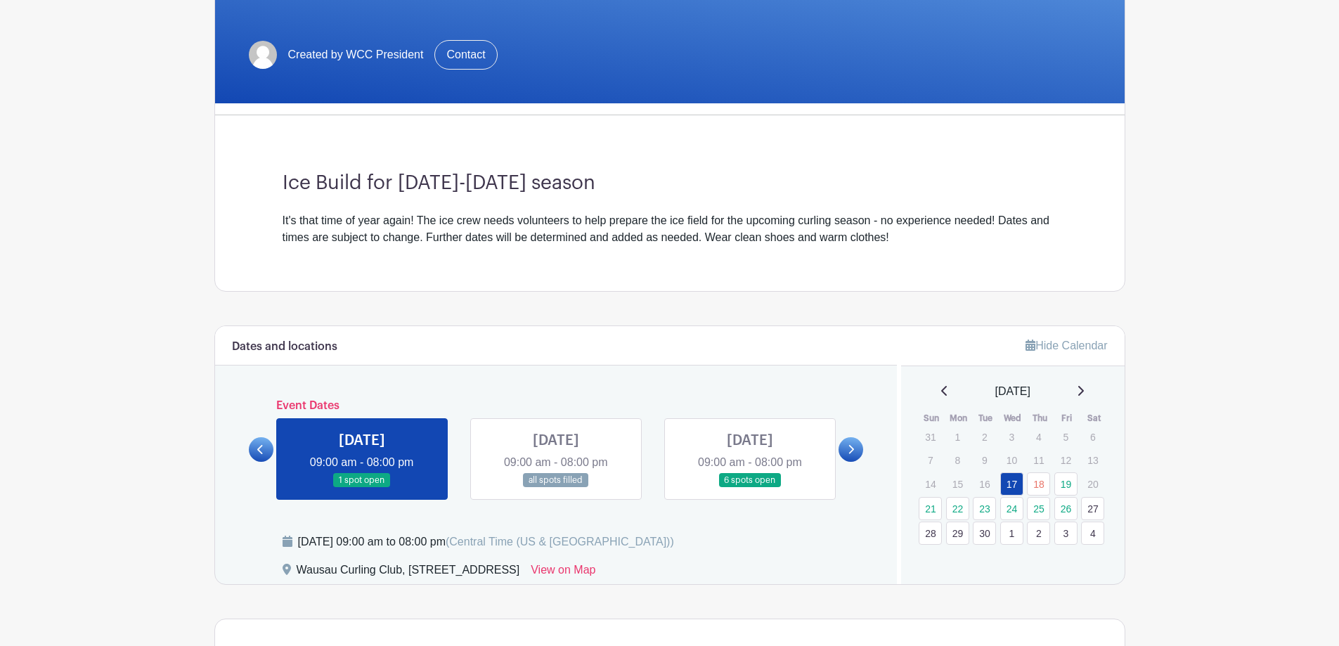
scroll to position [352, 0]
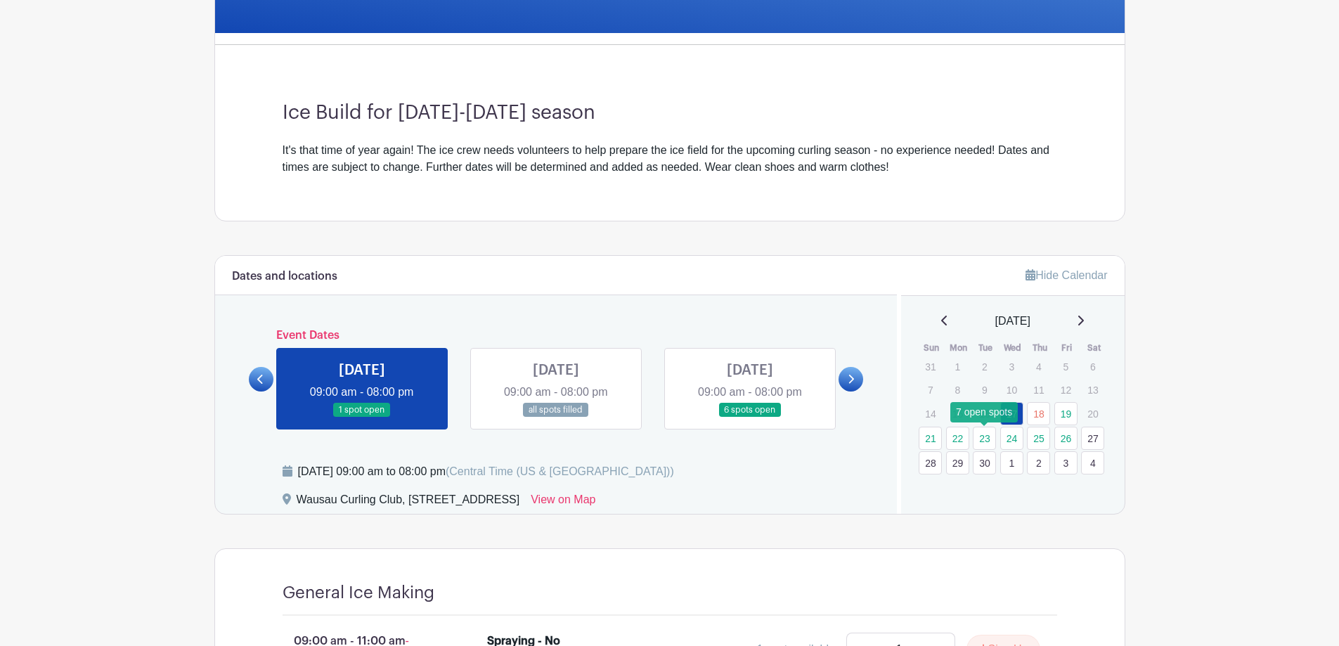
click at [986, 439] on link "23" at bounding box center [984, 438] width 23 height 23
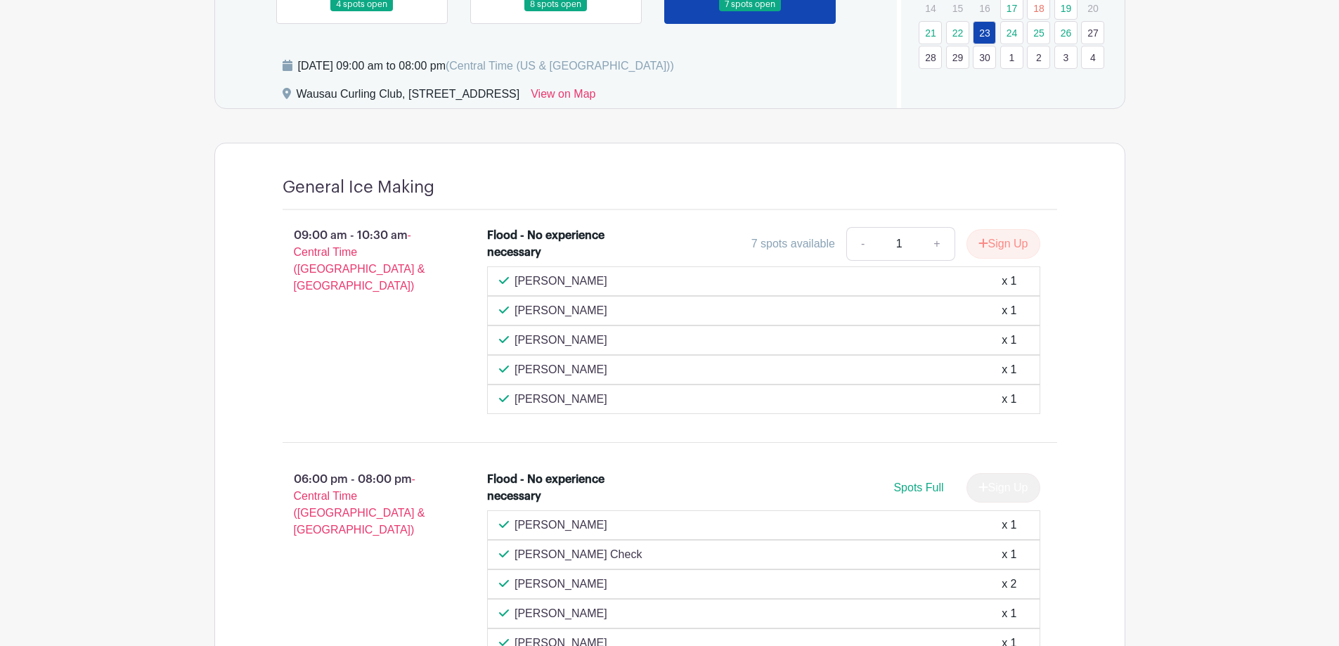
scroll to position [617, 0]
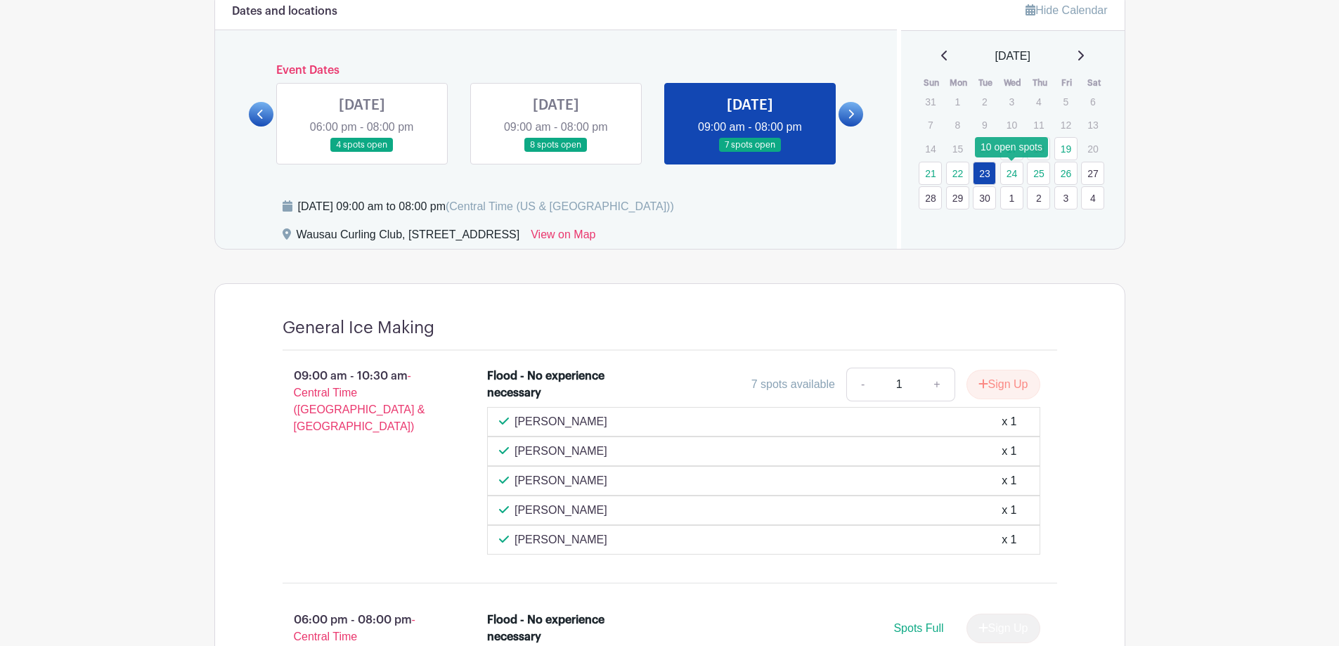
click at [1012, 170] on link "24" at bounding box center [1012, 173] width 23 height 23
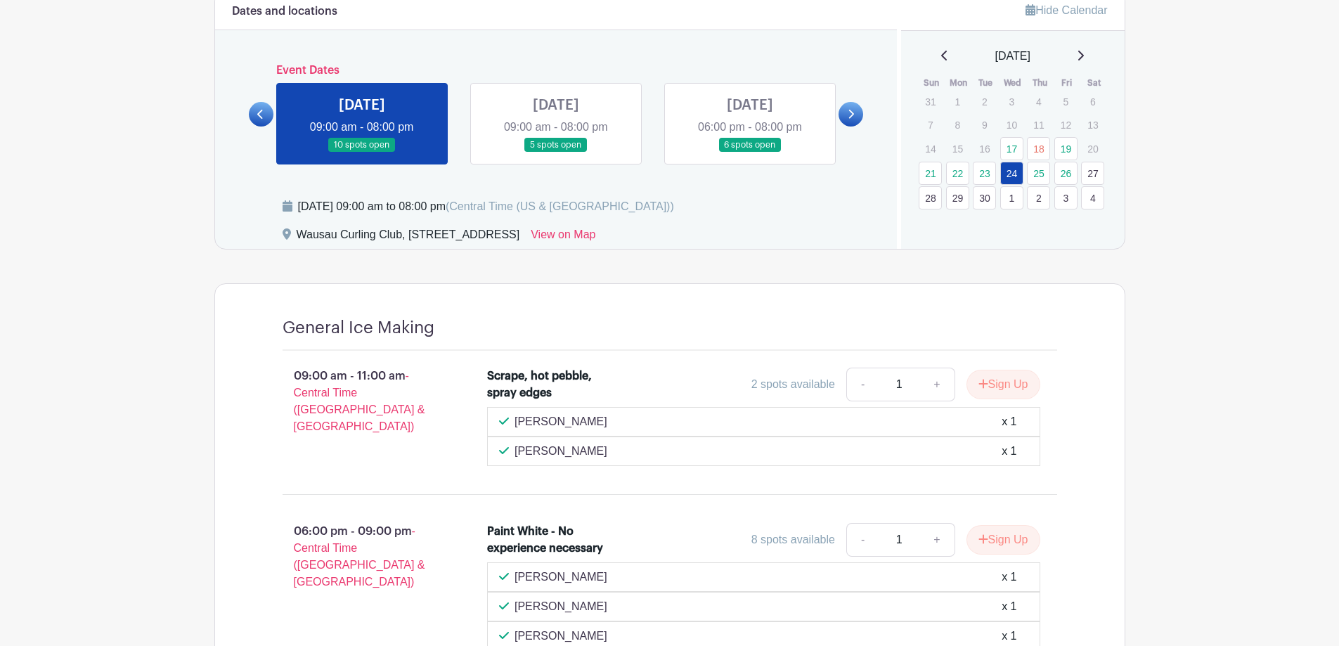
scroll to position [687, 0]
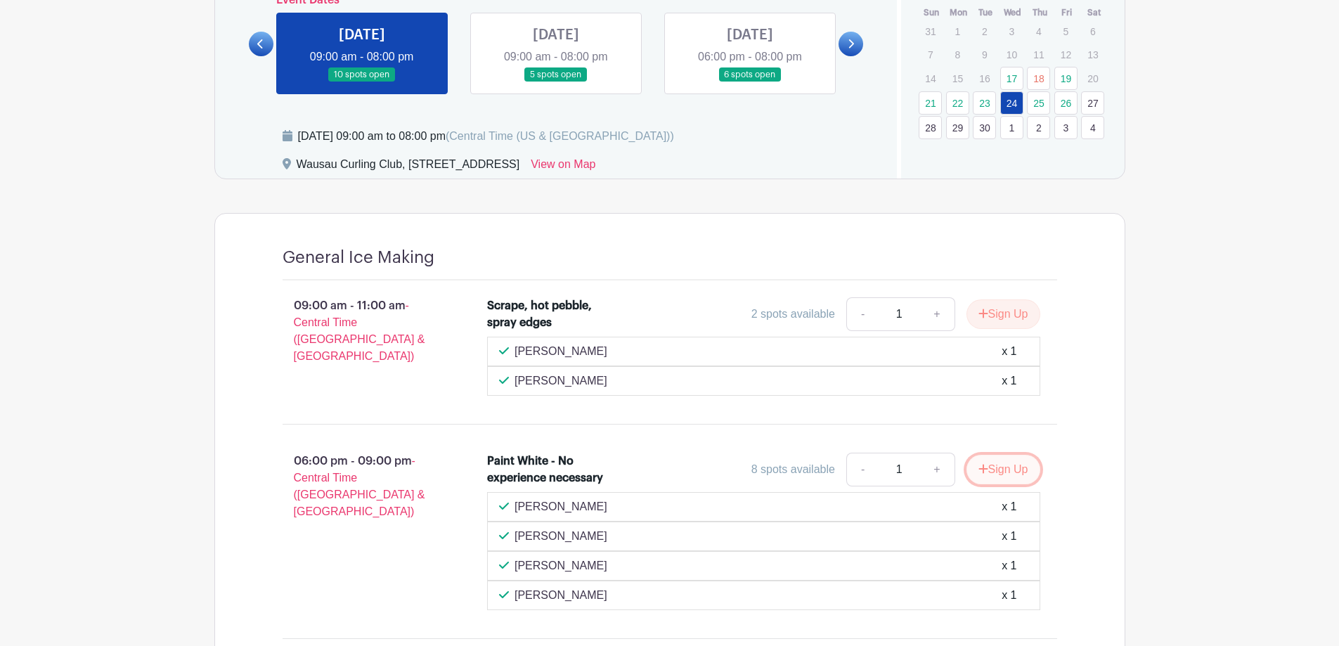
click at [1008, 469] on button "Sign Up" at bounding box center [1004, 470] width 74 height 30
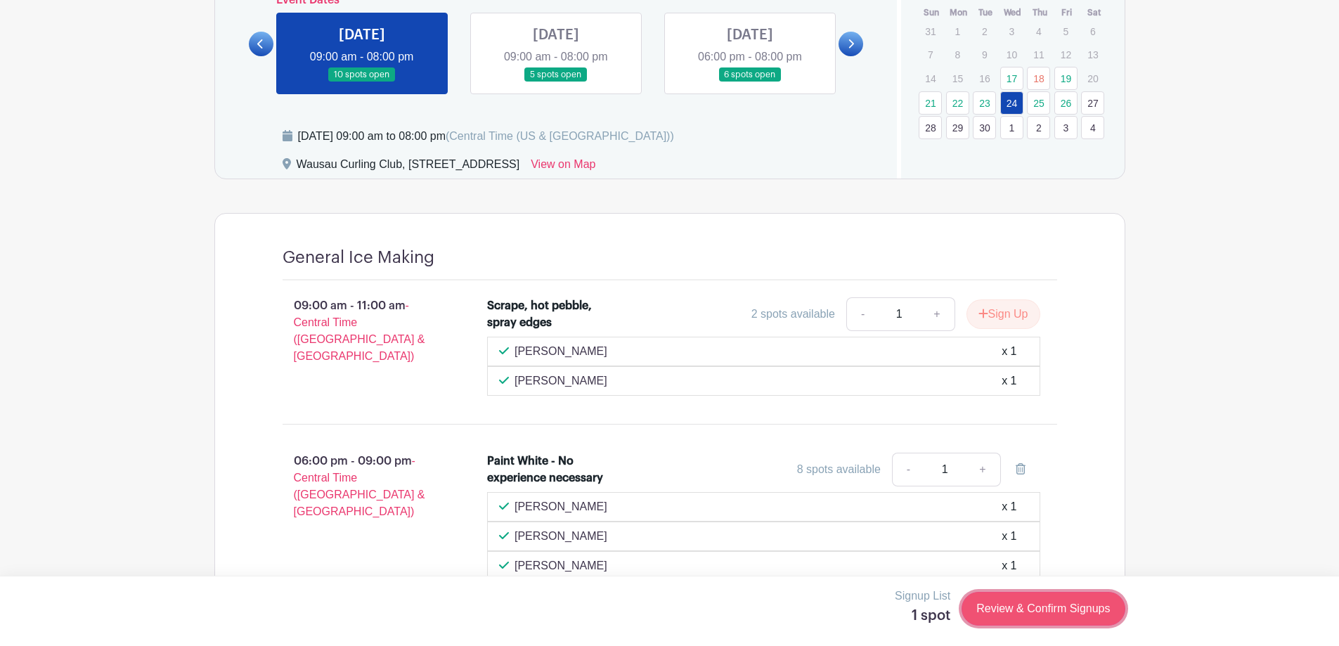
click at [1031, 611] on link "Review & Confirm Signups" at bounding box center [1043, 609] width 163 height 34
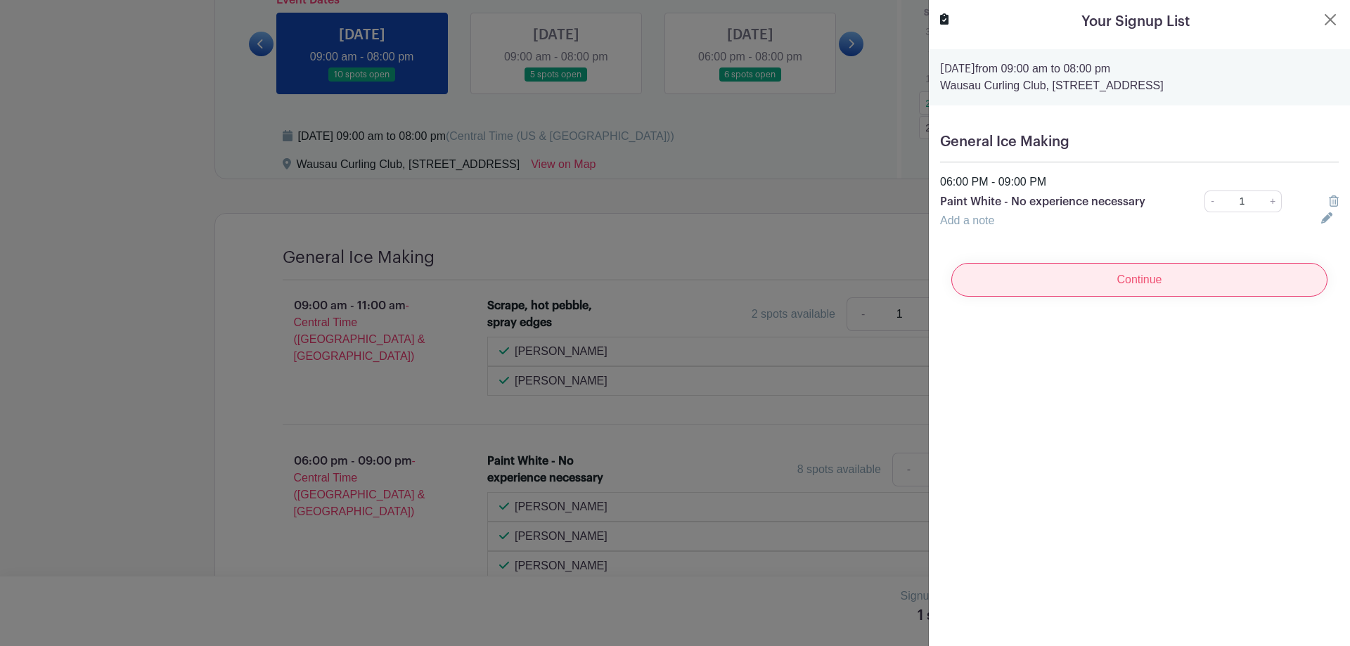
click at [1186, 285] on input "Continue" at bounding box center [1139, 280] width 376 height 34
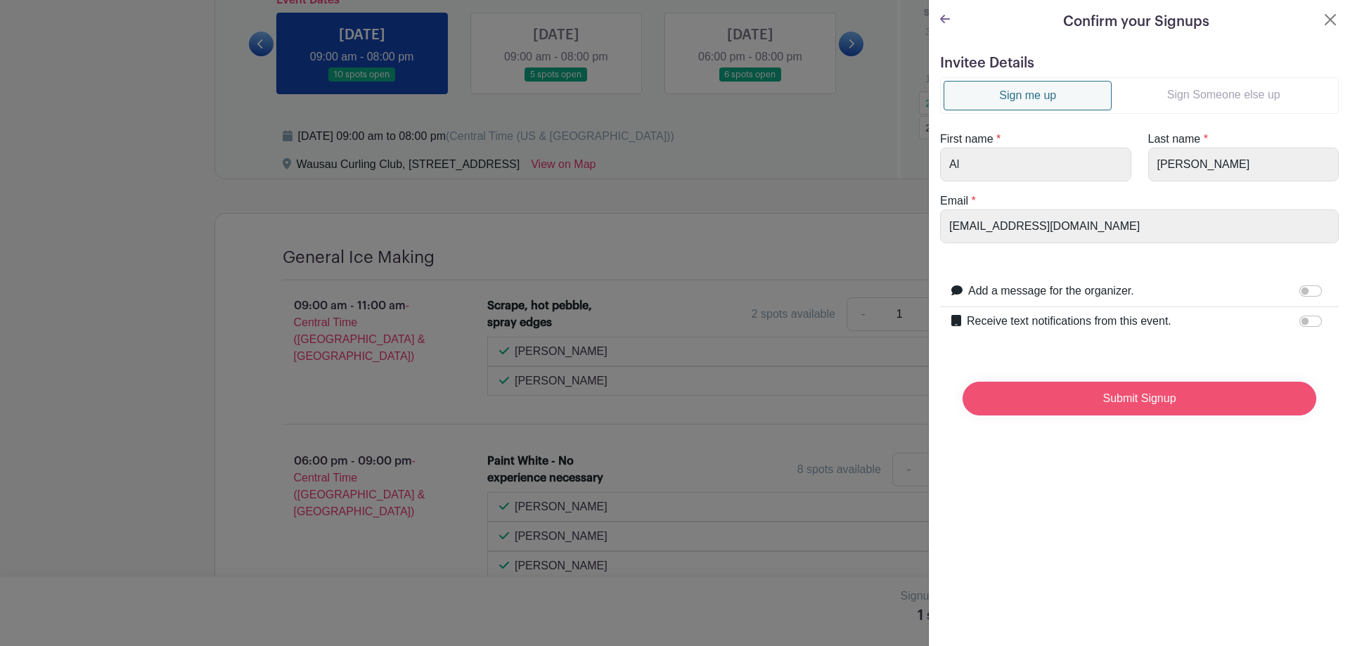
click at [1145, 410] on input "Submit Signup" at bounding box center [1140, 399] width 354 height 34
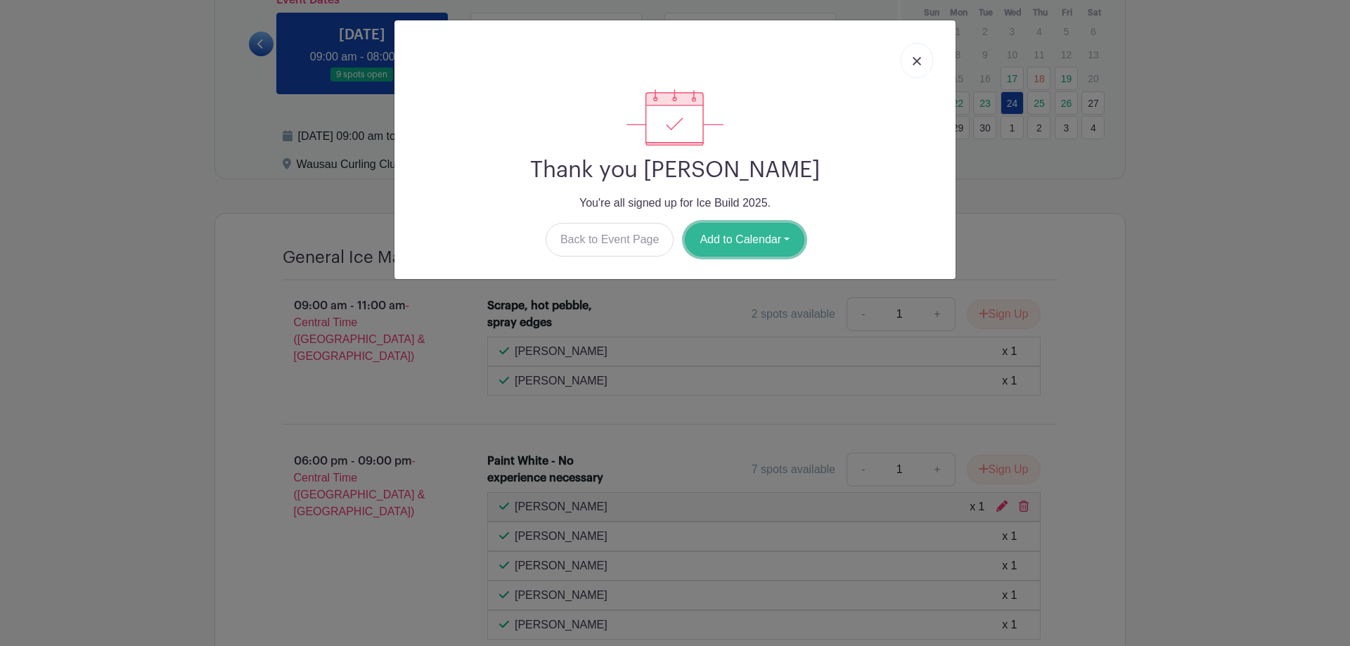
click at [729, 236] on button "Add to Calendar" at bounding box center [745, 240] width 120 height 34
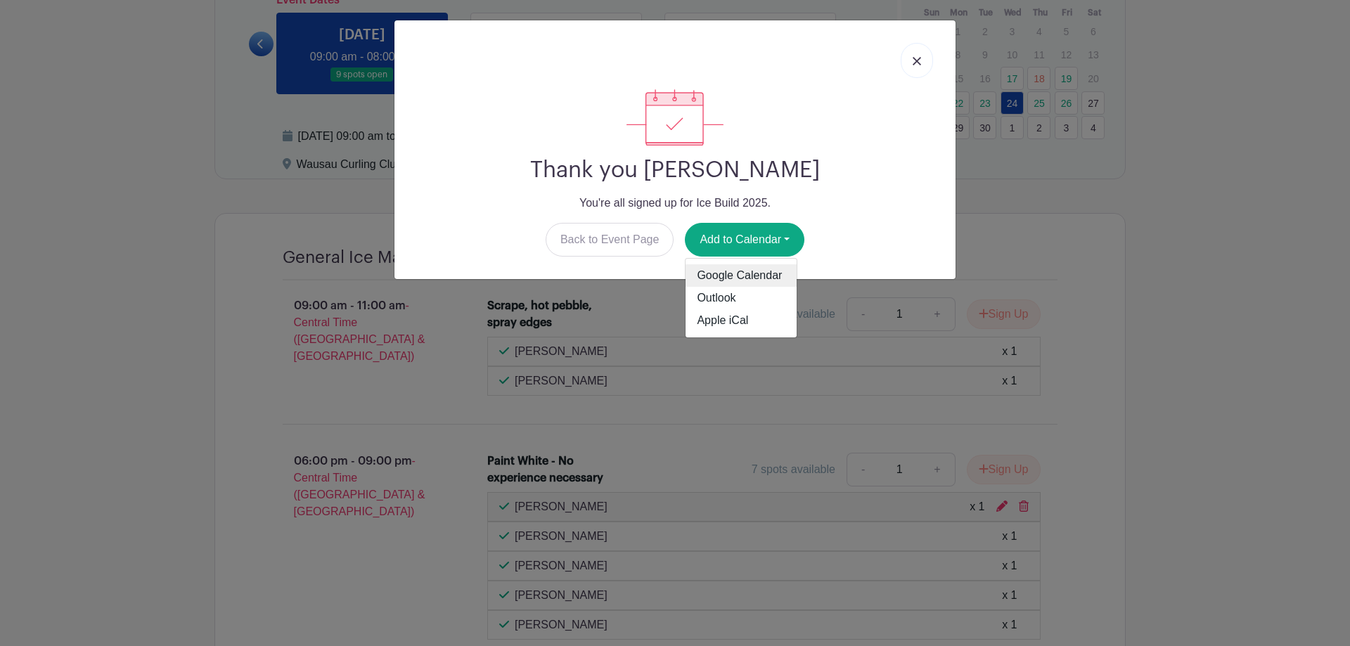
click at [737, 275] on link "Google Calendar" at bounding box center [741, 275] width 111 height 22
click at [918, 60] on img at bounding box center [917, 61] width 8 height 8
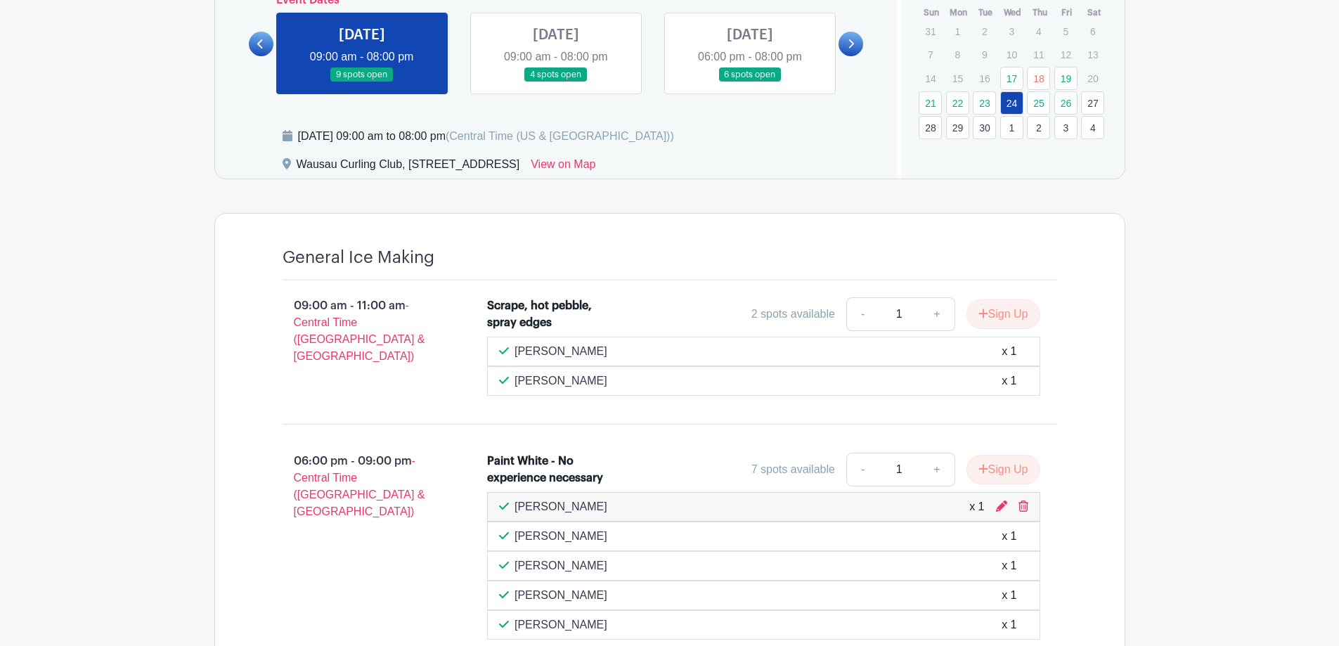
click at [750, 82] on link at bounding box center [750, 82] width 0 height 0
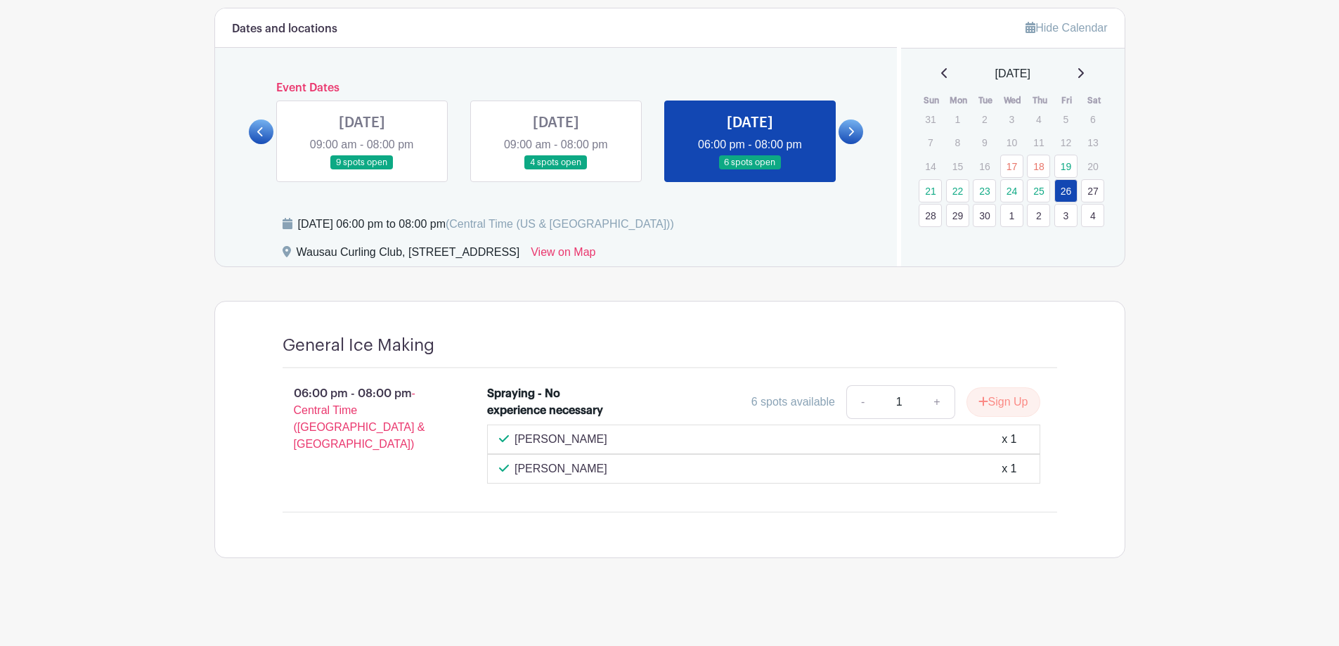
scroll to position [599, 0]
click at [849, 131] on icon at bounding box center [851, 132] width 6 height 11
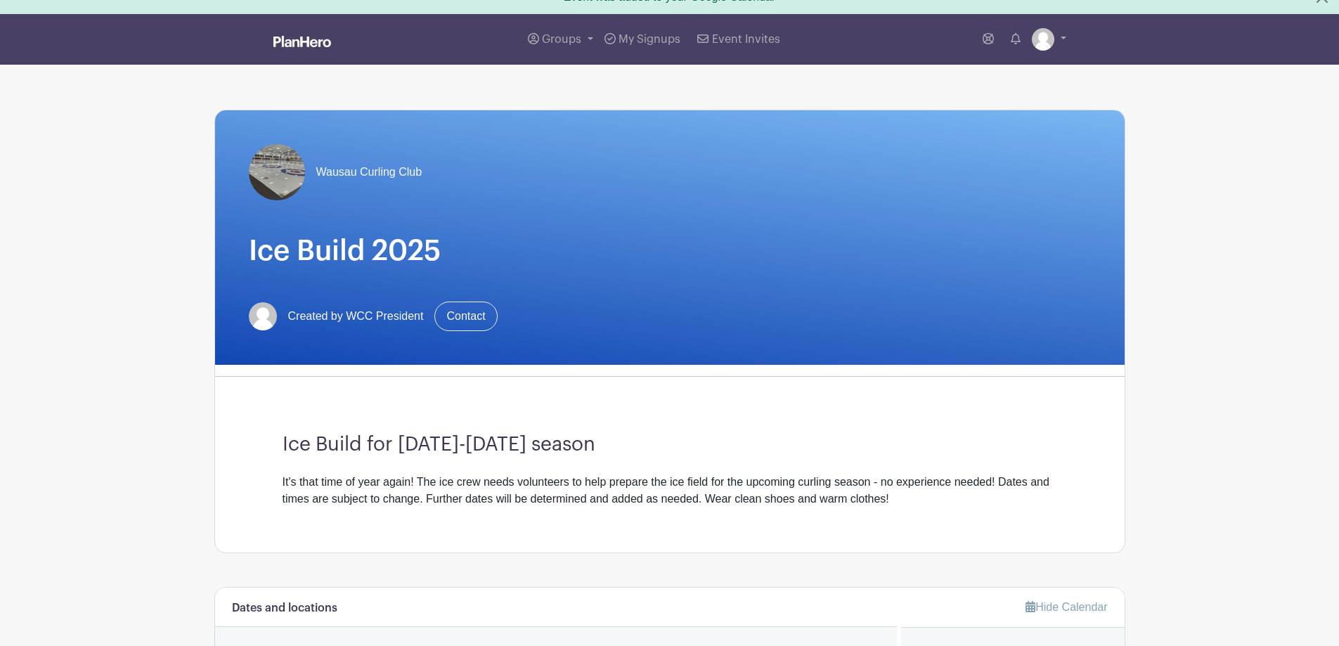
scroll to position [0, 0]
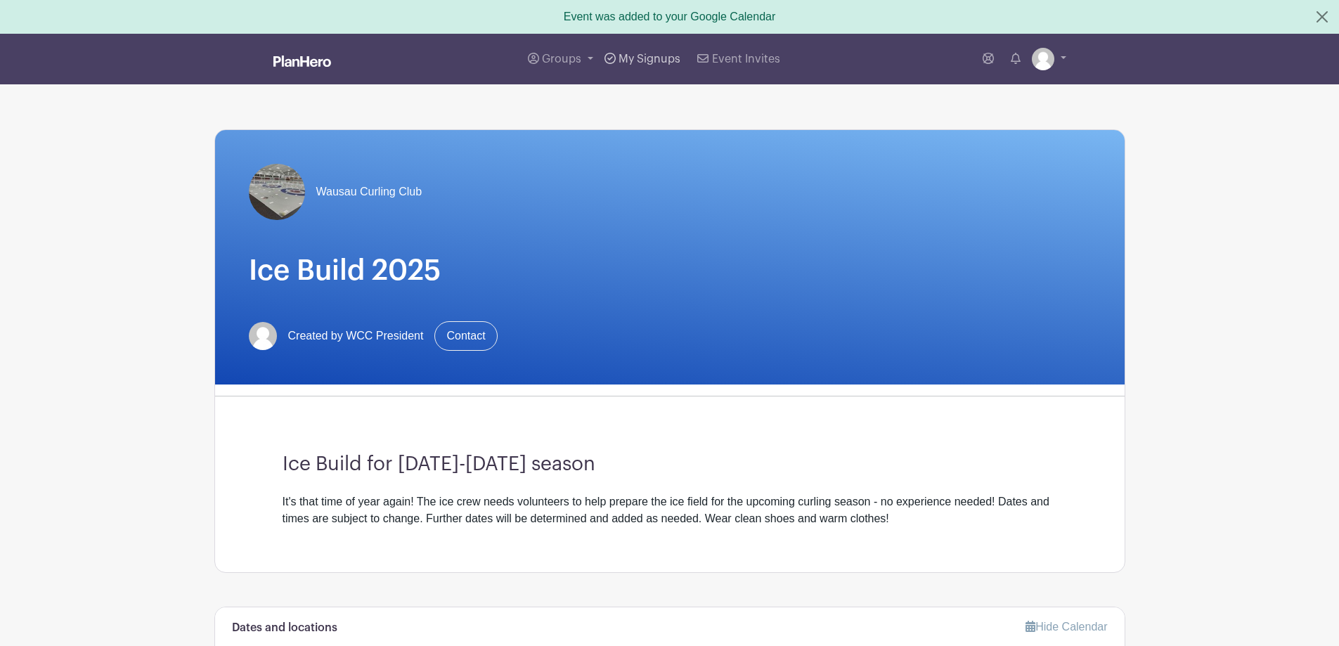
click at [644, 59] on span "My Signups" at bounding box center [650, 58] width 62 height 11
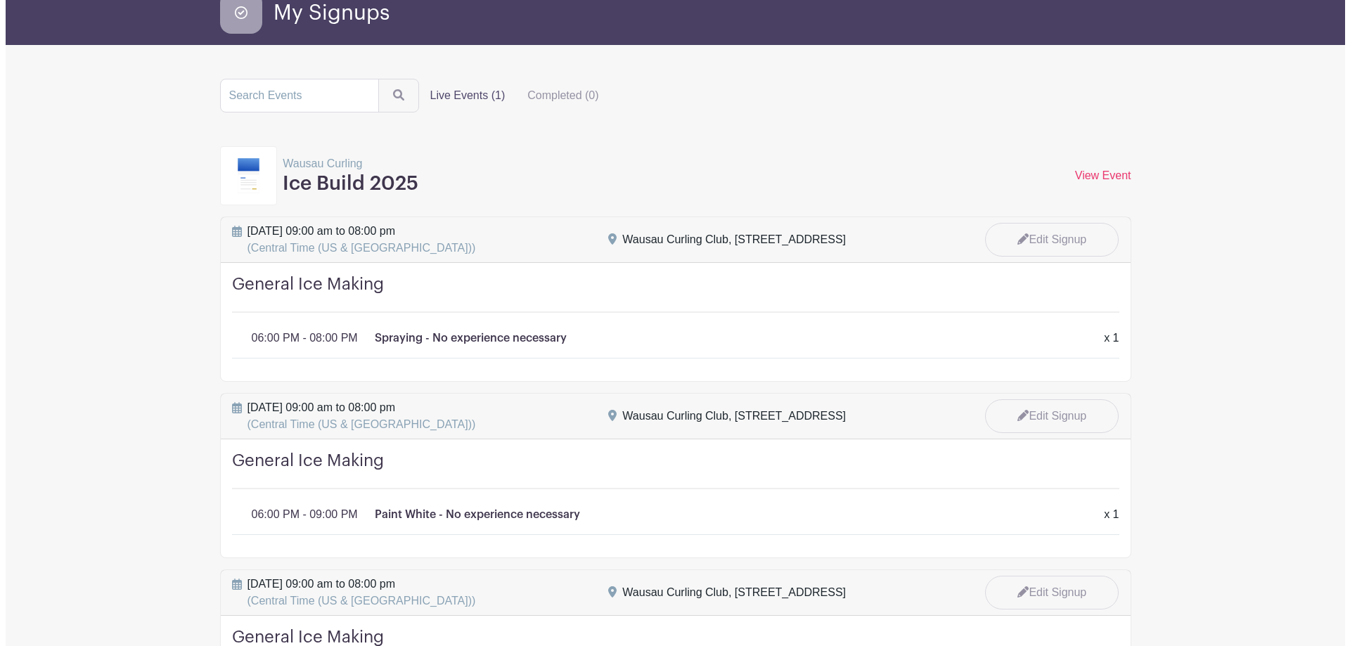
scroll to position [141, 0]
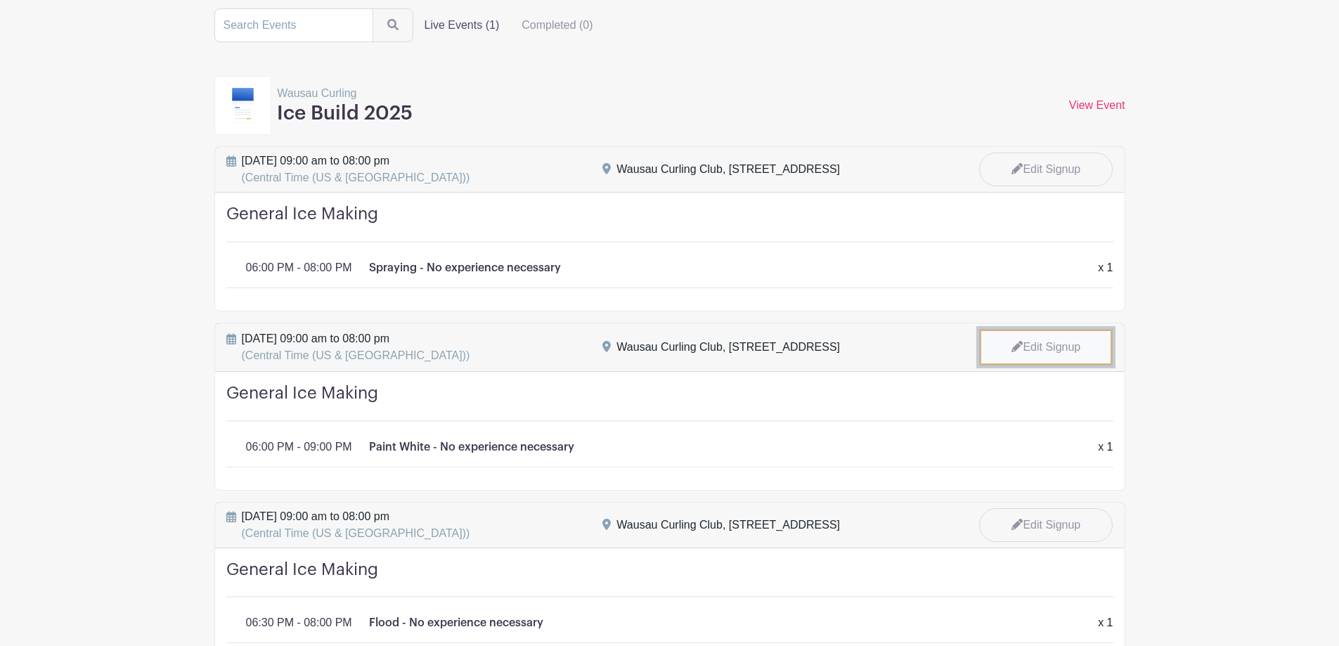
click at [1052, 343] on link "Edit Signup" at bounding box center [1046, 347] width 134 height 37
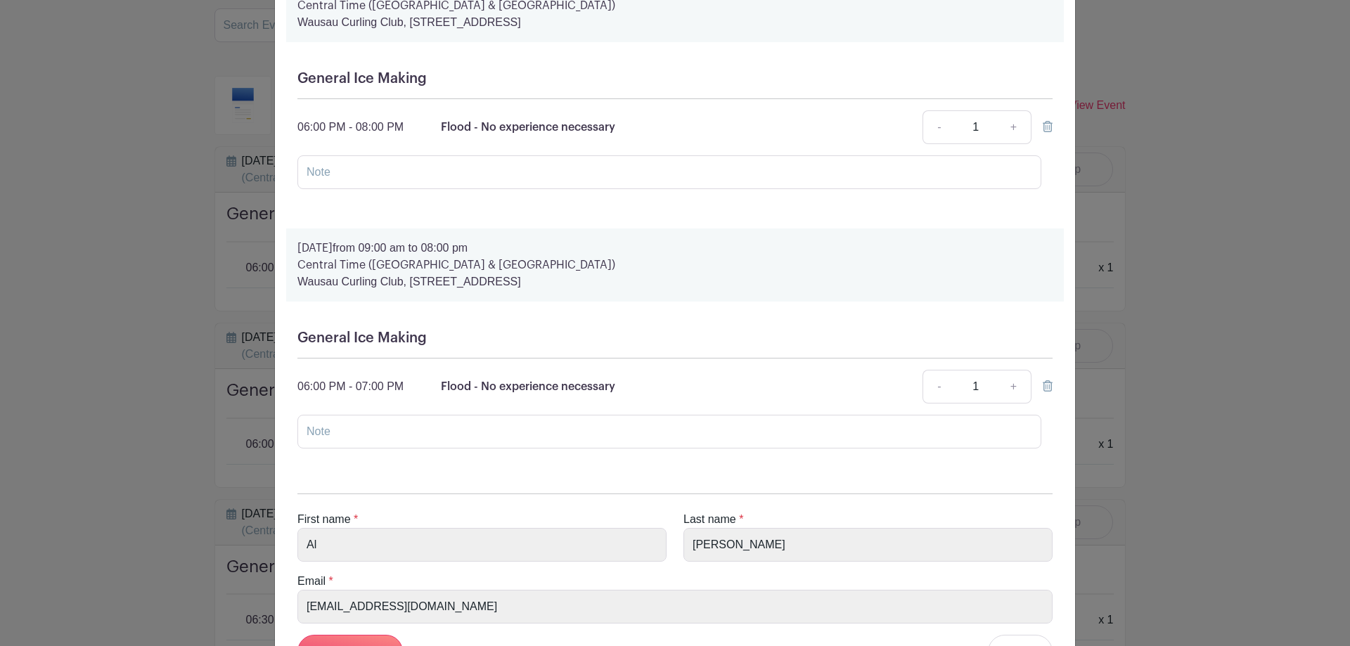
scroll to position [979, 0]
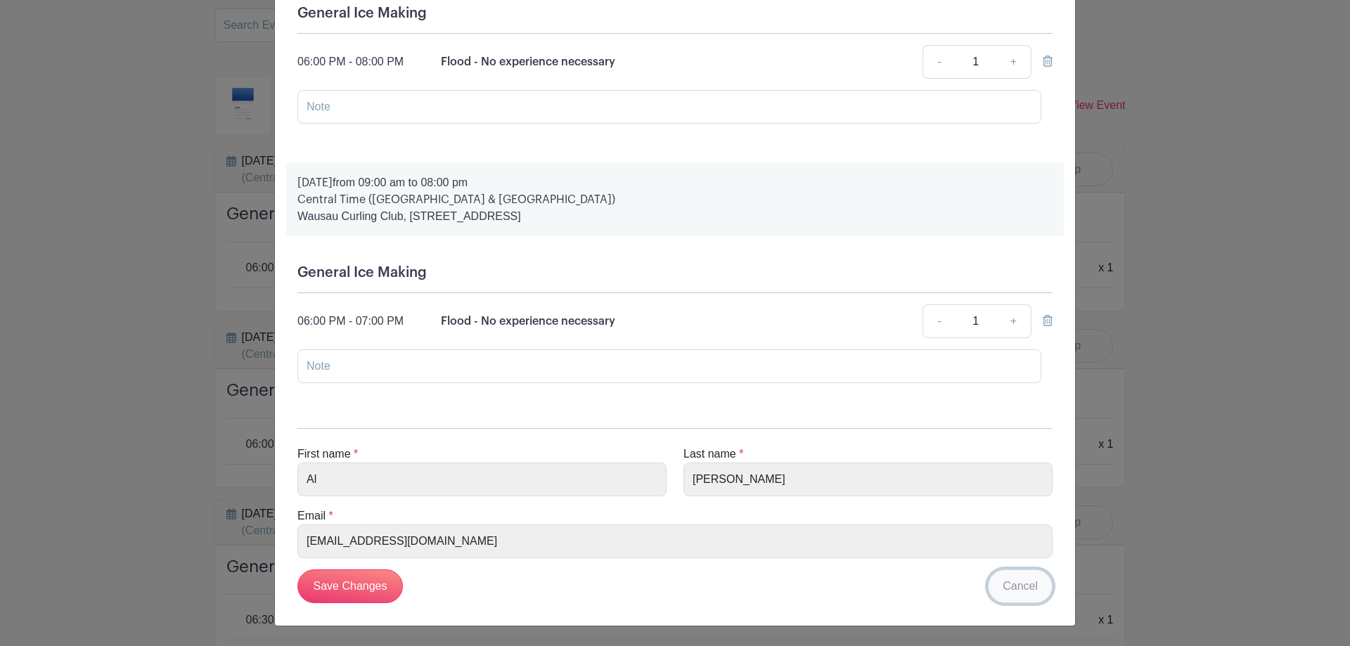
click at [1016, 586] on link "Cancel" at bounding box center [1020, 587] width 65 height 34
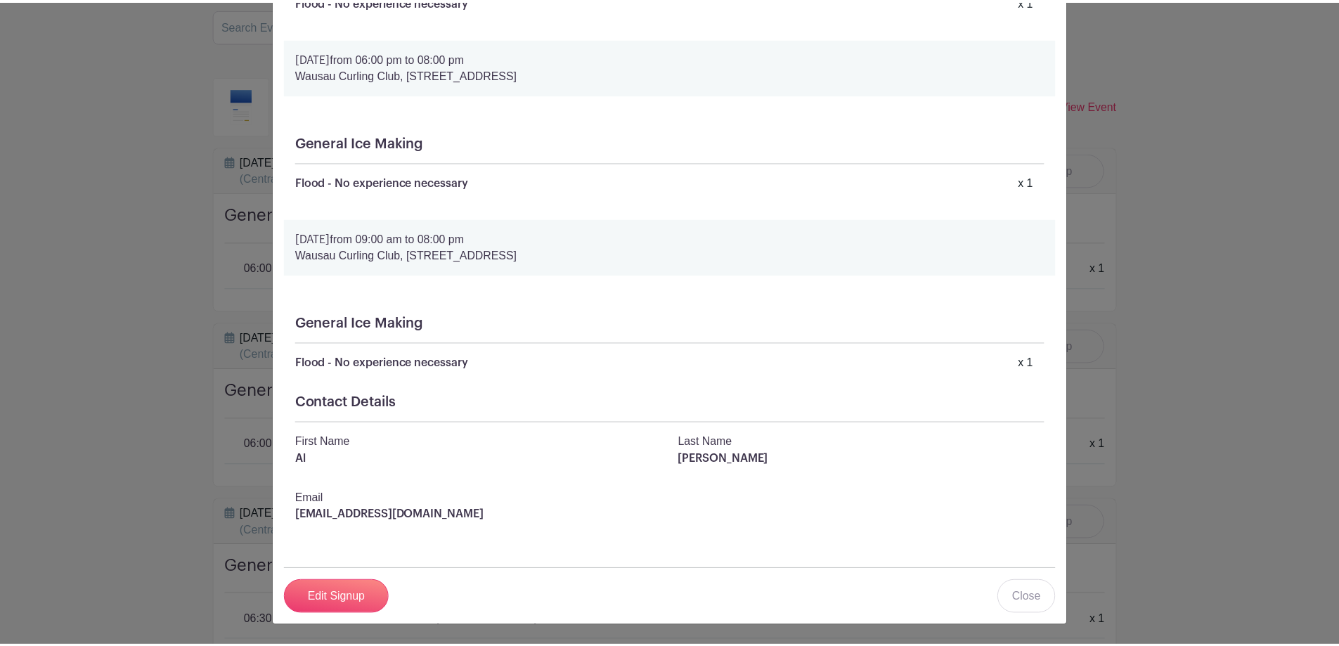
scroll to position [609, 0]
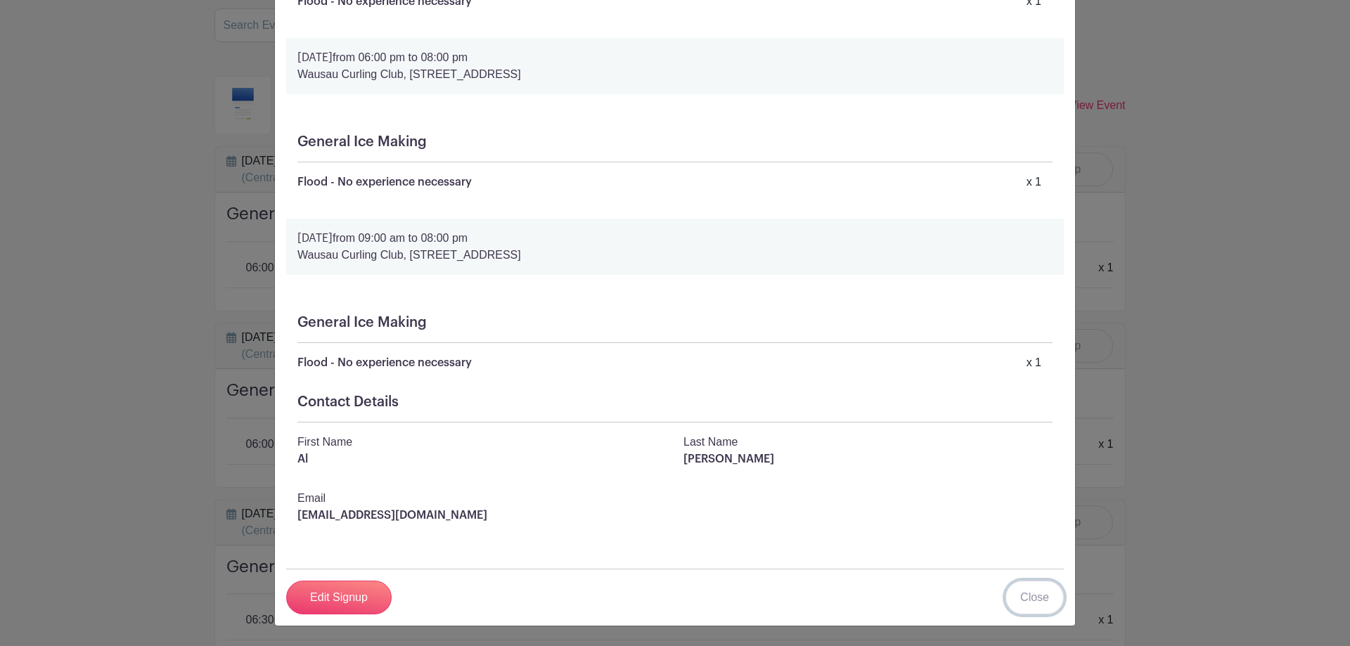
click at [1030, 596] on link "Close" at bounding box center [1034, 598] width 58 height 34
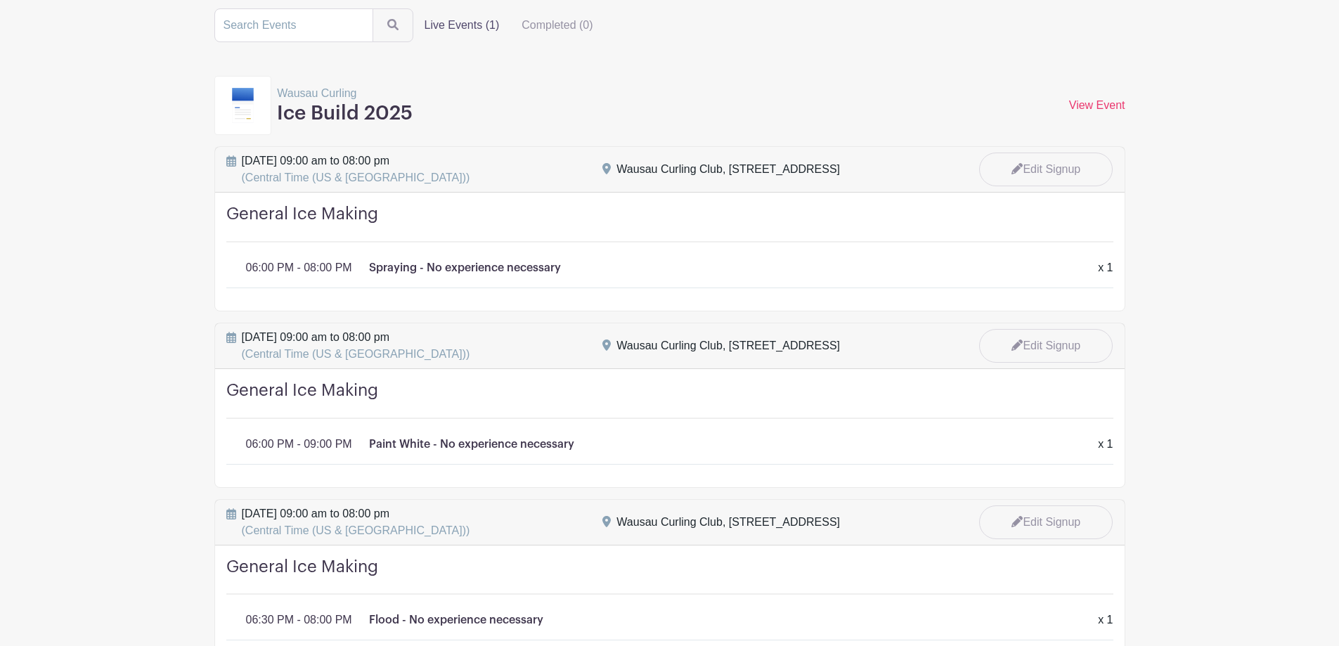
scroll to position [0, 0]
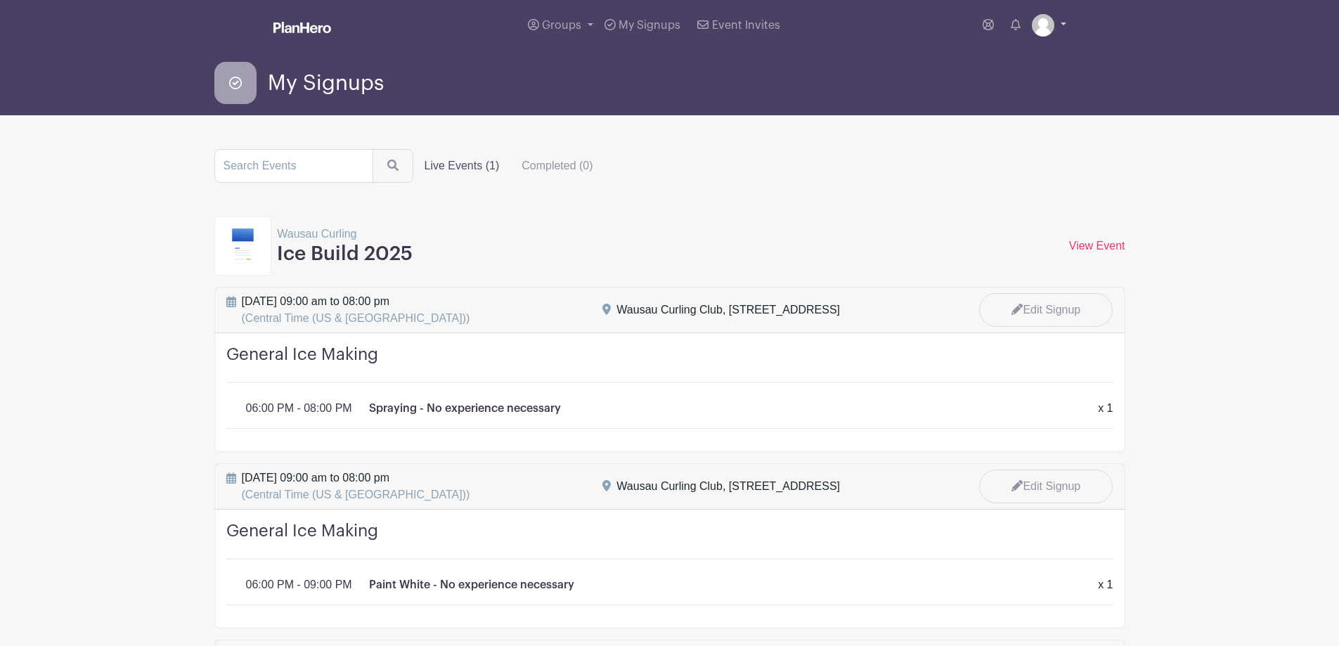
click at [1062, 21] on link at bounding box center [1049, 25] width 34 height 22
click at [996, 60] on link "My account" at bounding box center [1010, 58] width 111 height 22
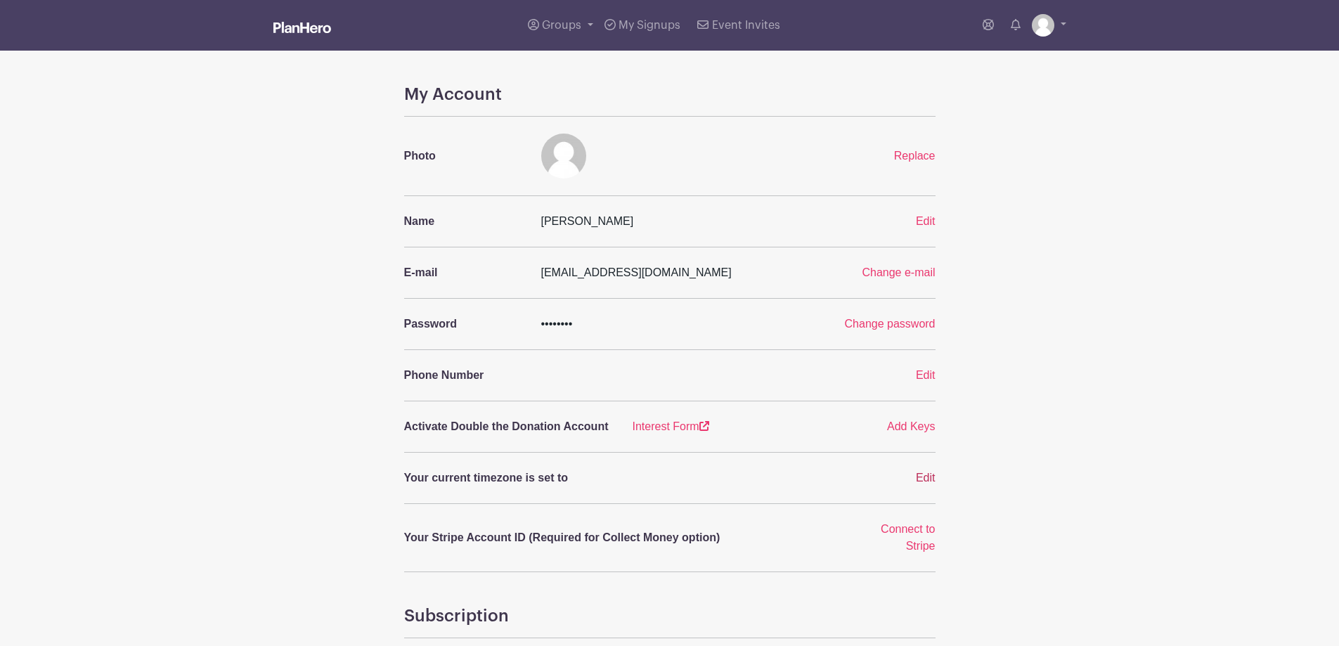
click at [930, 478] on span "Edit" at bounding box center [926, 478] width 20 height 12
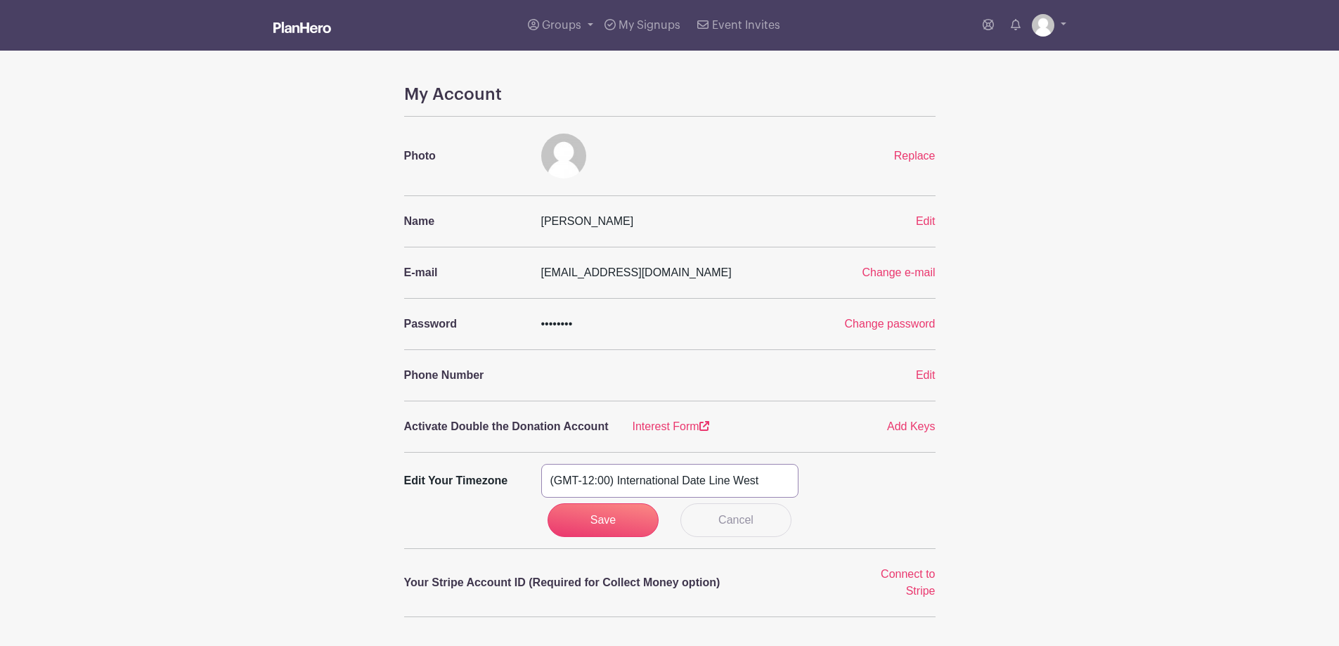
click at [745, 480] on select "(GMT-12:00) International Date Line West (GMT-11:00) American Samoa (GMT-11:00)…" at bounding box center [669, 481] width 257 height 34
select select "Central Time (US & Canada)"
click at [541, 464] on select "(GMT-12:00) International Date Line West (GMT-11:00) American Samoa (GMT-11:00)…" at bounding box center [669, 481] width 257 height 34
click at [605, 517] on input "Save" at bounding box center [603, 520] width 111 height 34
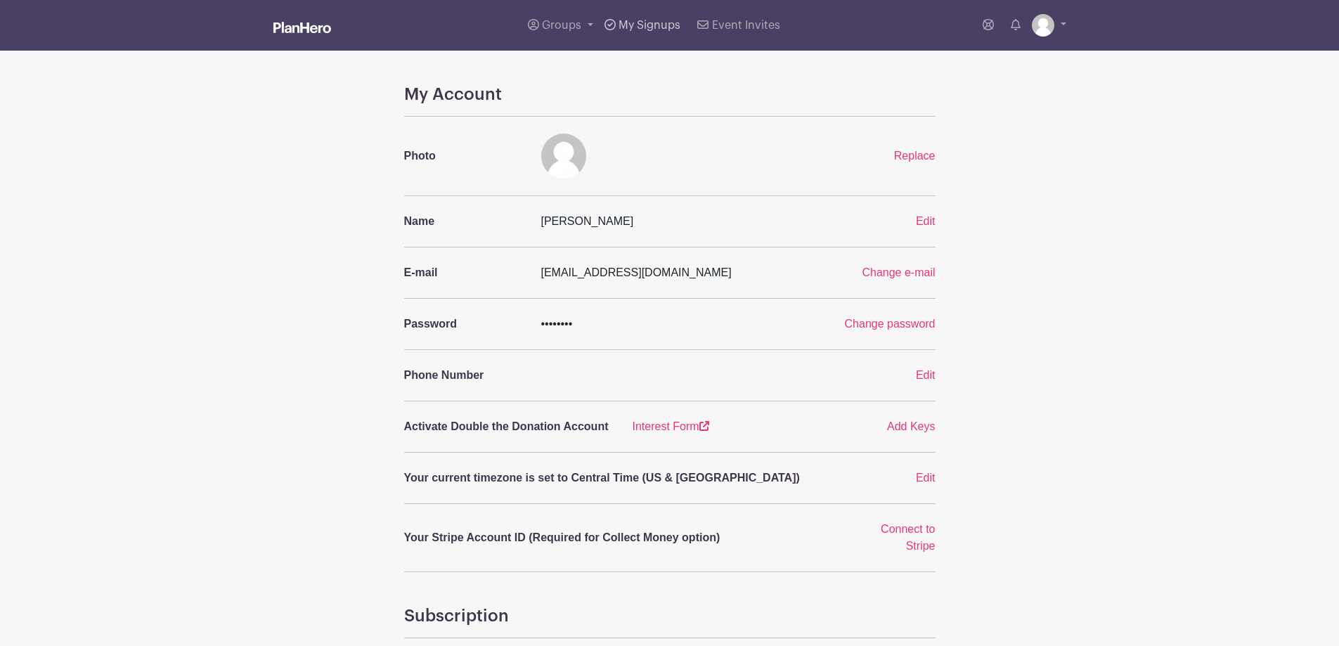
click at [647, 28] on span "My Signups" at bounding box center [650, 25] width 62 height 11
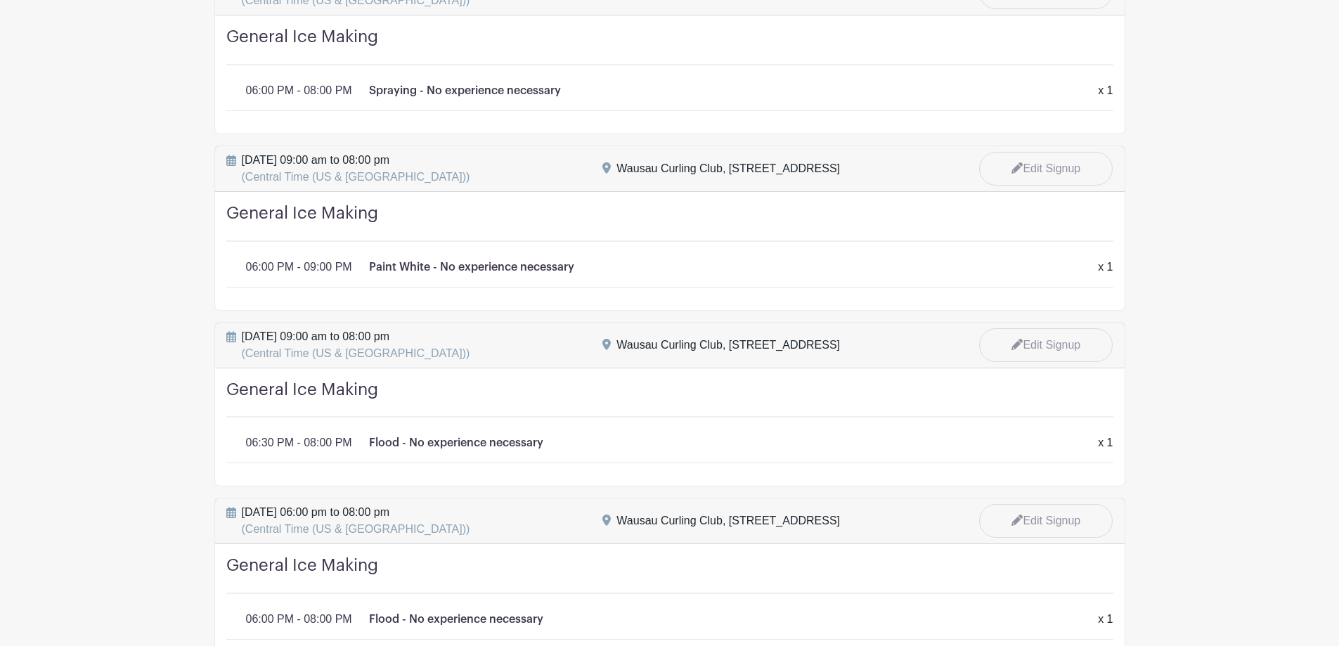
scroll to position [422, 0]
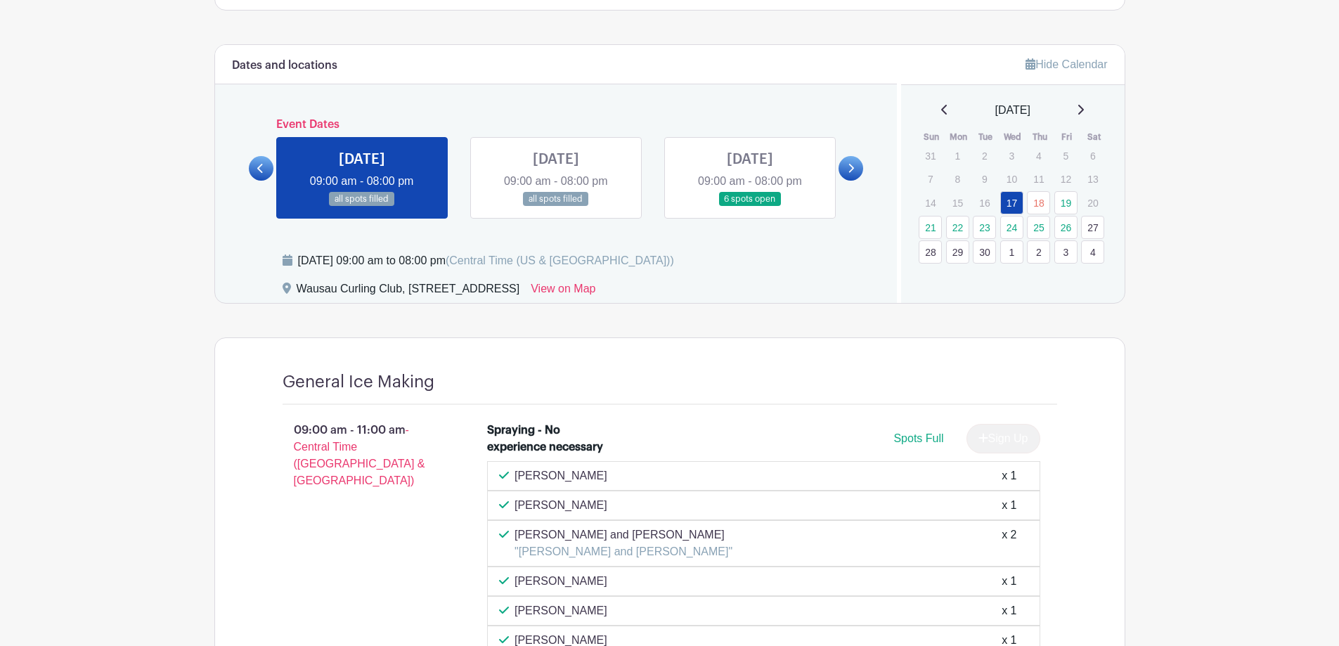
scroll to position [492, 0]
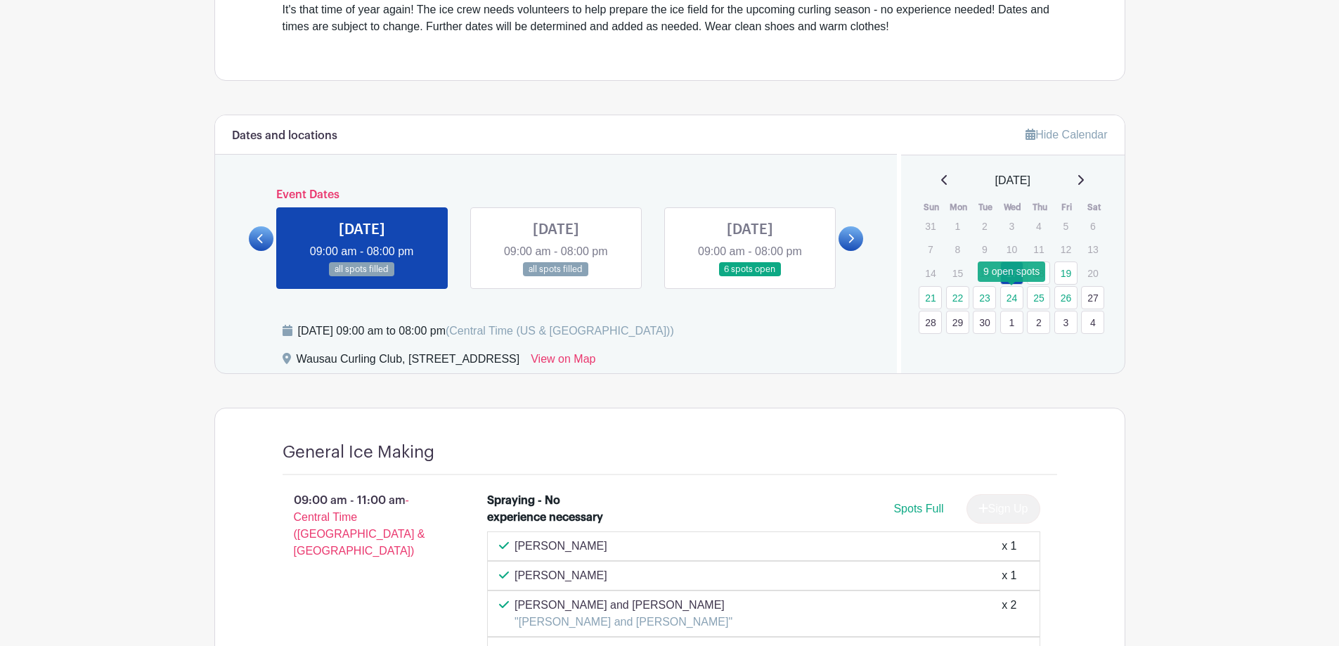
click at [1011, 300] on link "24" at bounding box center [1012, 297] width 23 height 23
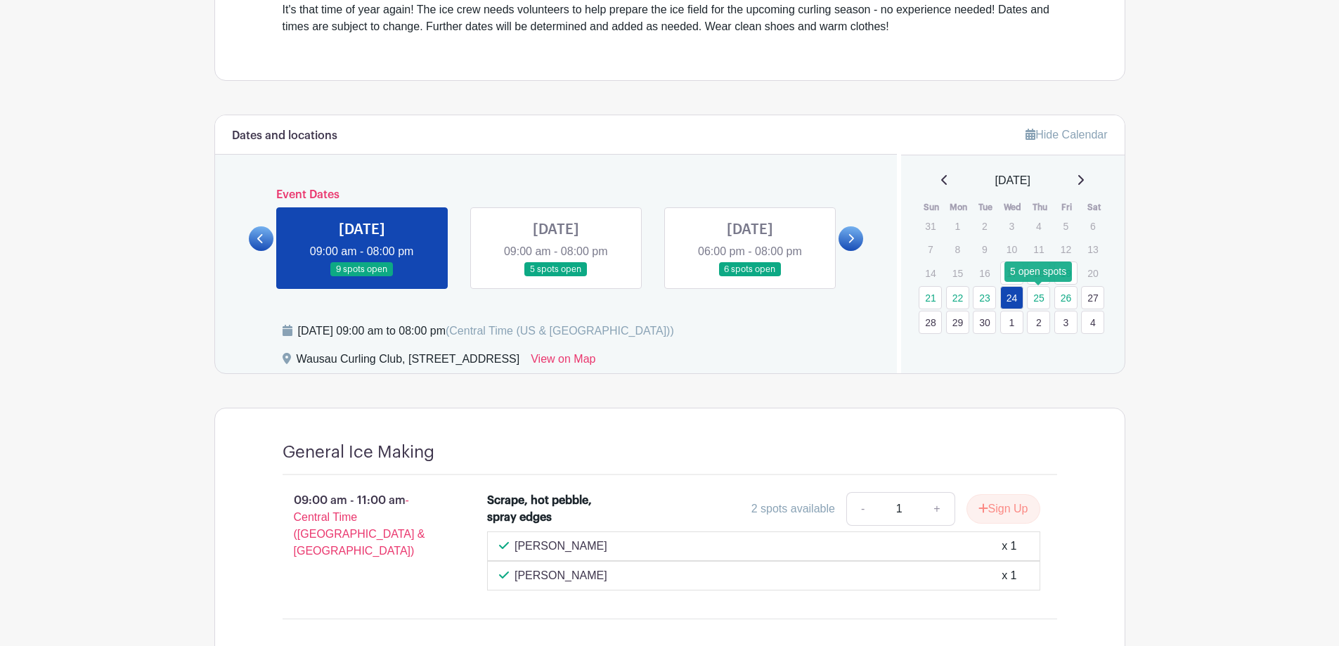
click at [1039, 295] on link "25" at bounding box center [1038, 297] width 23 height 23
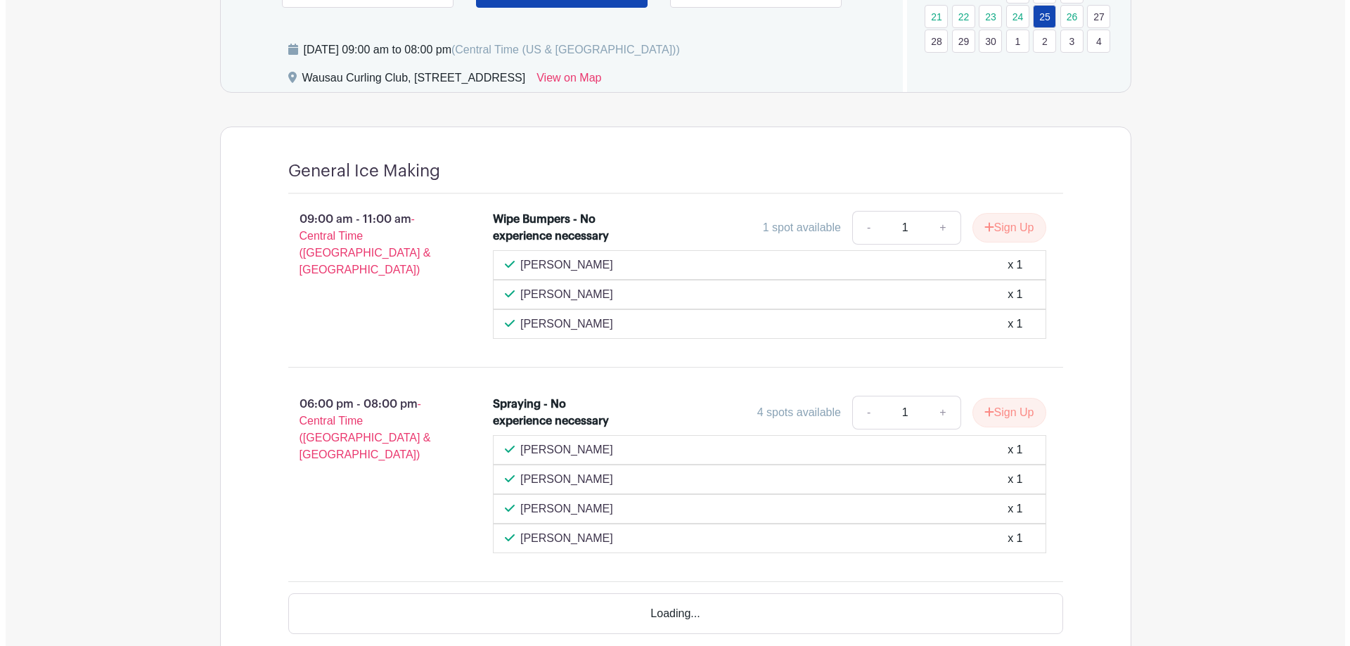
scroll to position [843, 0]
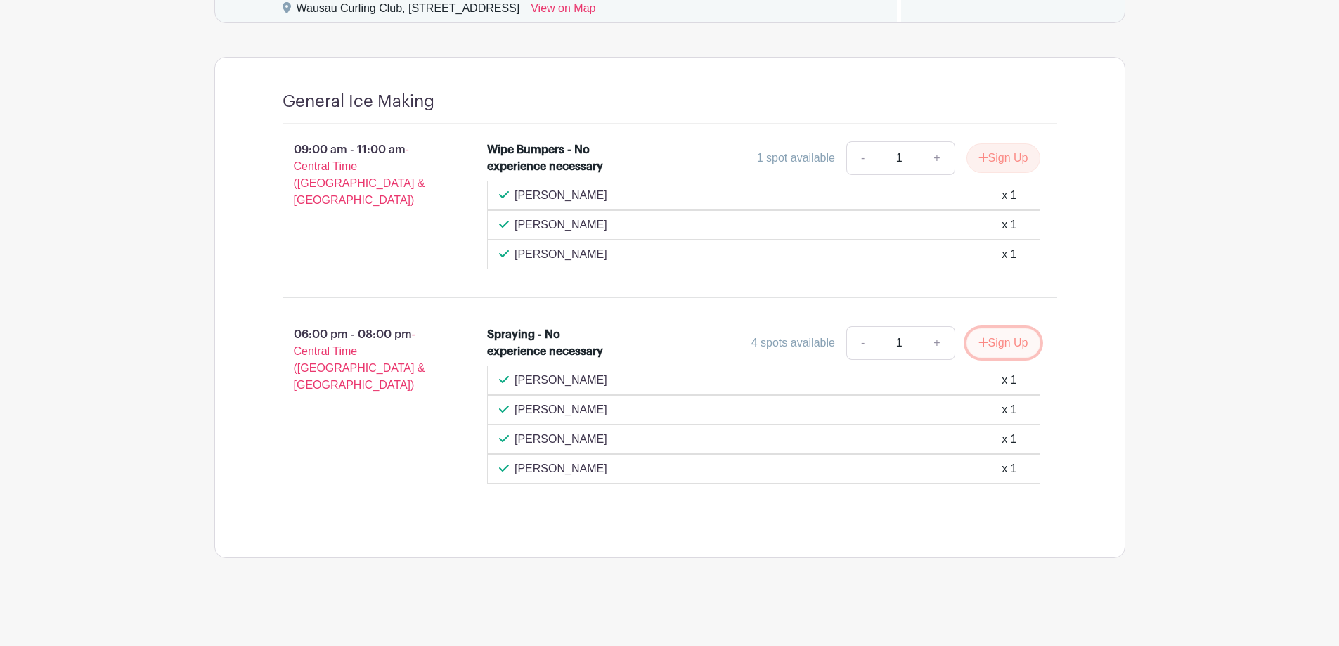
click at [1000, 340] on button "Sign Up" at bounding box center [1004, 343] width 74 height 30
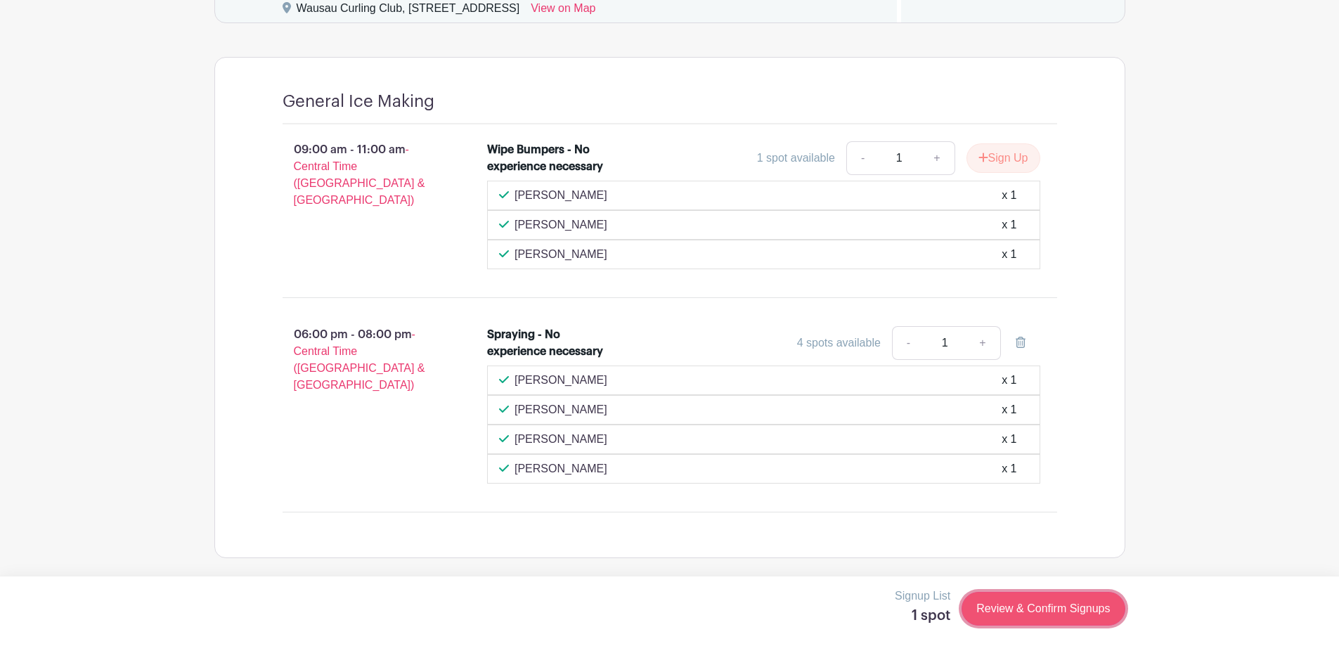
click at [1036, 610] on link "Review & Confirm Signups" at bounding box center [1043, 609] width 163 height 34
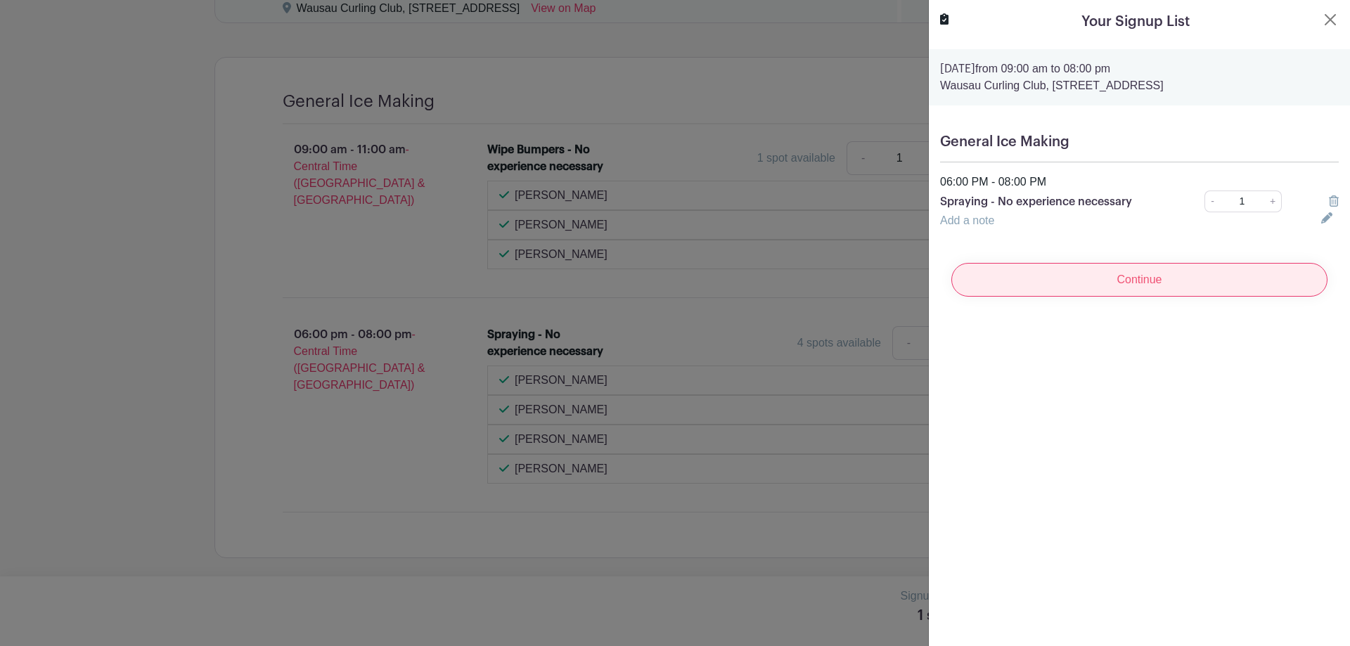
click at [1131, 285] on input "Continue" at bounding box center [1139, 280] width 376 height 34
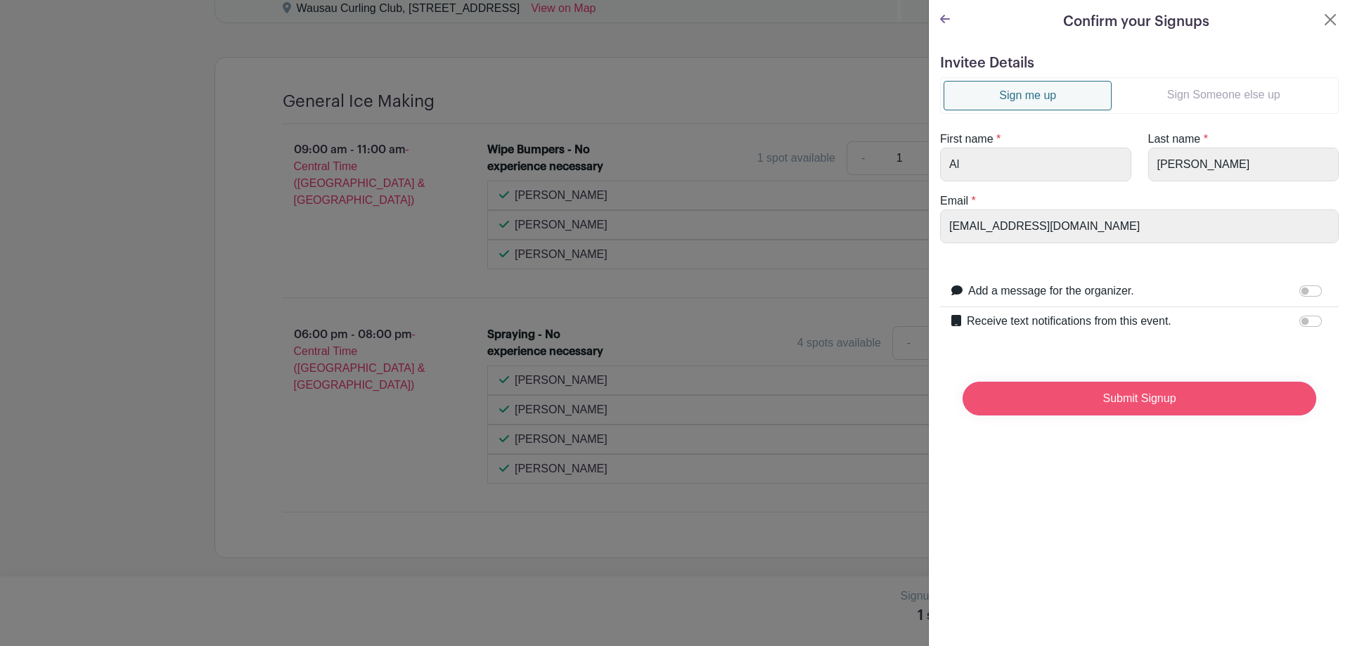
click at [1143, 396] on input "Submit Signup" at bounding box center [1140, 399] width 354 height 34
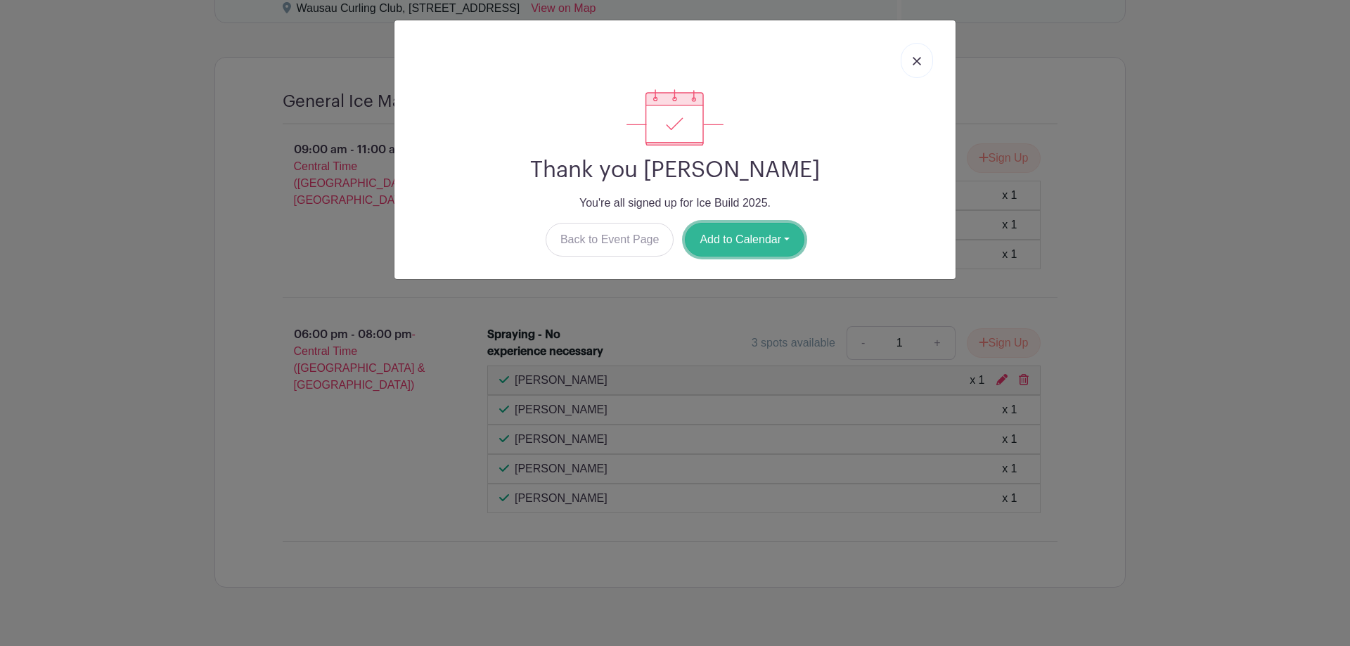
click at [746, 245] on button "Add to Calendar" at bounding box center [745, 240] width 120 height 34
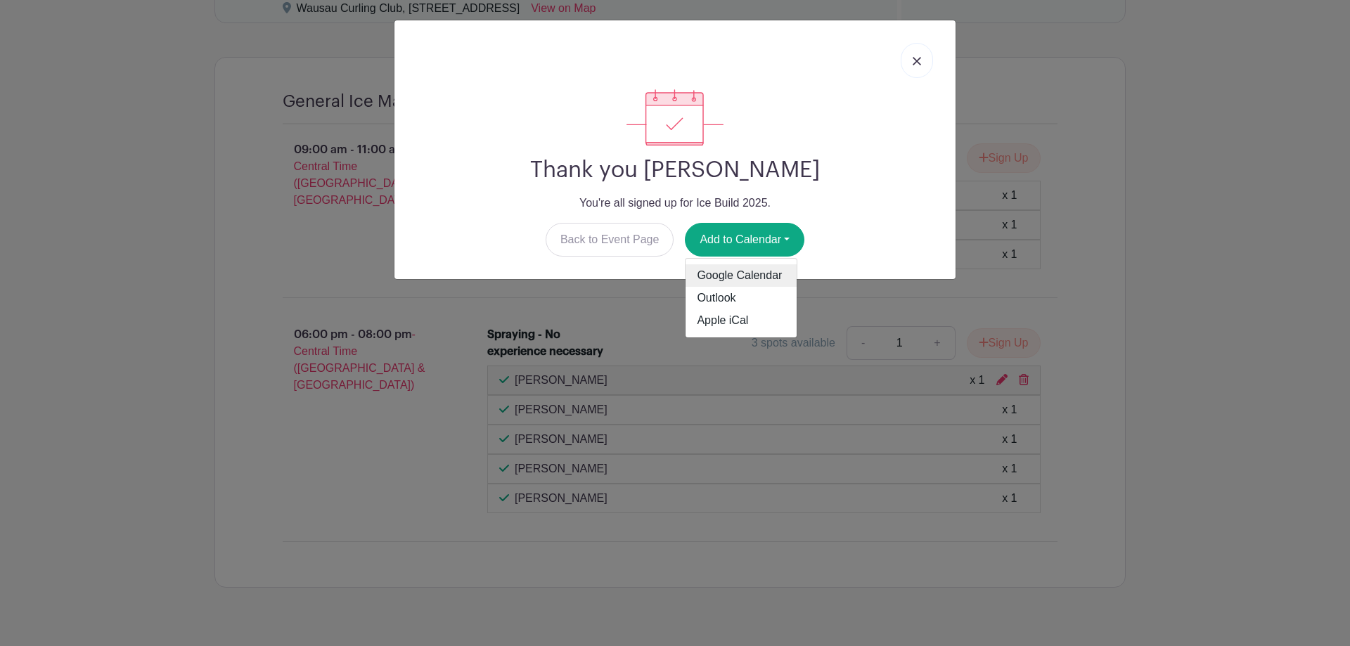
click at [752, 273] on link "Google Calendar" at bounding box center [741, 275] width 111 height 22
